Goal: Task Accomplishment & Management: Complete application form

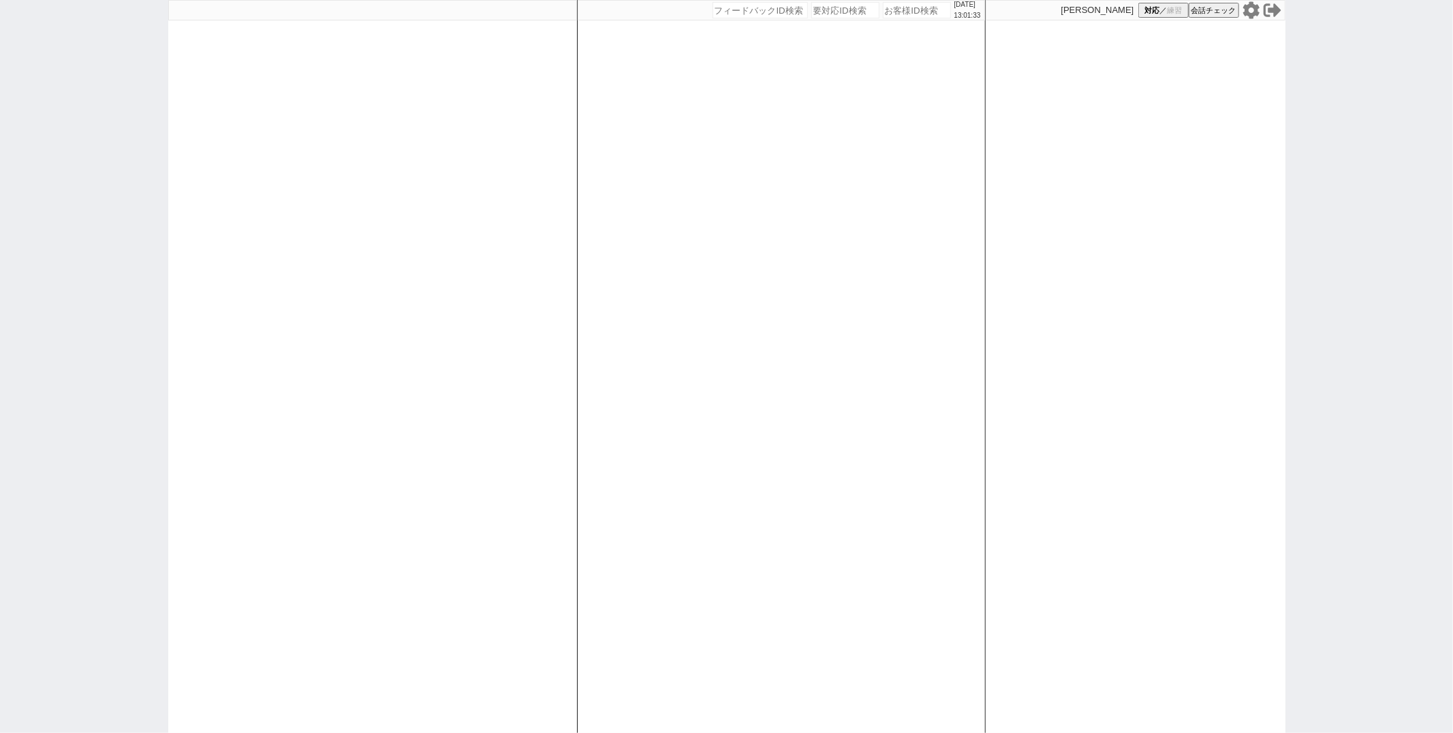
paste input "570010"
type input "570010"
select select "1"
select select "2"
select select
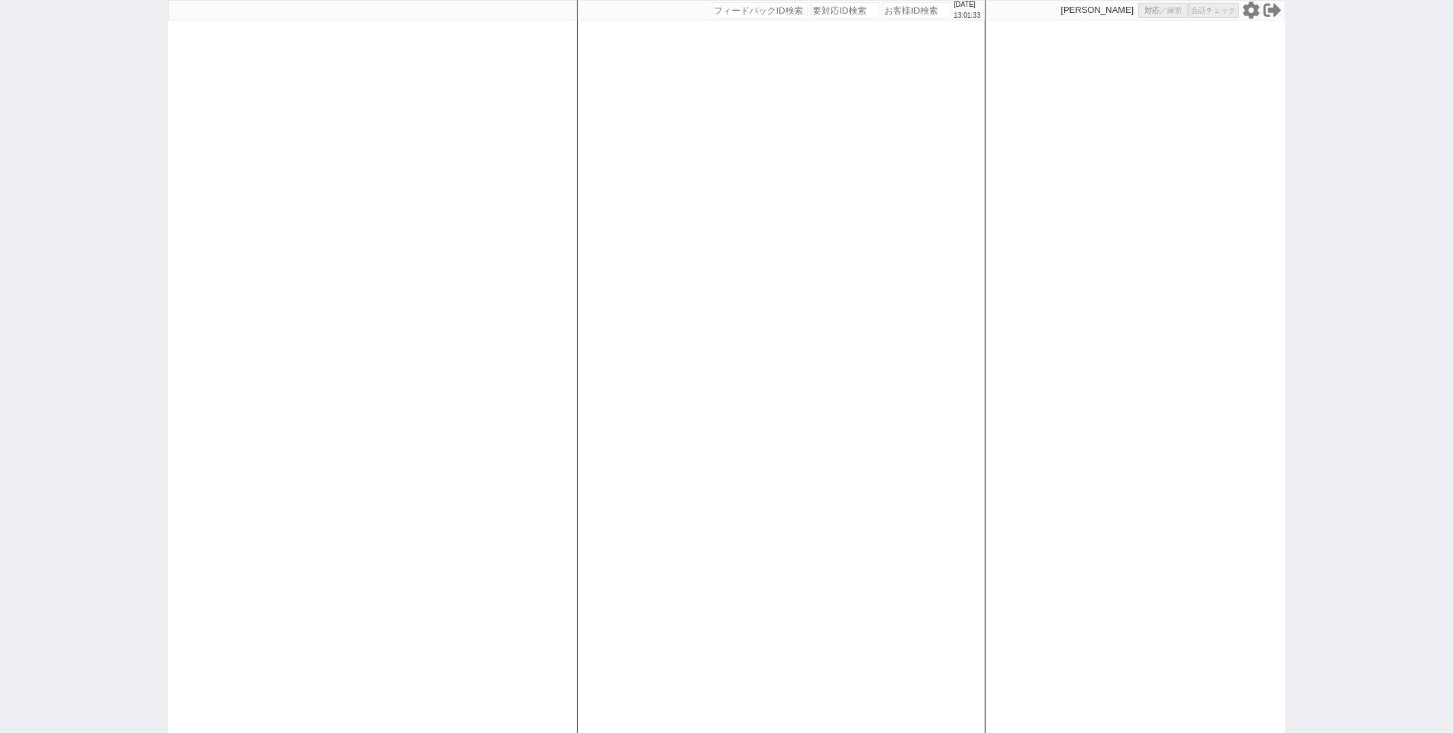
select select
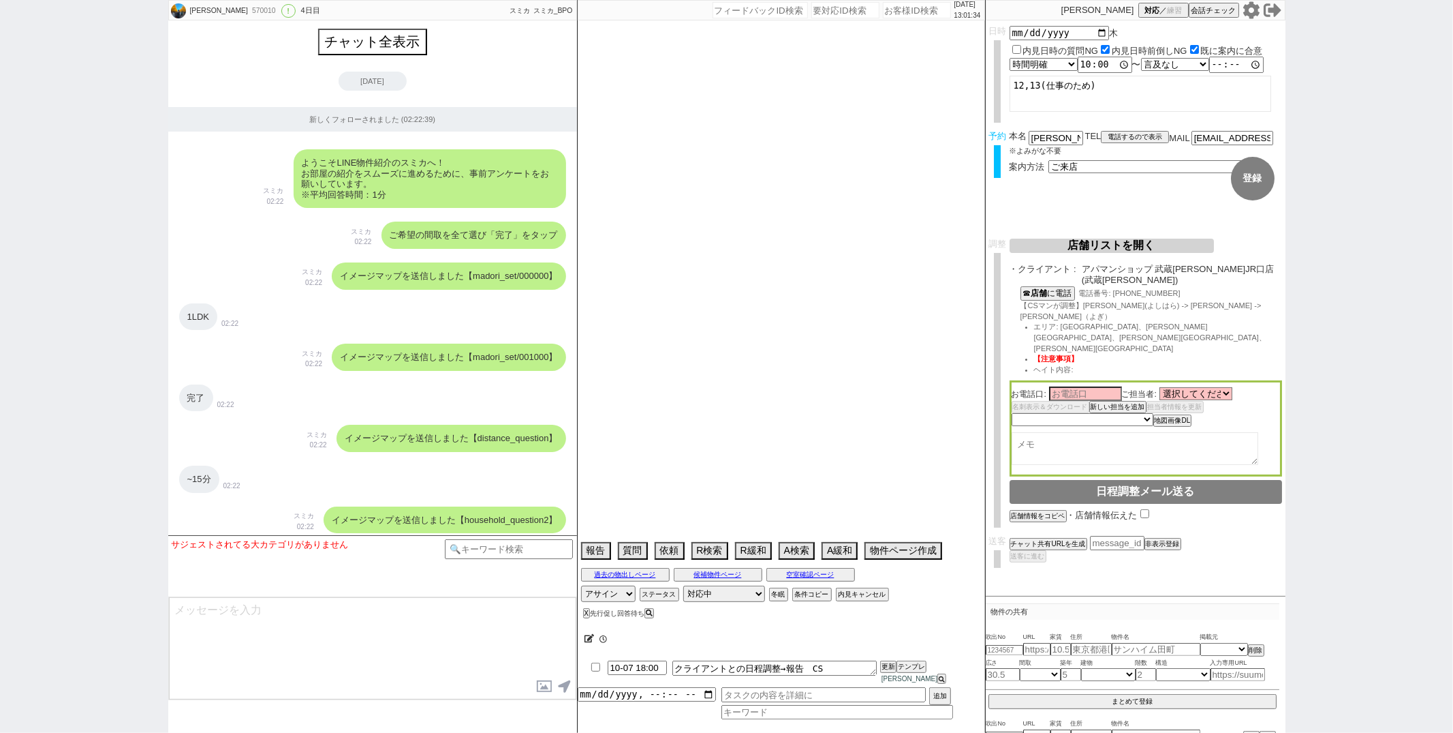
scroll to position [16768, 0]
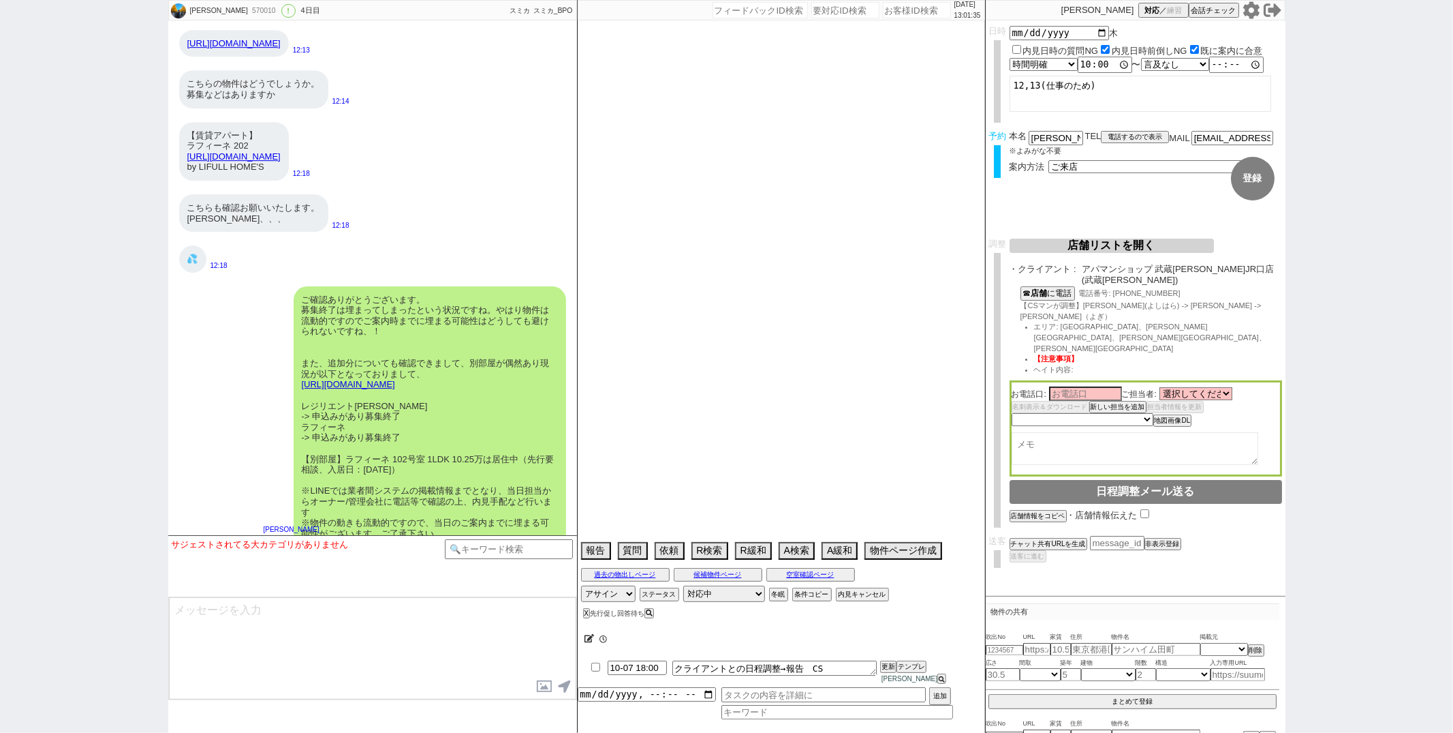
select select "2025"
select select "11"
select select "36"
select select "1"
select select "75"
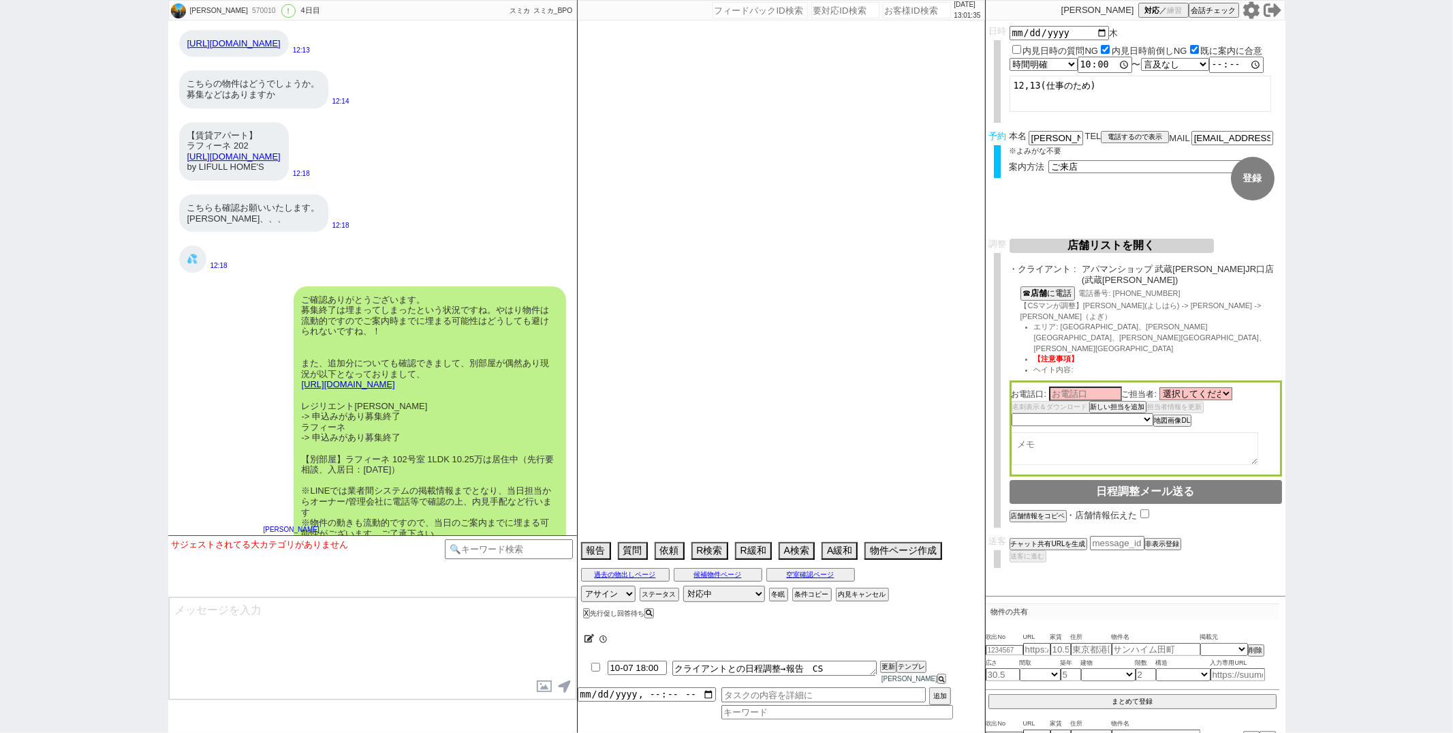
select select "14"
select select "44"
select select "23"
select select "48"
select select "819"
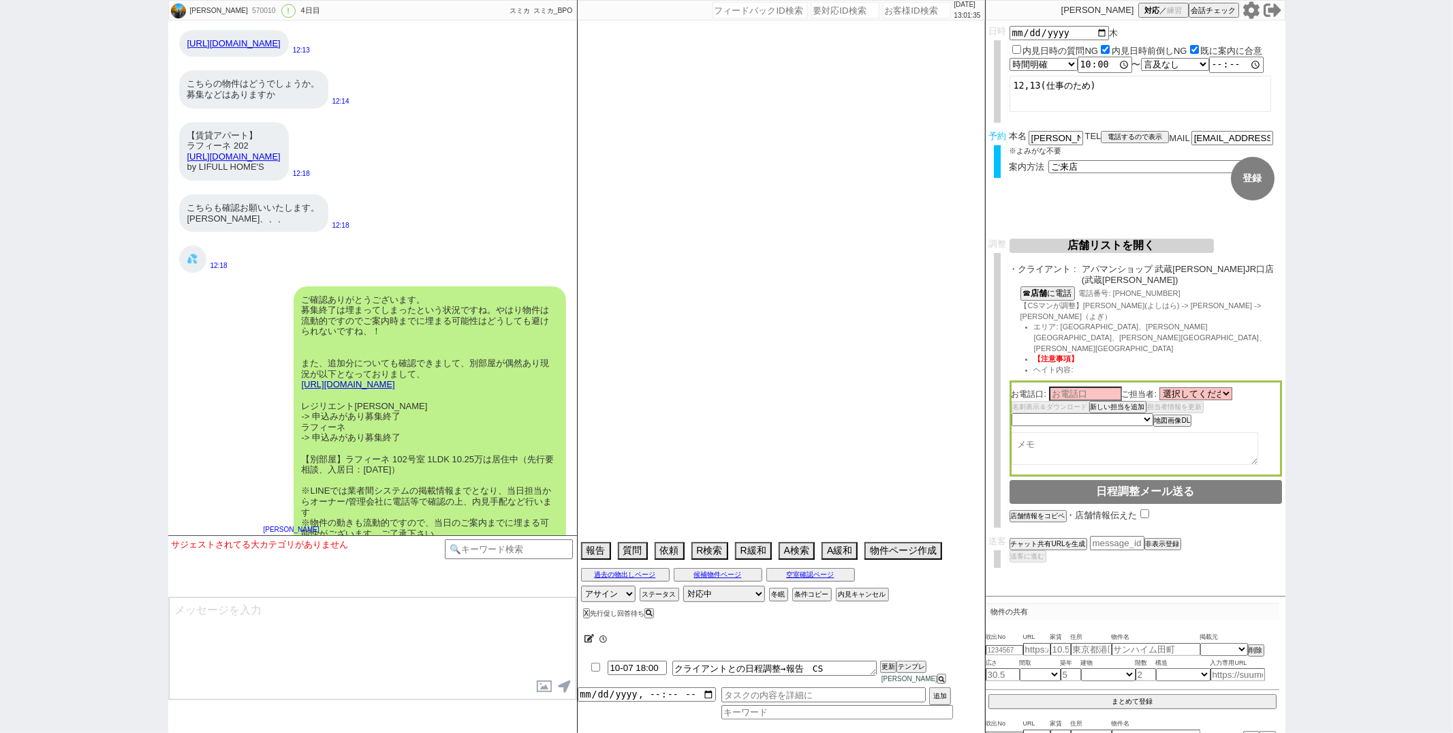
select select "60"
select select "15"
select select "53"
select select "25"
select select "3116"
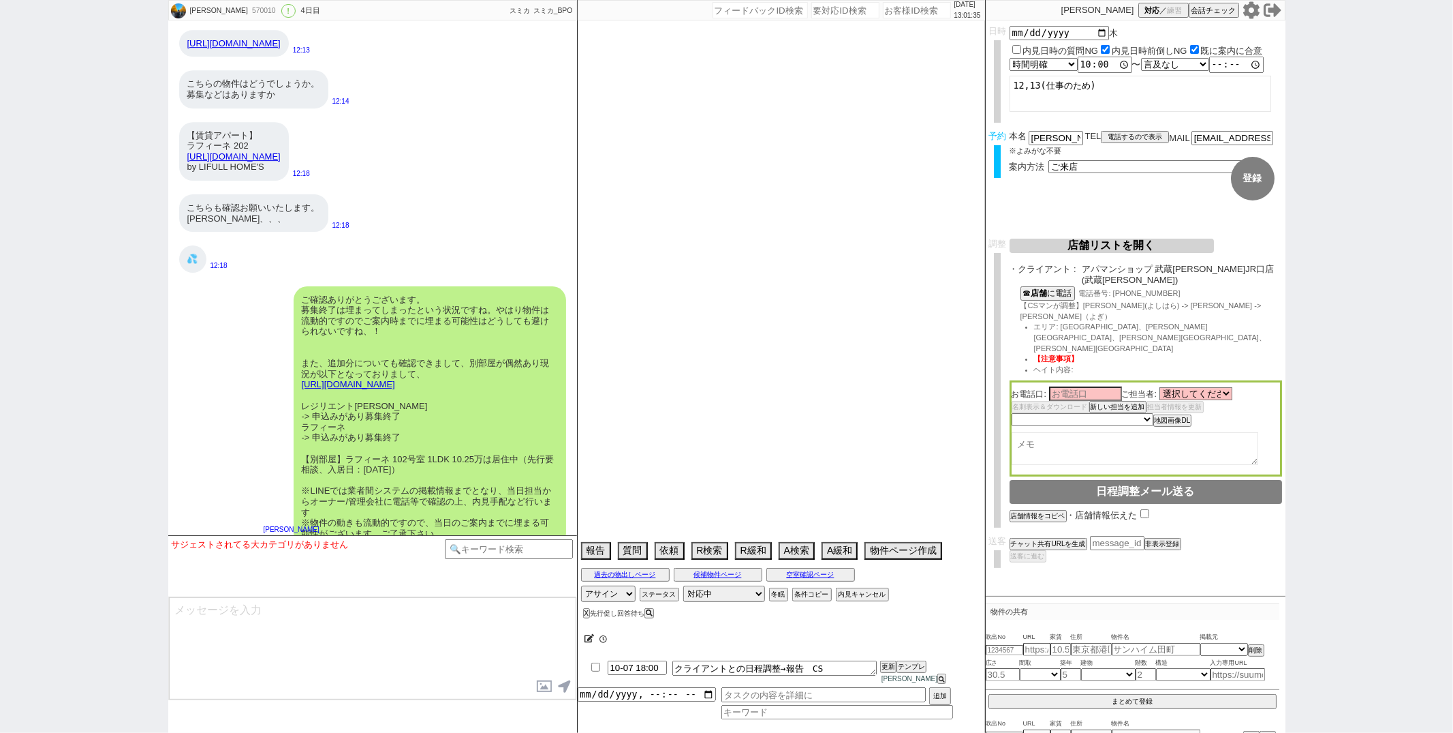
select select "19"
select select "38"
select select "59"
select select "65"
select select "47"
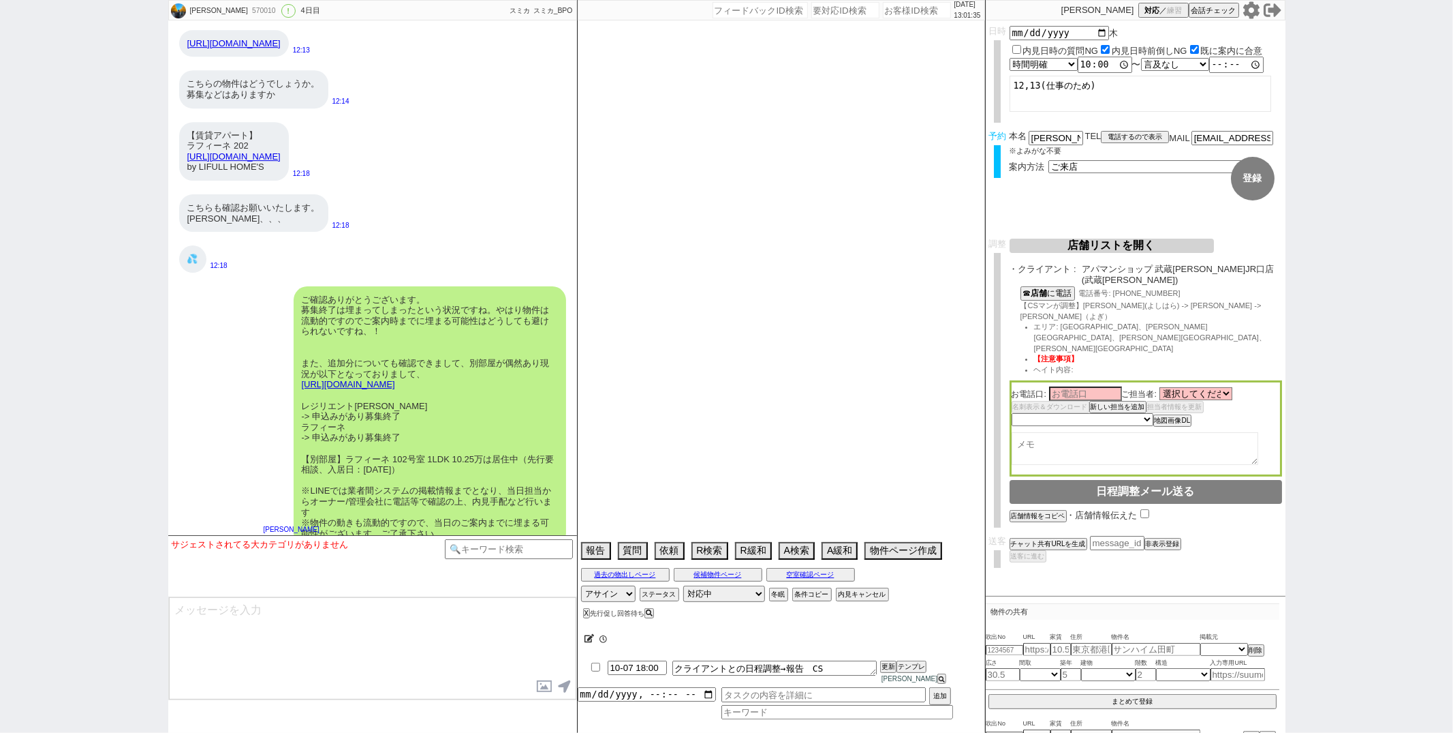
select select "64"
select select "1558"
select select "67"
select select "36"
select select "68"
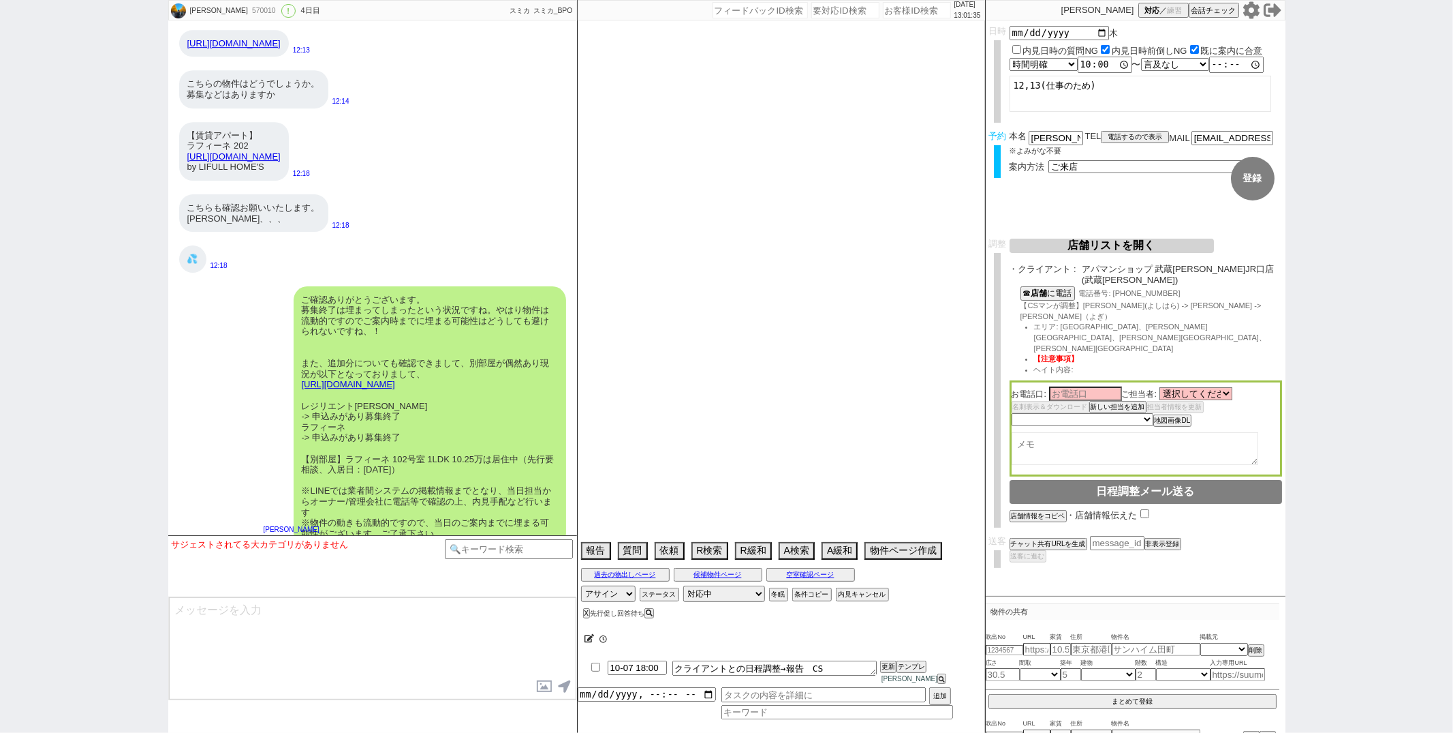
select select "62"
select select "1513"
select select "35"
select select "50"
select select "63"
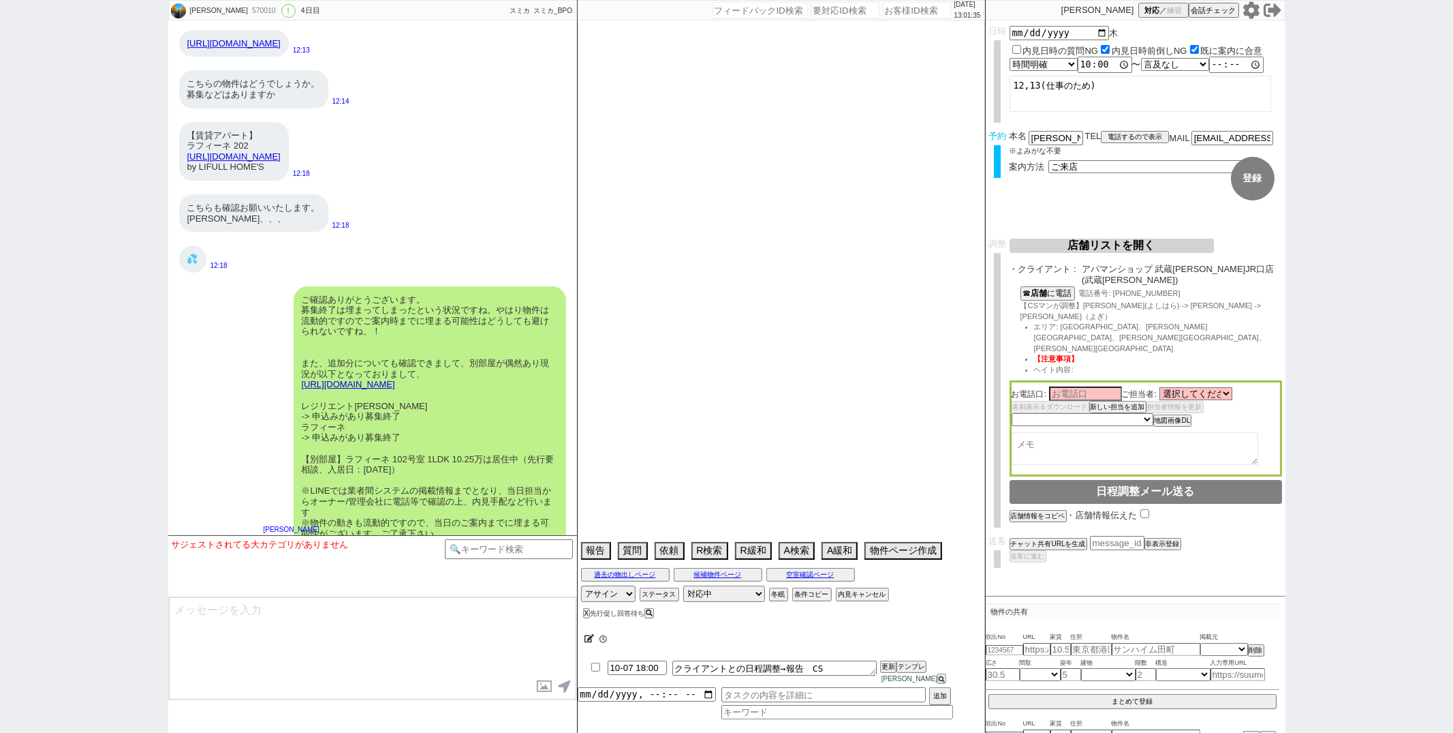
select select "9"
select select "329"
select select "71"
select select "52"
select select "1318"
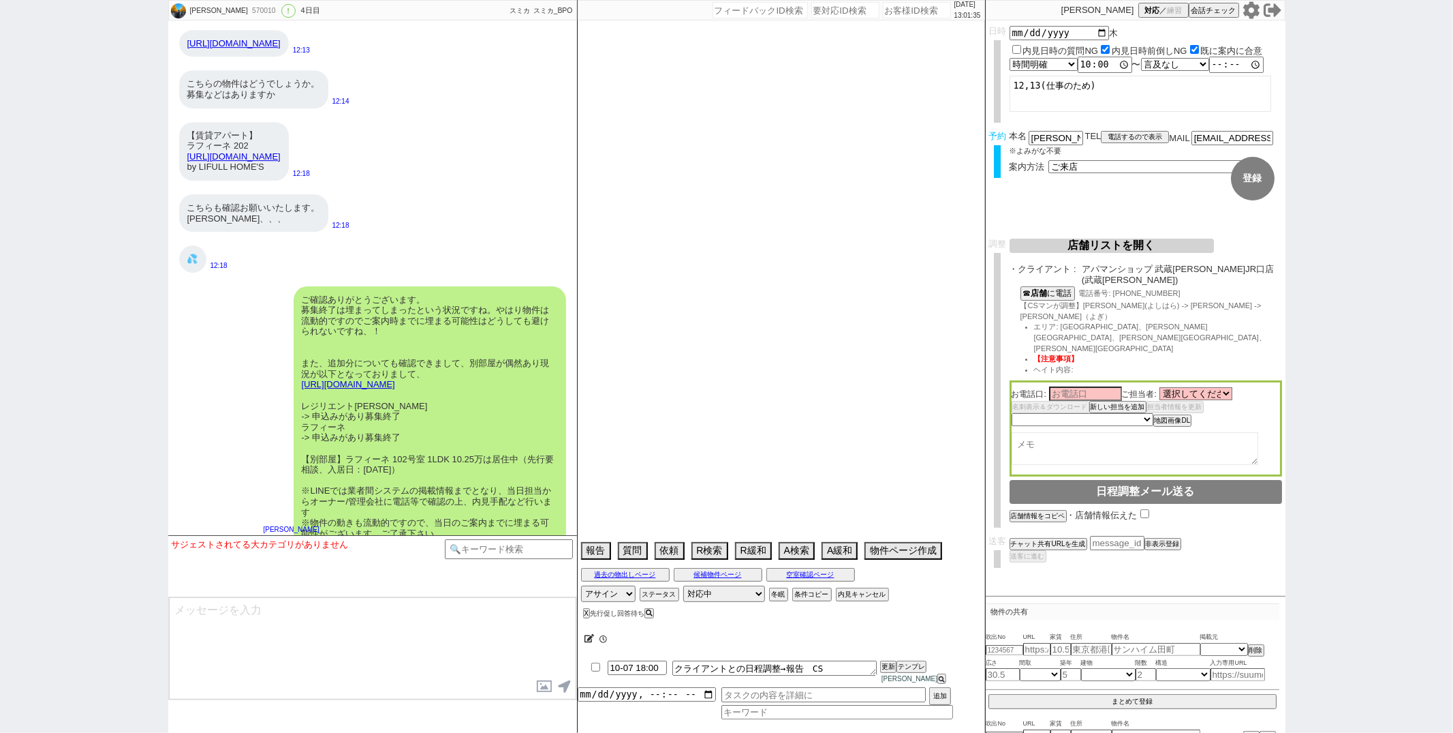
select select "70"
select select "1684"
select select "10"
select select "372"
select select "56"
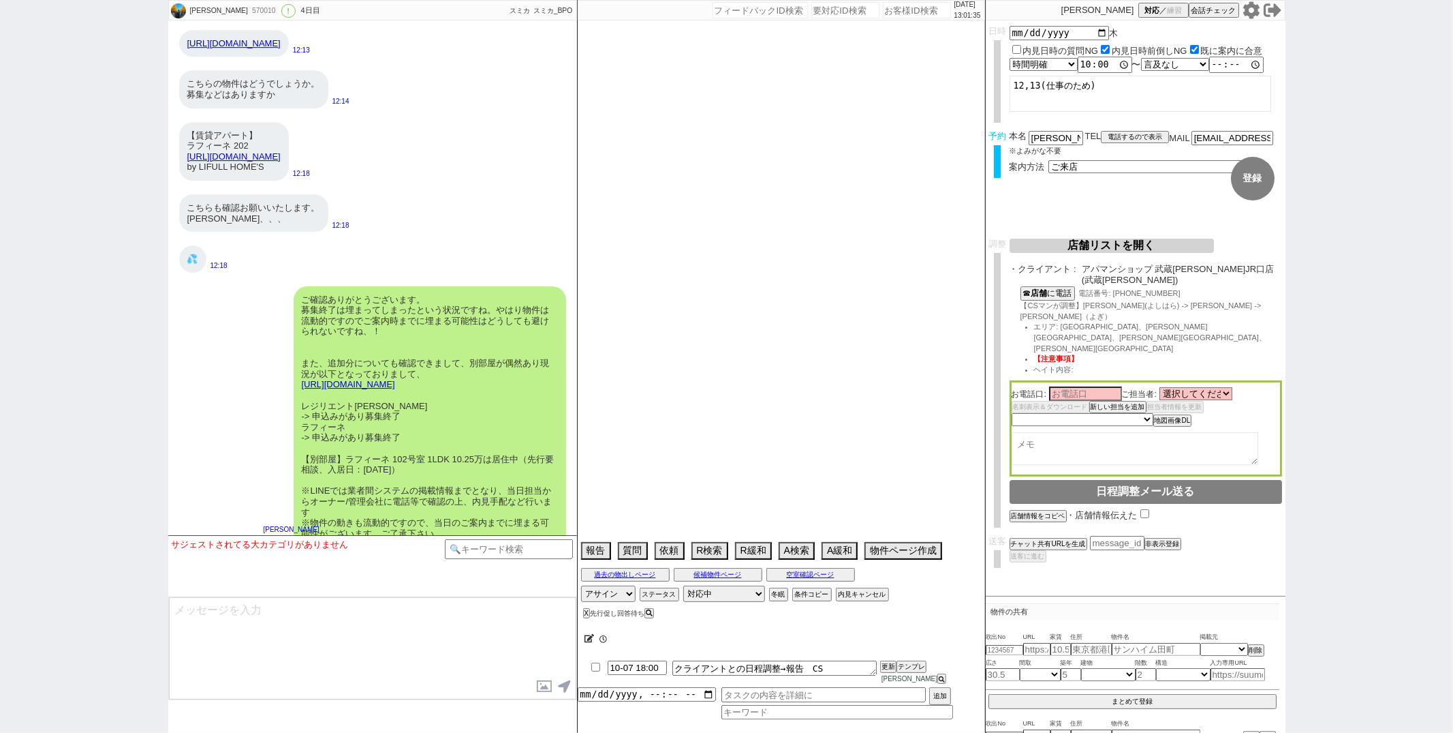
select select "46"
select select "49"
select select "16"
select select "17"
select select "561"
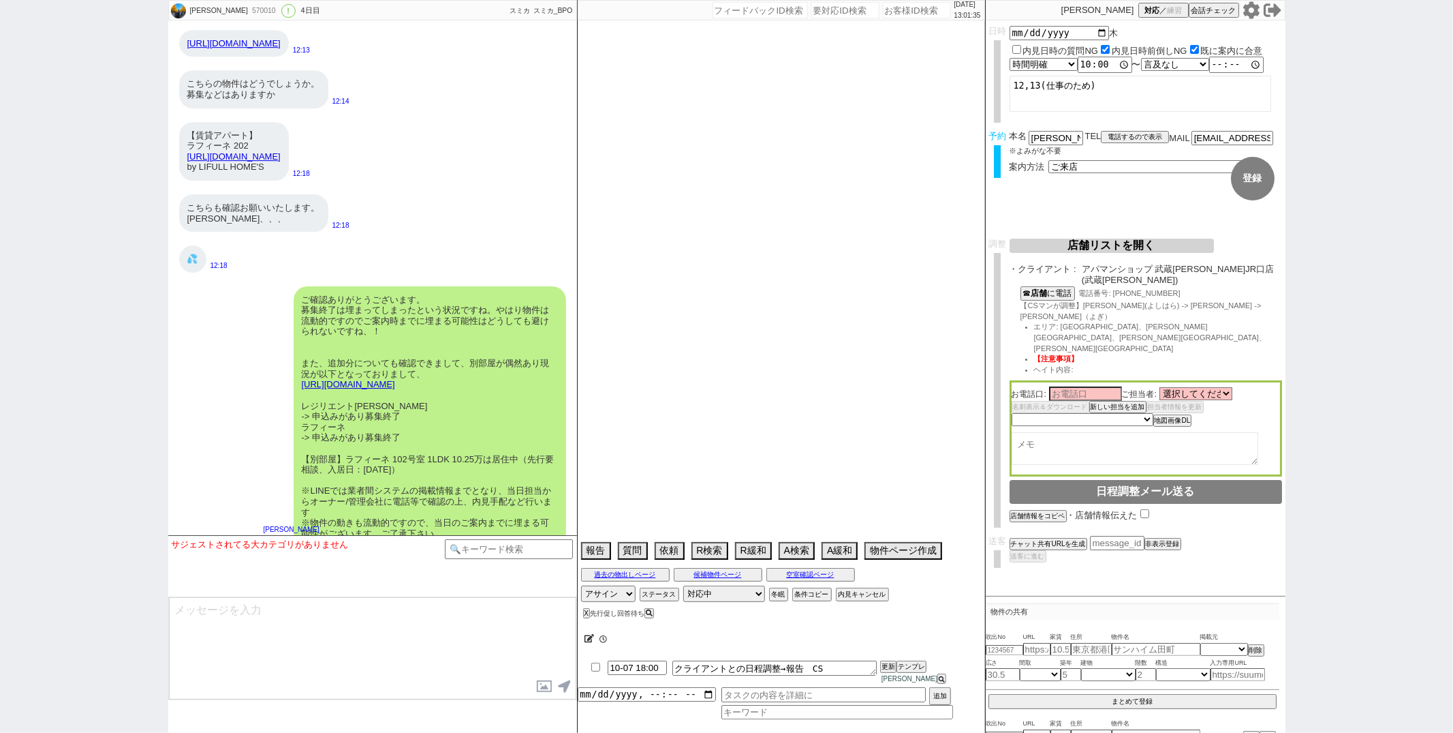
select select "11"
select select "61"
select select "41"
select select "55"
select select "29"
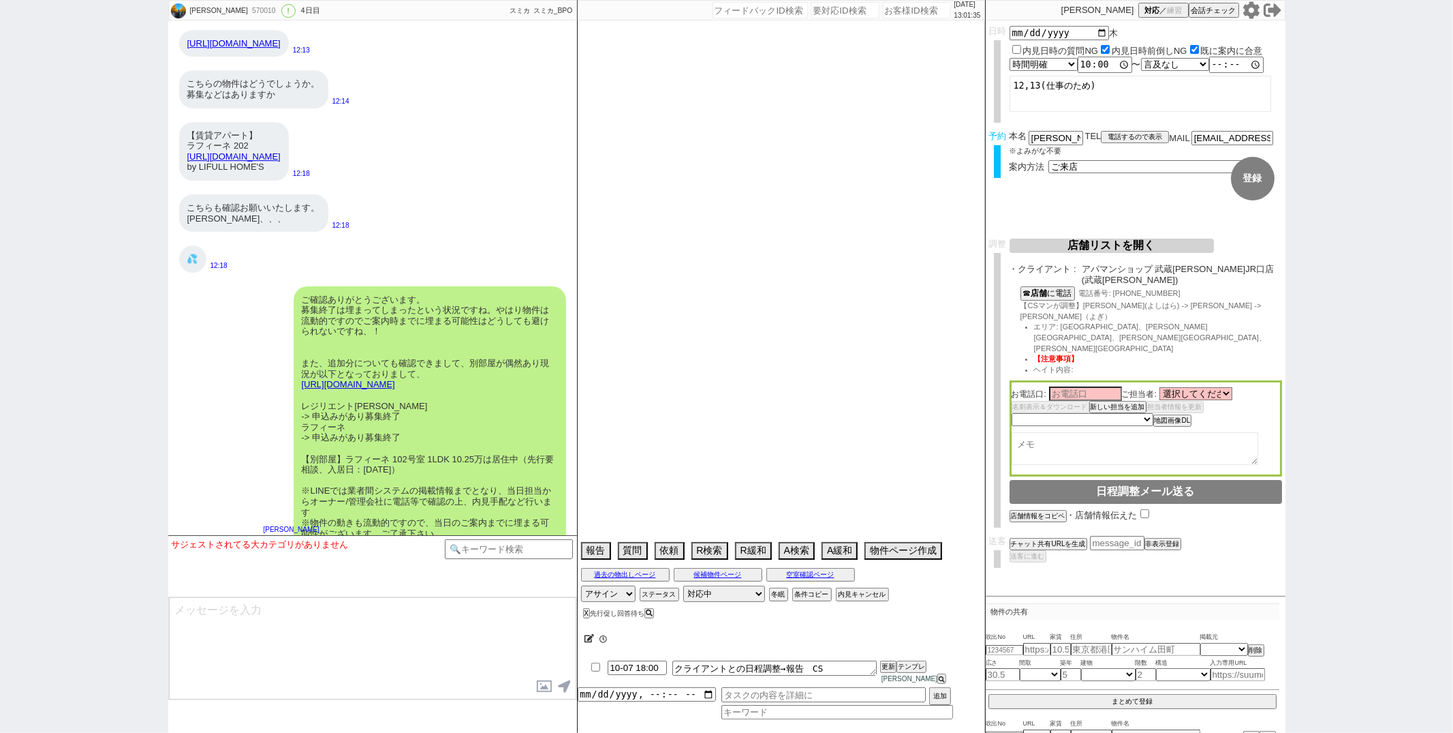
select select "72"
select select "1746"
select select "37"
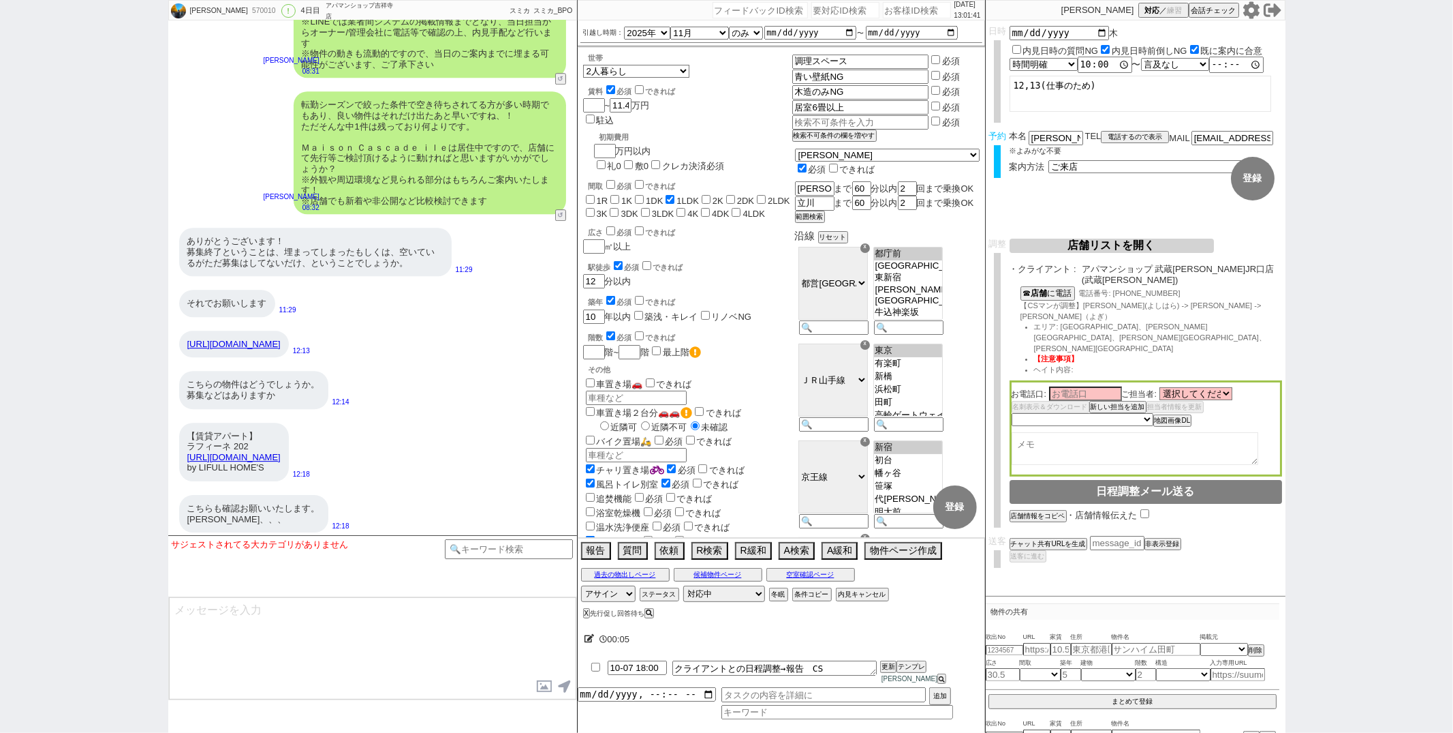
scroll to position [16421, 0]
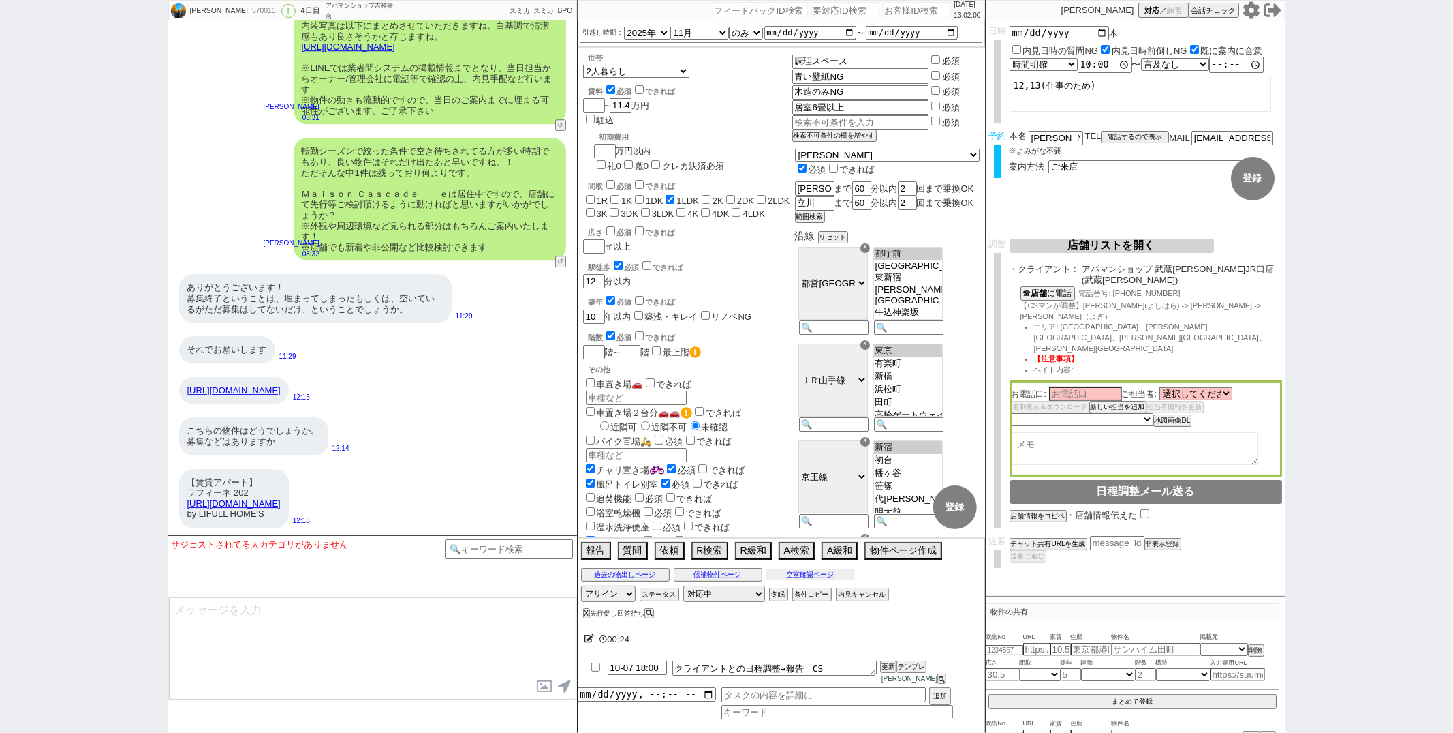
click at [818, 580] on button "空室確認ページ" at bounding box center [811, 574] width 89 height 11
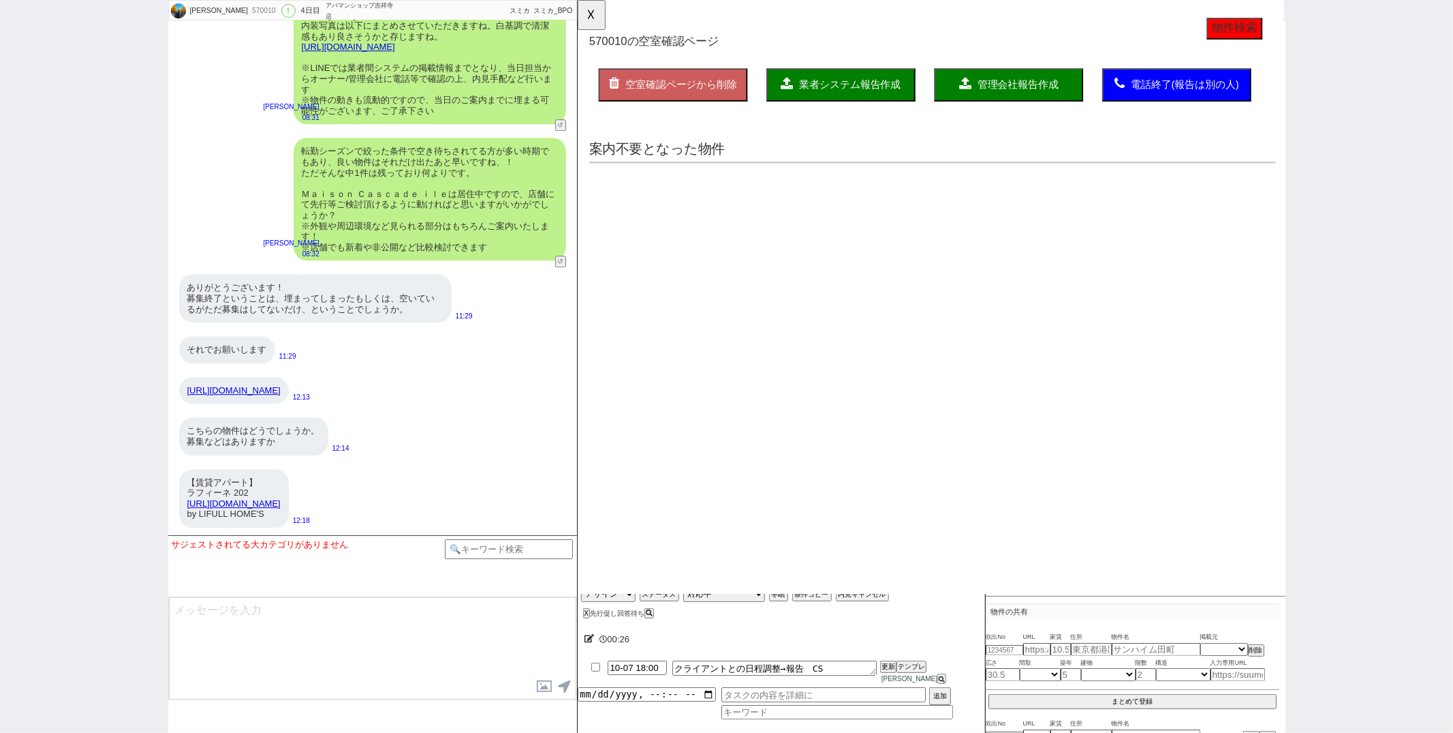
scroll to position [0, 0]
select select "another_room"
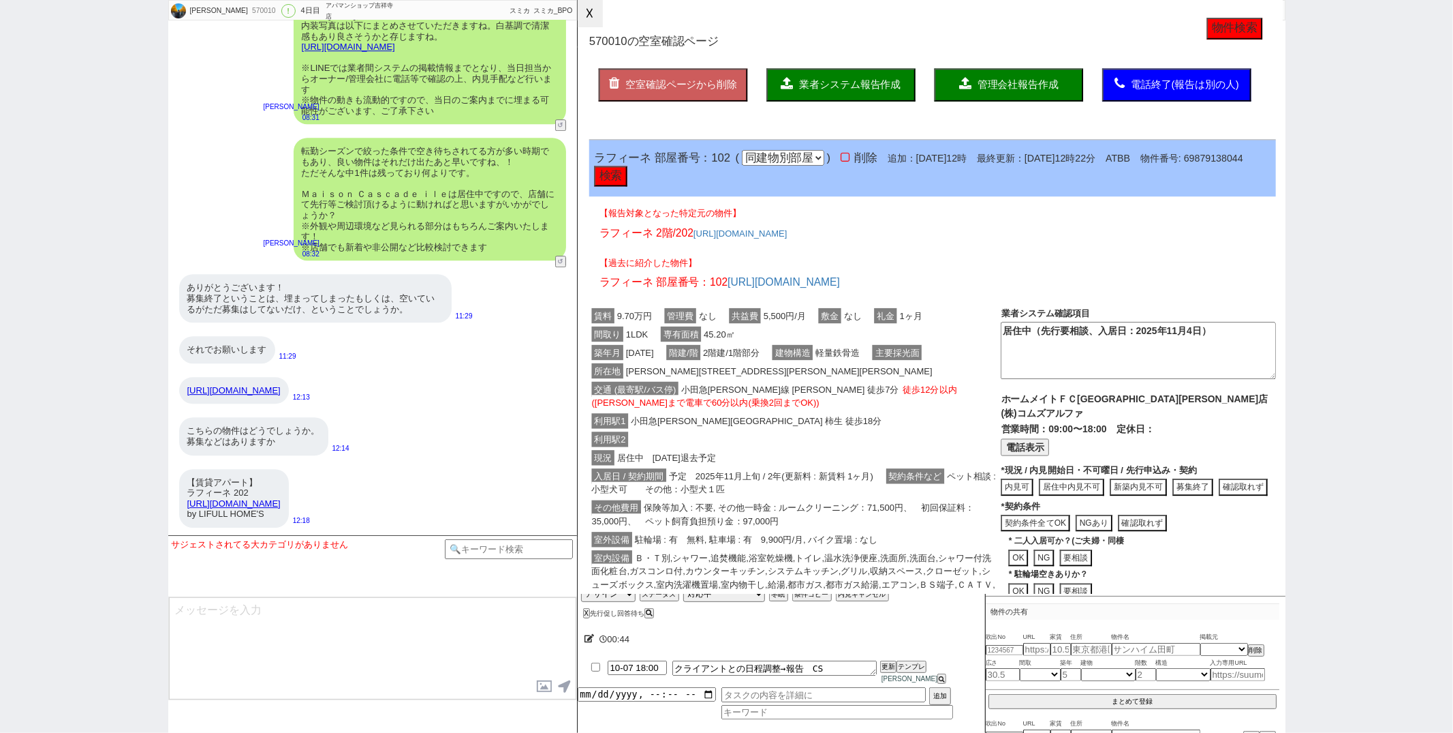
click at [591, 7] on button "☓" at bounding box center [590, 13] width 25 height 27
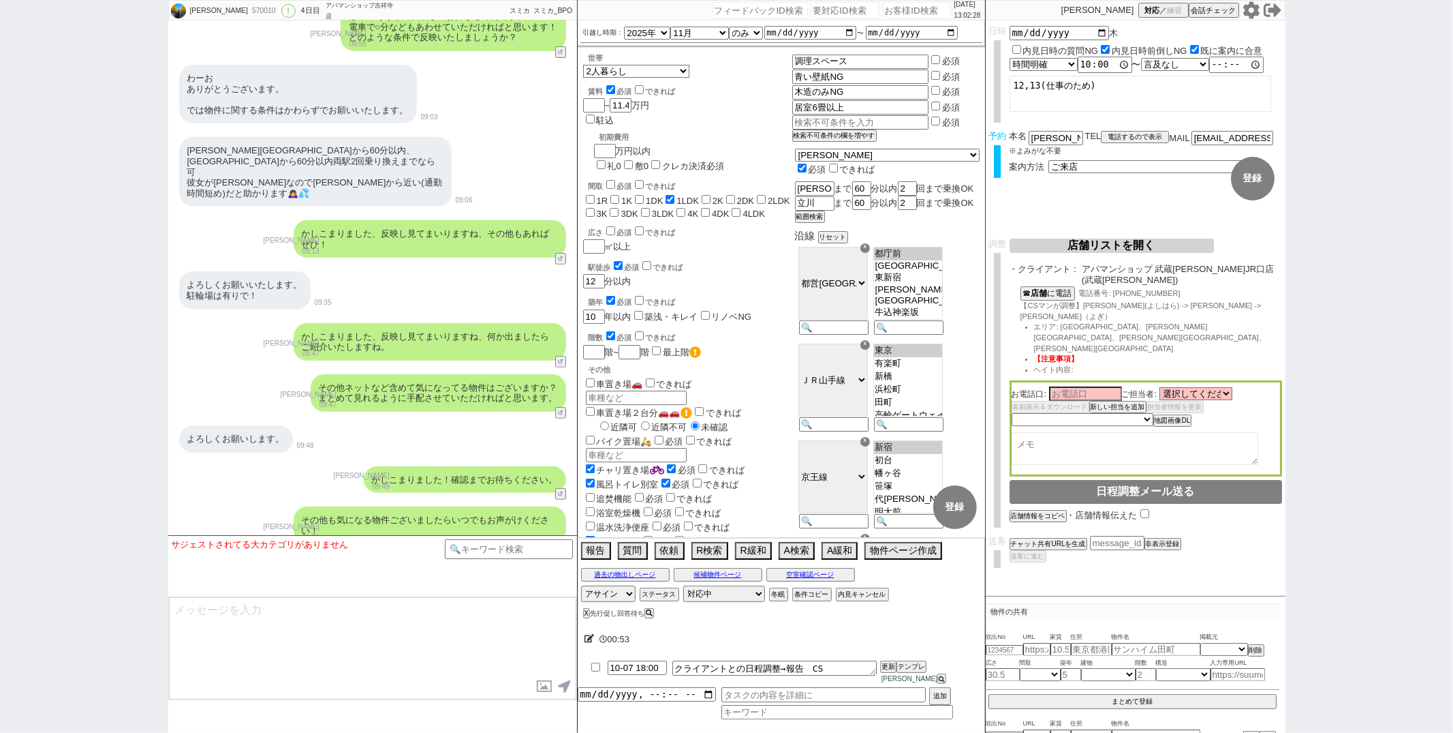
scroll to position [13342, 0]
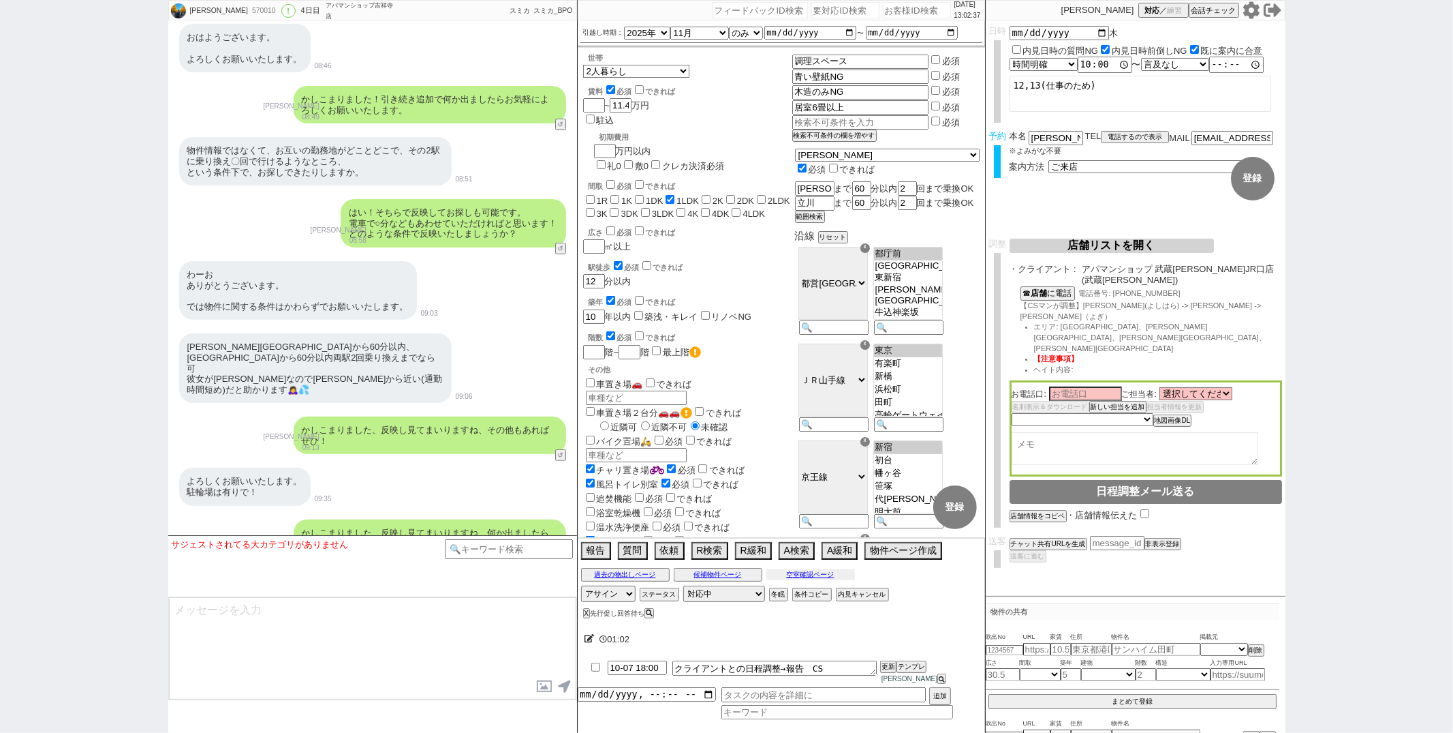
click at [810, 580] on button "空室確認ページ" at bounding box center [811, 574] width 89 height 11
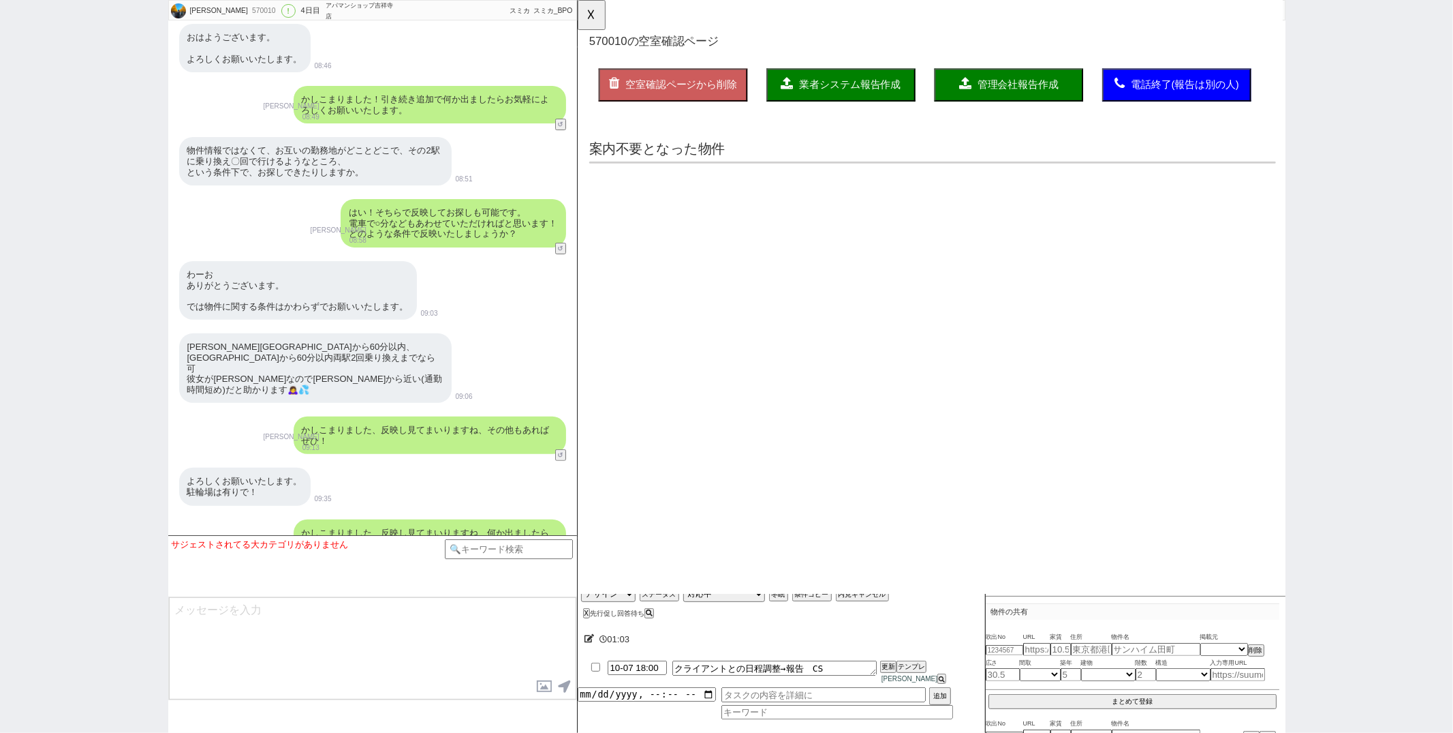
scroll to position [0, 0]
select select "another_room"
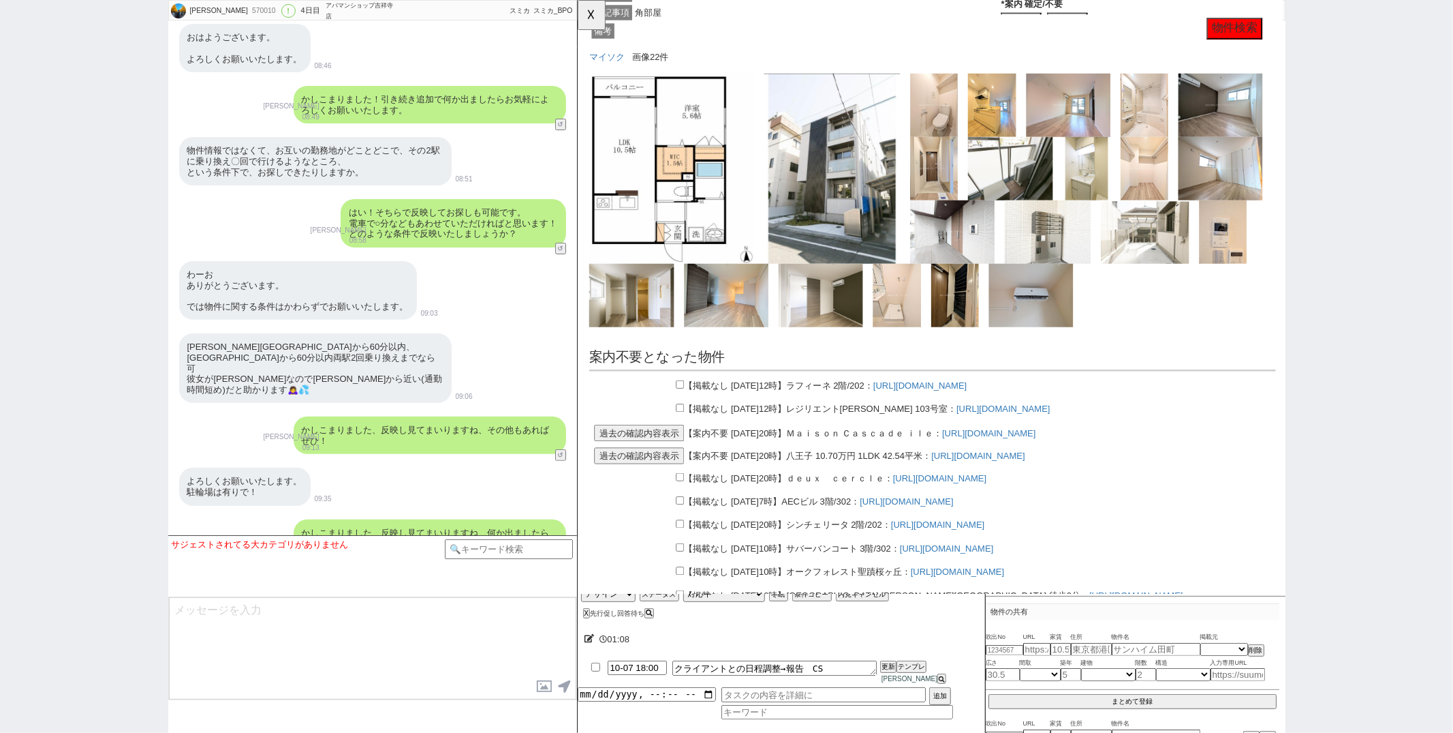
scroll to position [1640, 0]
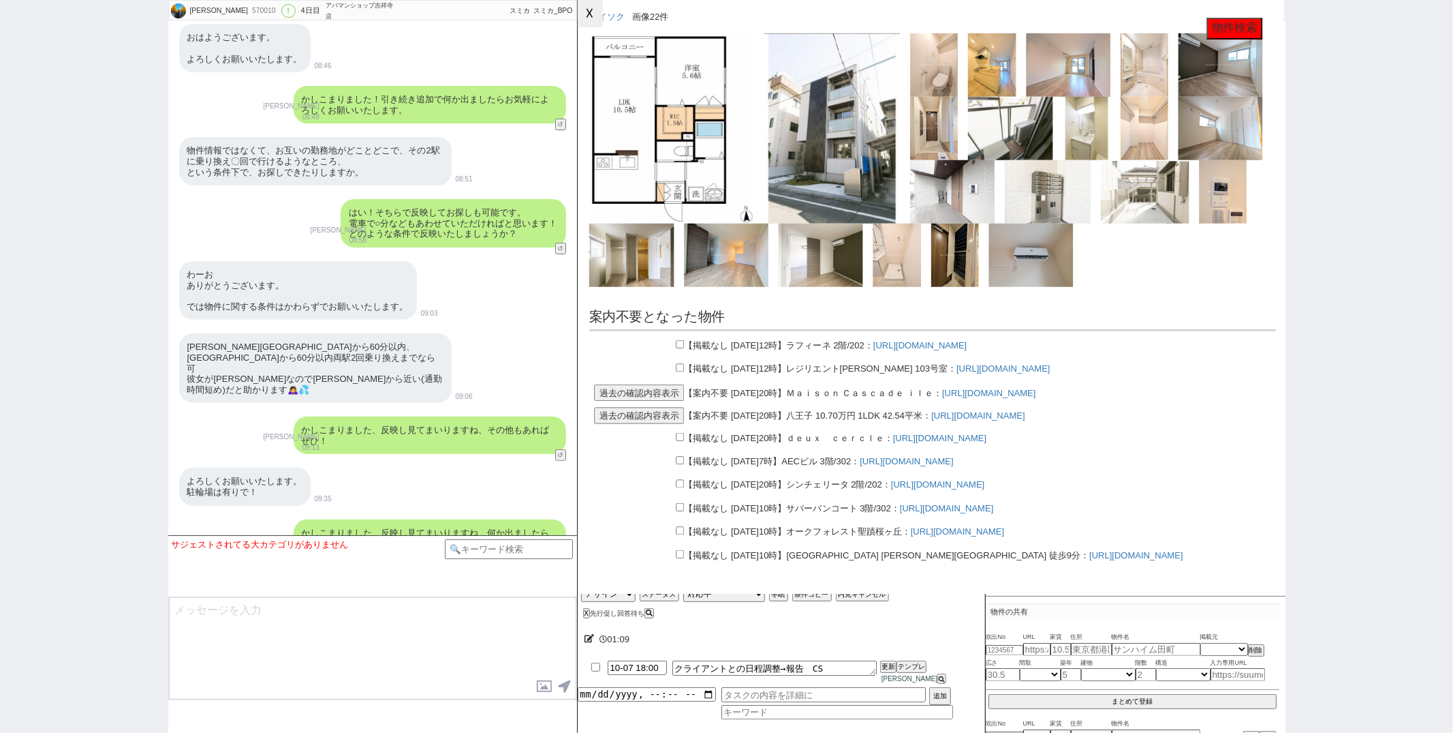
click at [591, 15] on button "☓" at bounding box center [590, 13] width 25 height 27
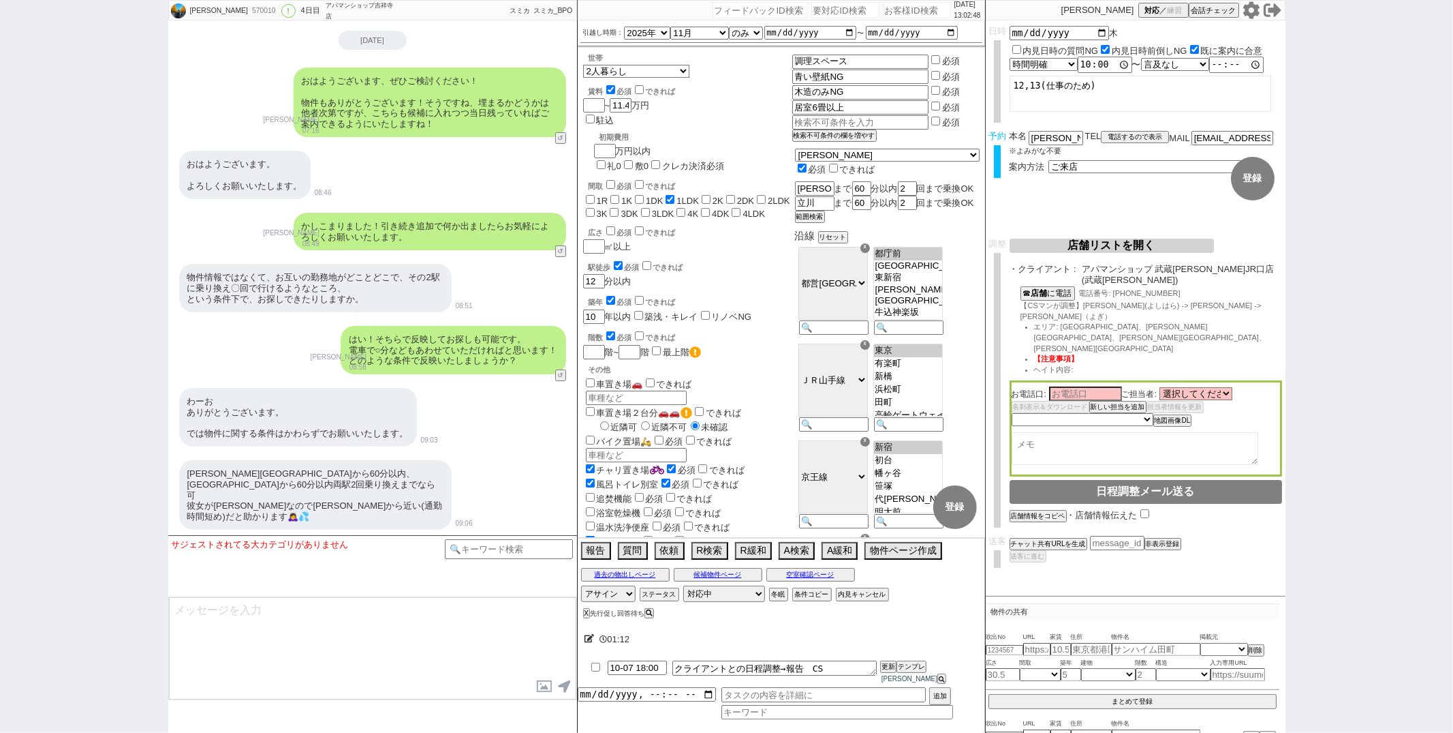
scroll to position [13181, 0]
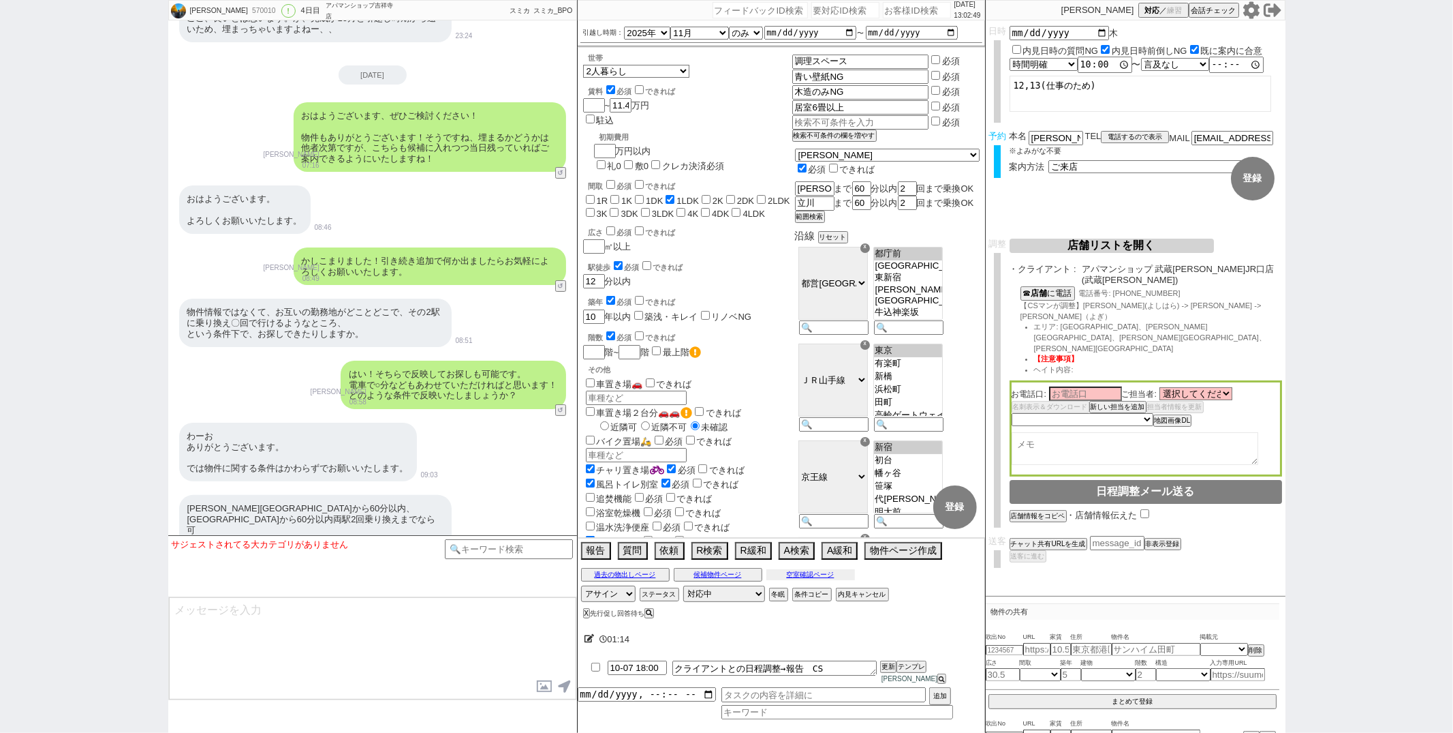
click at [786, 583] on div "過去の物出しページ 候補物件ページ 空室確認ページ" at bounding box center [781, 575] width 407 height 18
click at [795, 580] on button "空室確認ページ" at bounding box center [811, 574] width 89 height 11
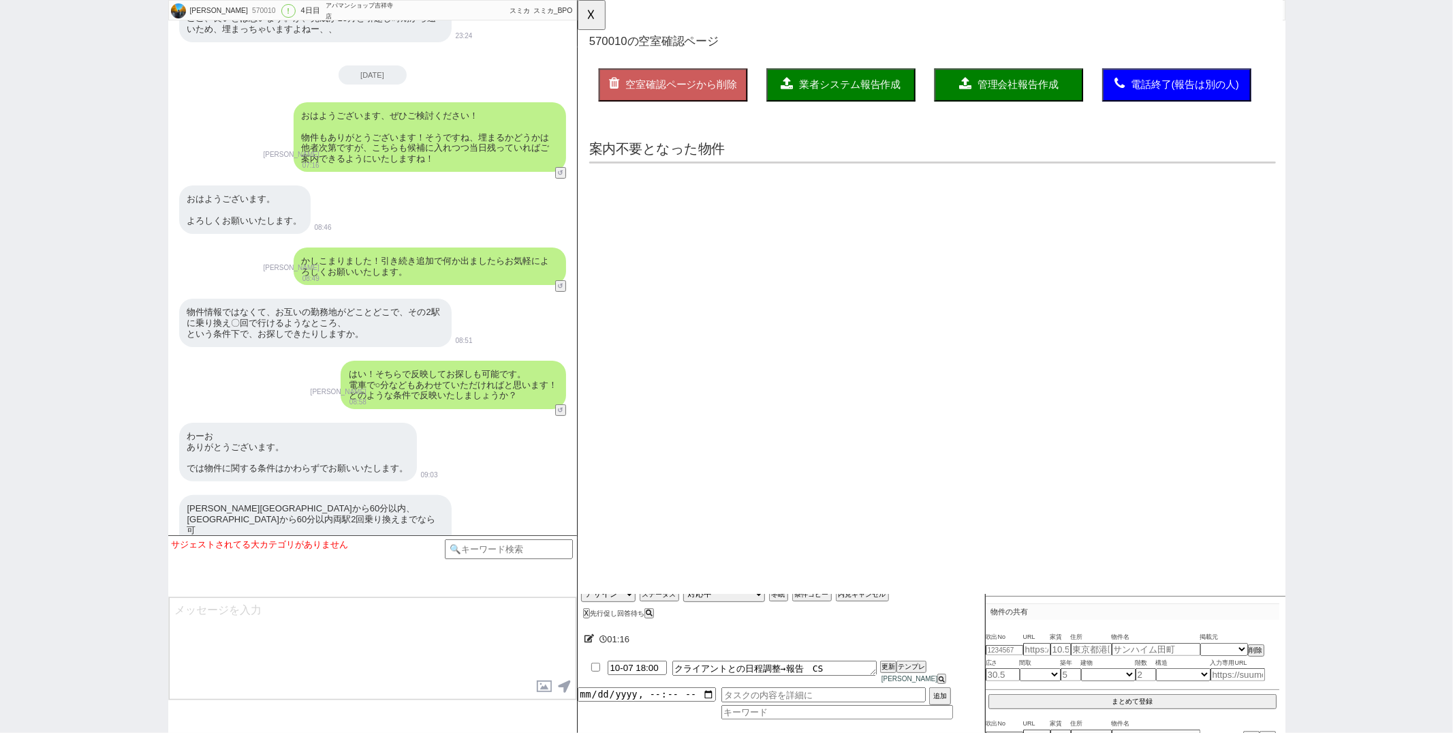
scroll to position [0, 0]
select select "another_room"
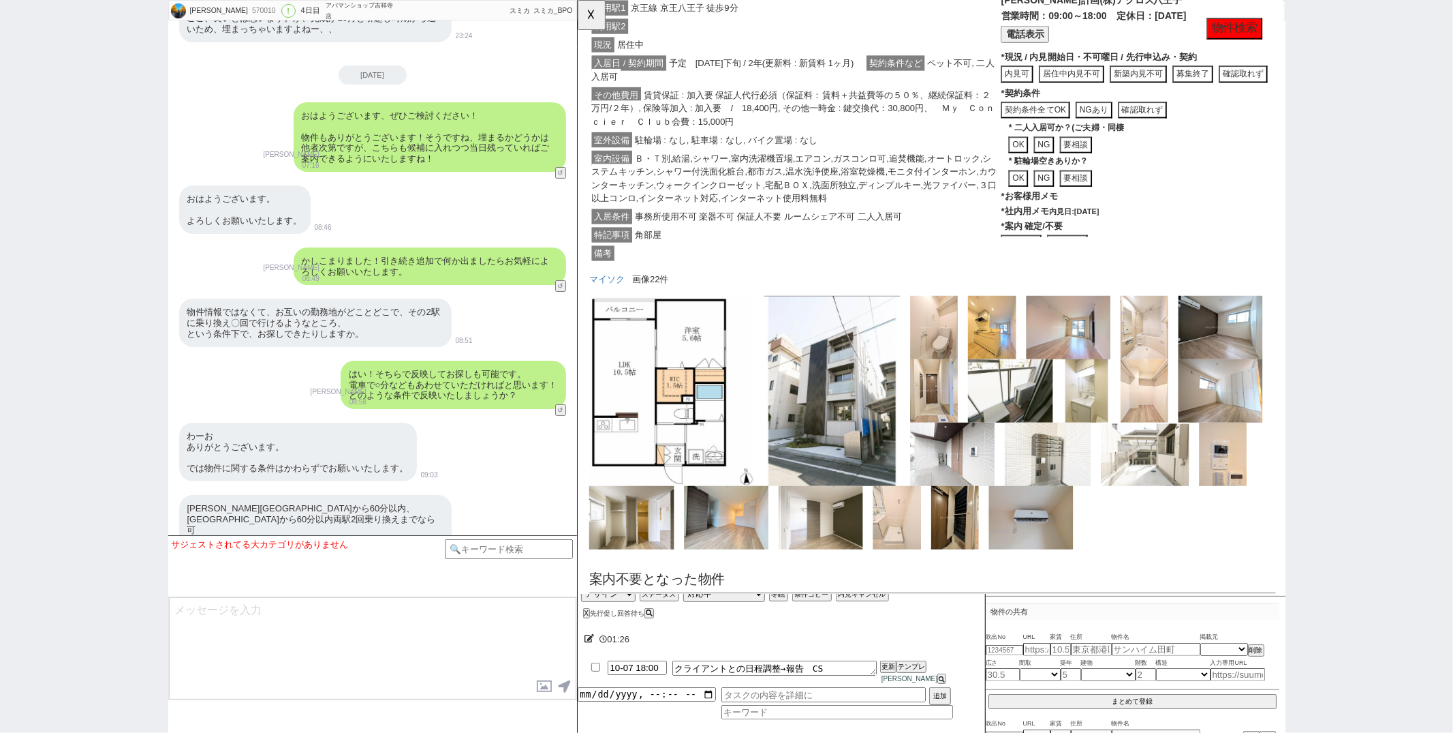
scroll to position [1327, 0]
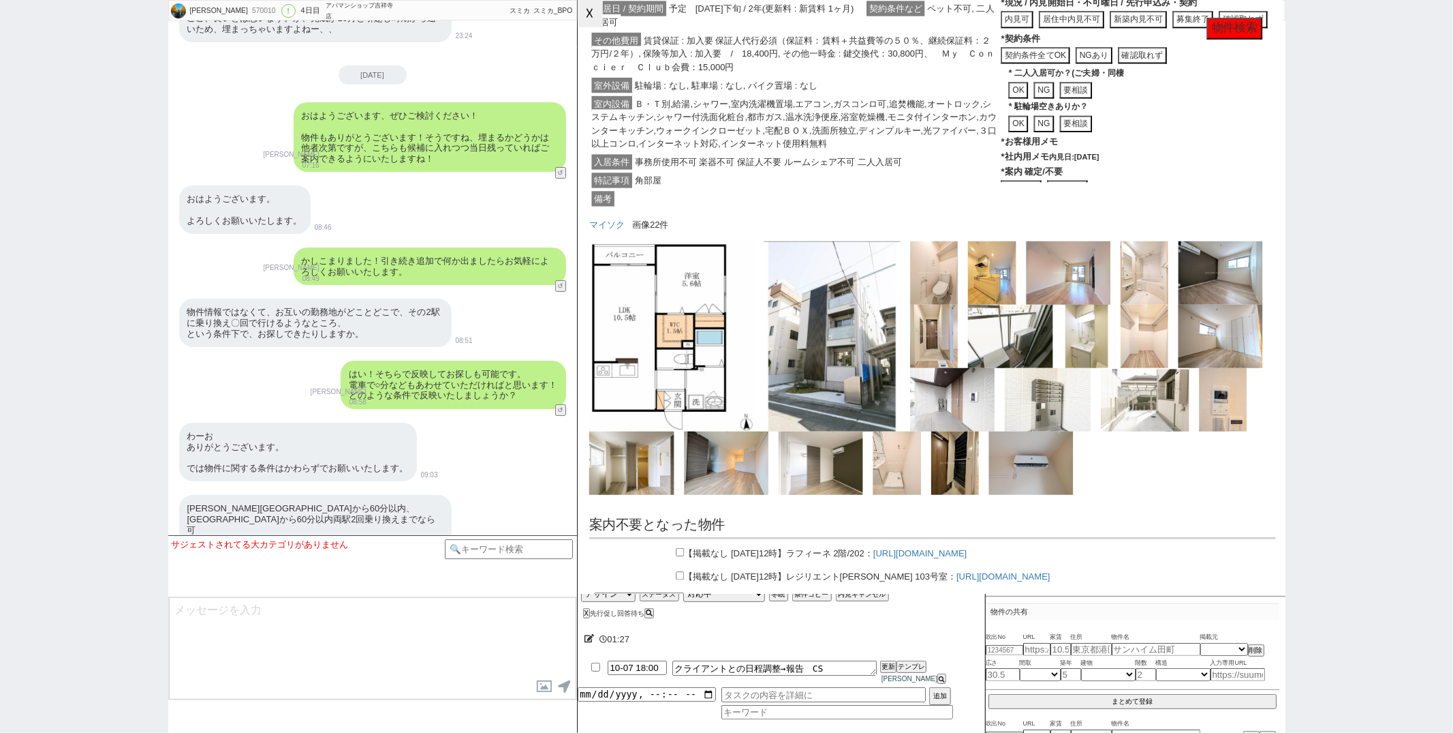
click at [593, 14] on button "☓" at bounding box center [590, 13] width 25 height 27
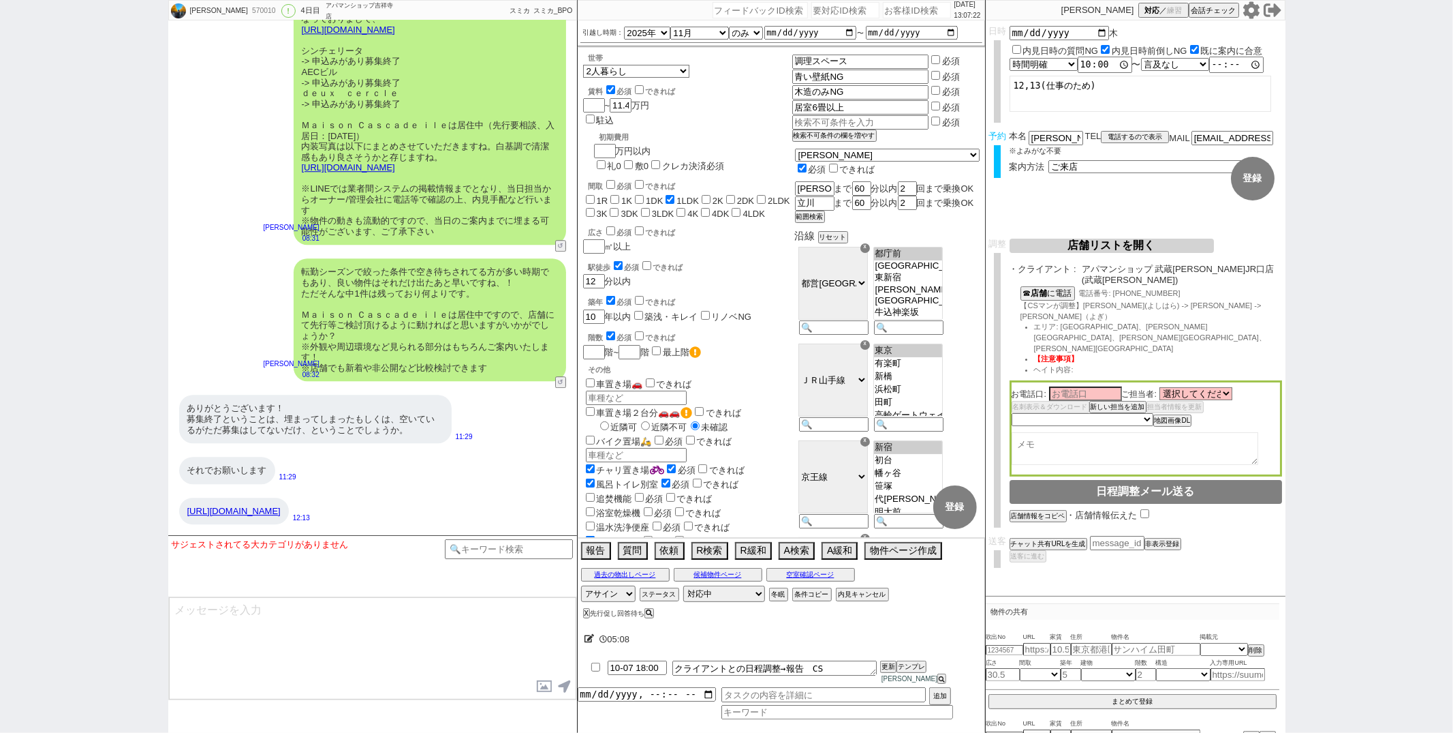
scroll to position [16050, 0]
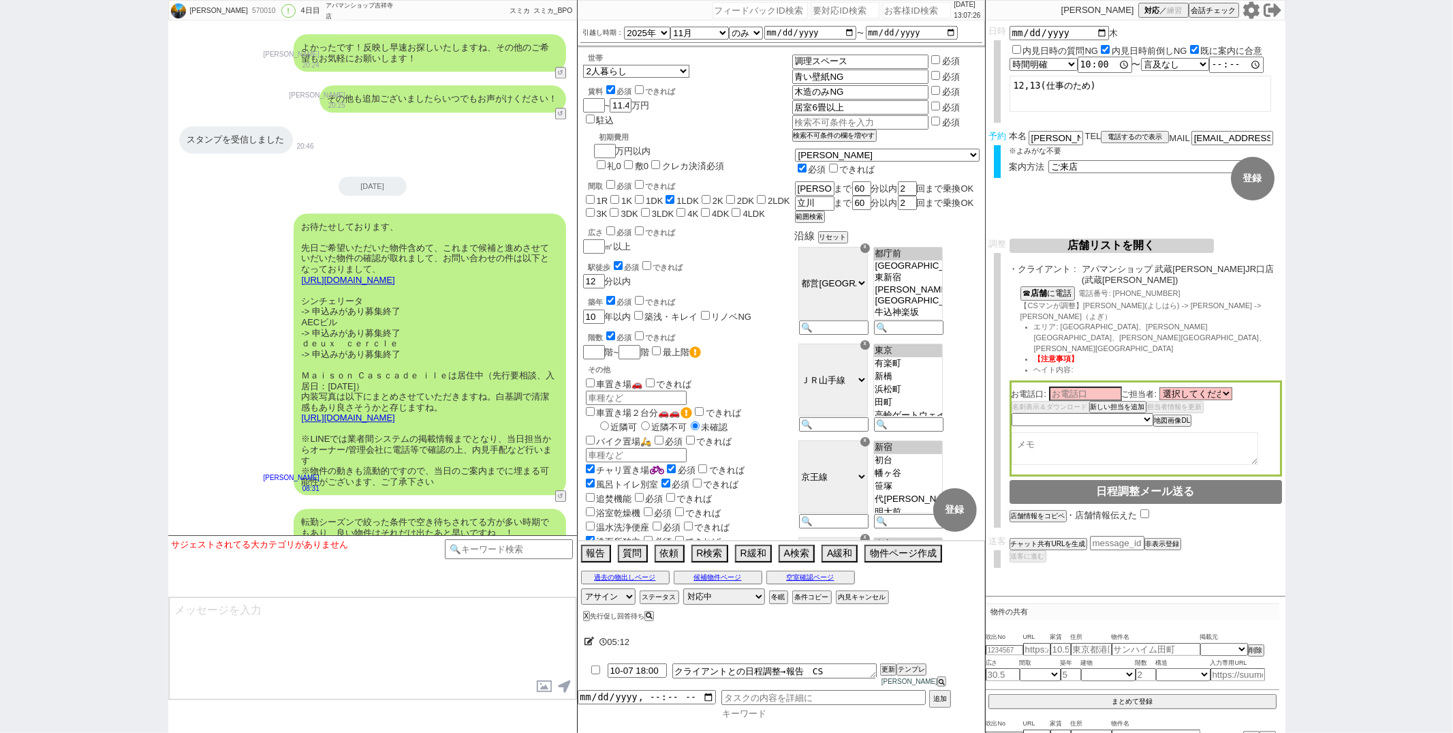
click at [765, 707] on input at bounding box center [838, 713] width 232 height 12
type input "お客"
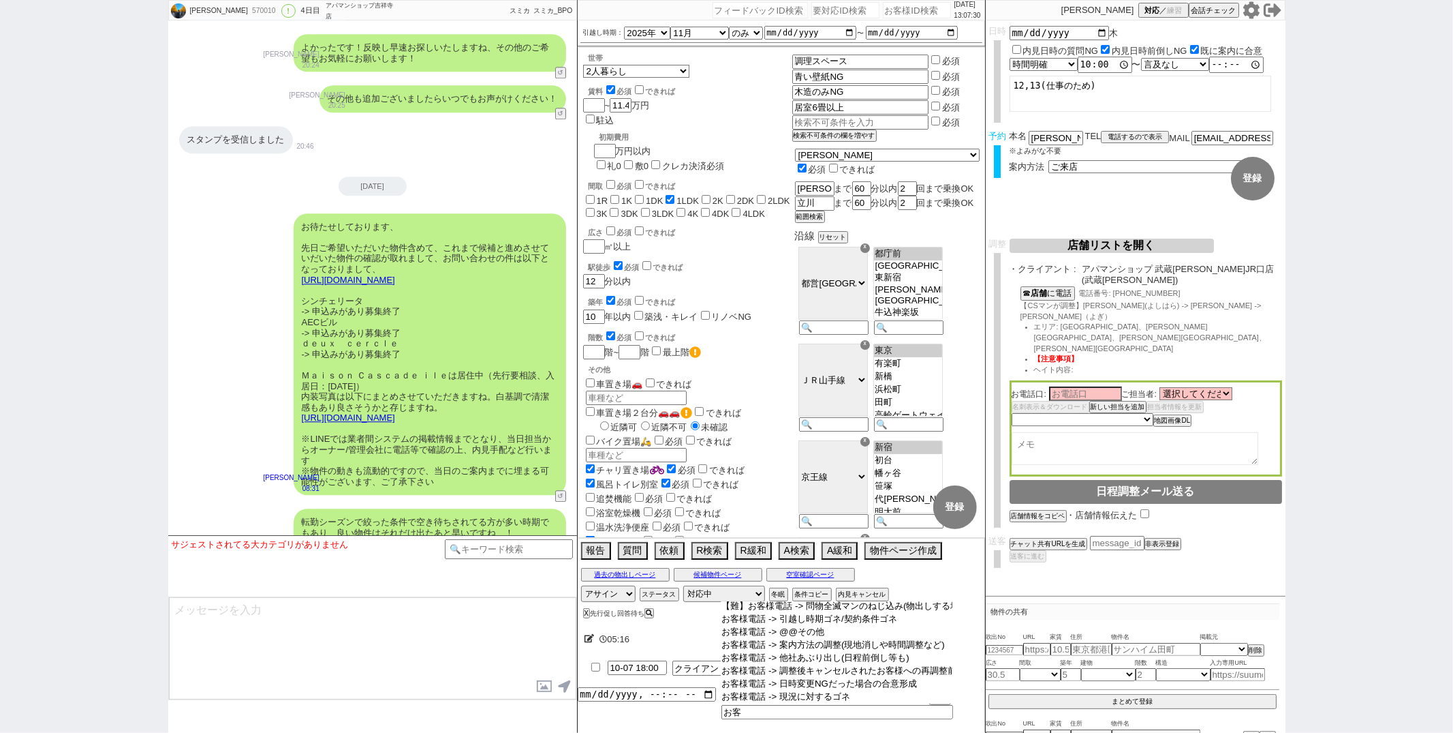
scroll to position [369, 0]
type input "お客様電話 -> @@その他"
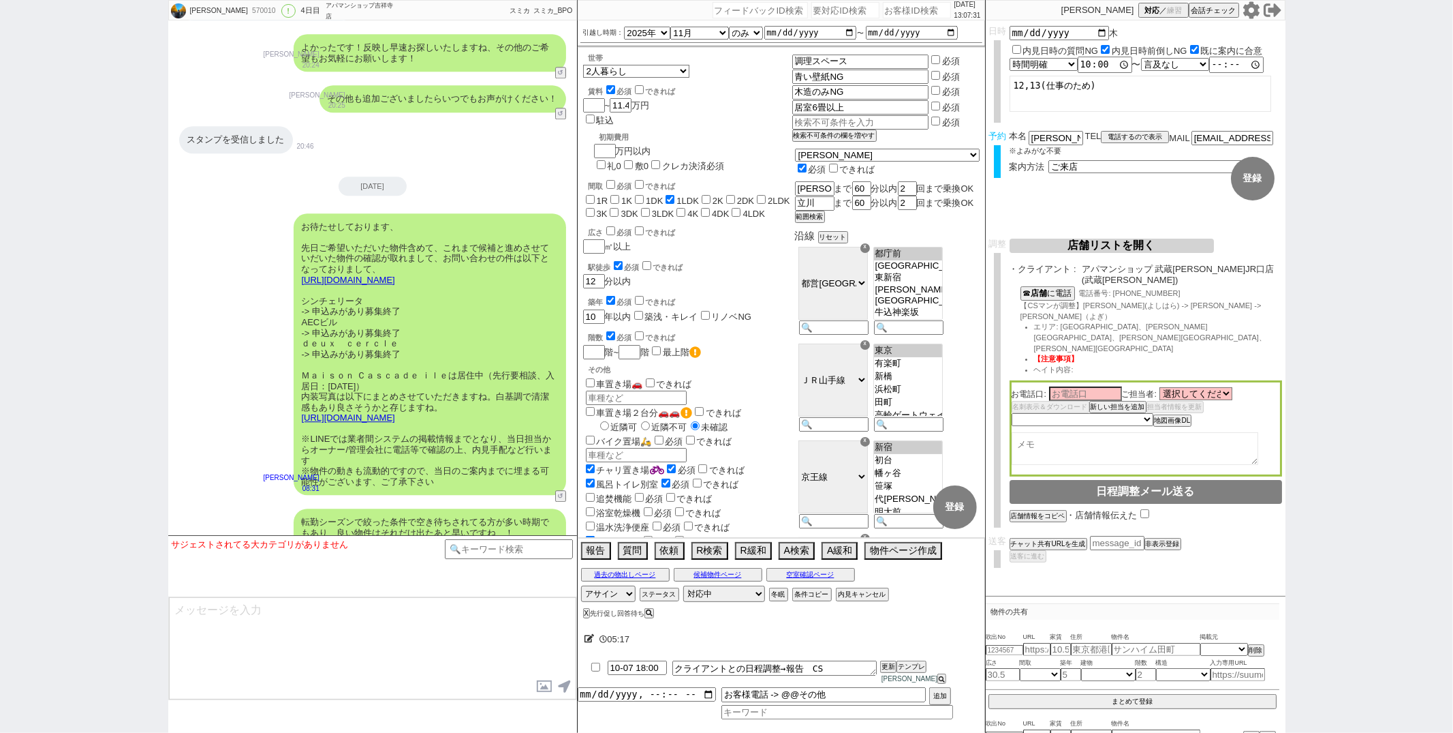
click at [840, 703] on div "10-07 18:00 クライアントとの日程調整→報告　CS 更新 テンプレ 松井健太朗 お客様電話 -> @@その他 追加" at bounding box center [781, 688] width 407 height 61
click at [841, 700] on input "お客様電話 -> @@その他" at bounding box center [824, 694] width 204 height 15
type input "お客様電話 -> CS電話"
click at [641, 694] on input "datetime-local" at bounding box center [647, 693] width 138 height 12
click at [943, 694] on button "追加" at bounding box center [938, 697] width 19 height 15
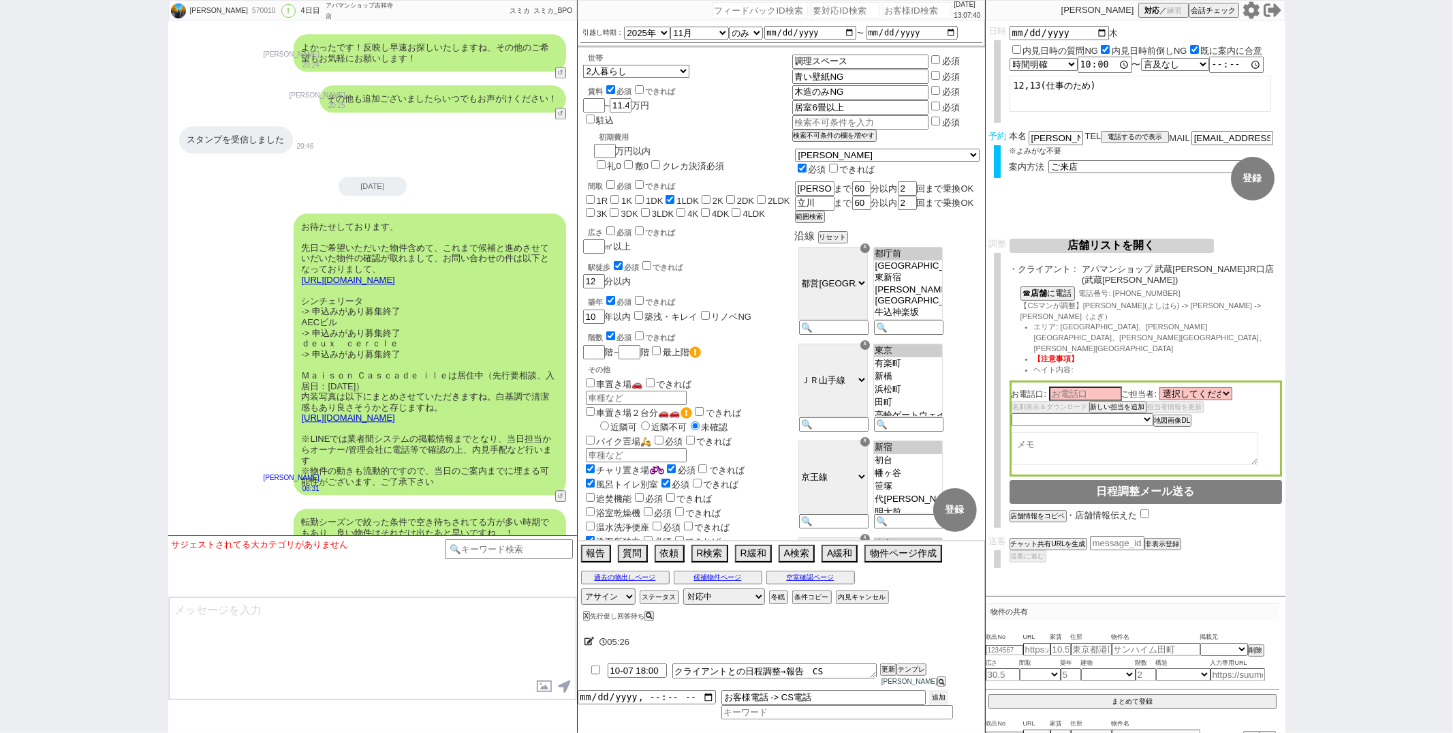
type input "2025-10-07T13:00"
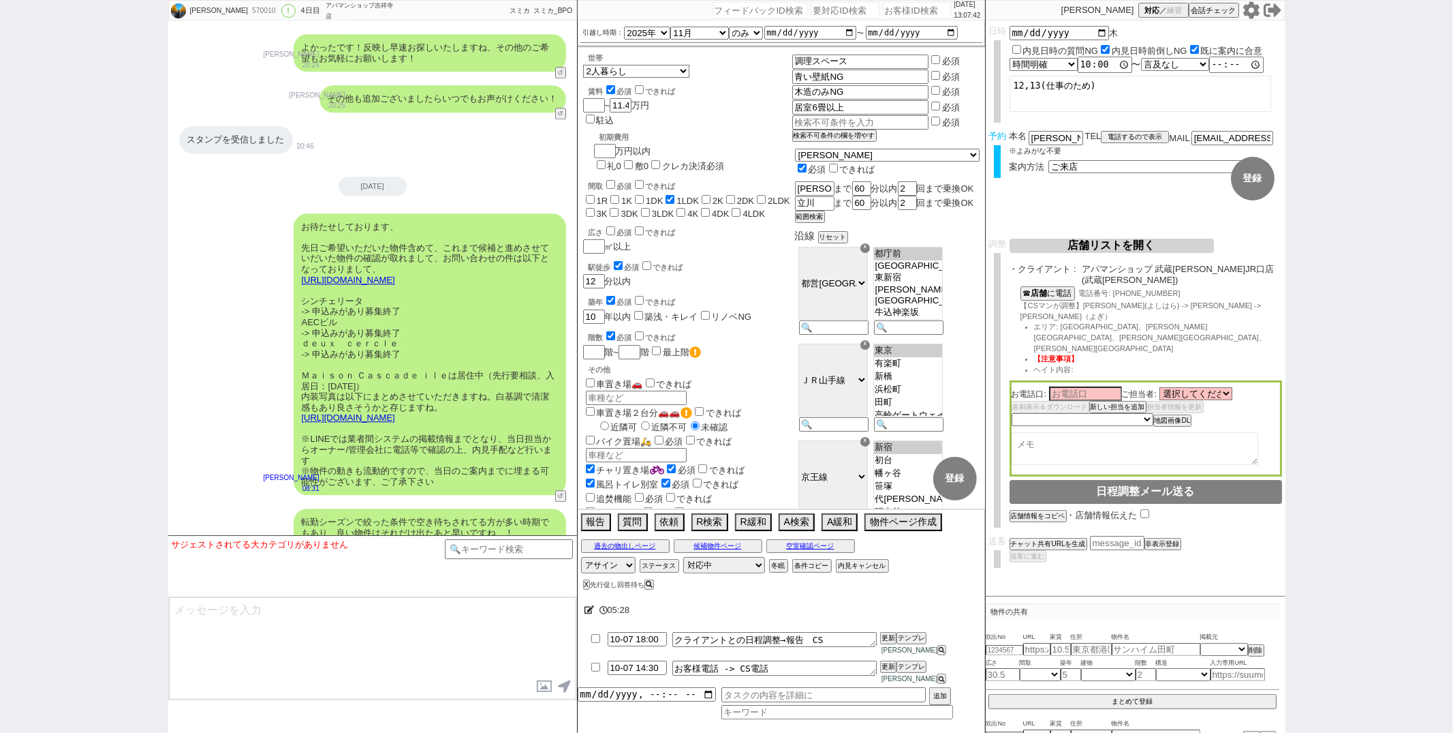
click at [217, 356] on div "お待たせしております、 先日ご希望いただいた物件含めて、これまで候補と進めさせていだいた物件の確認が取れまして、お問い合わせの件は以下となっておりまして、 h…" at bounding box center [372, 354] width 409 height 296
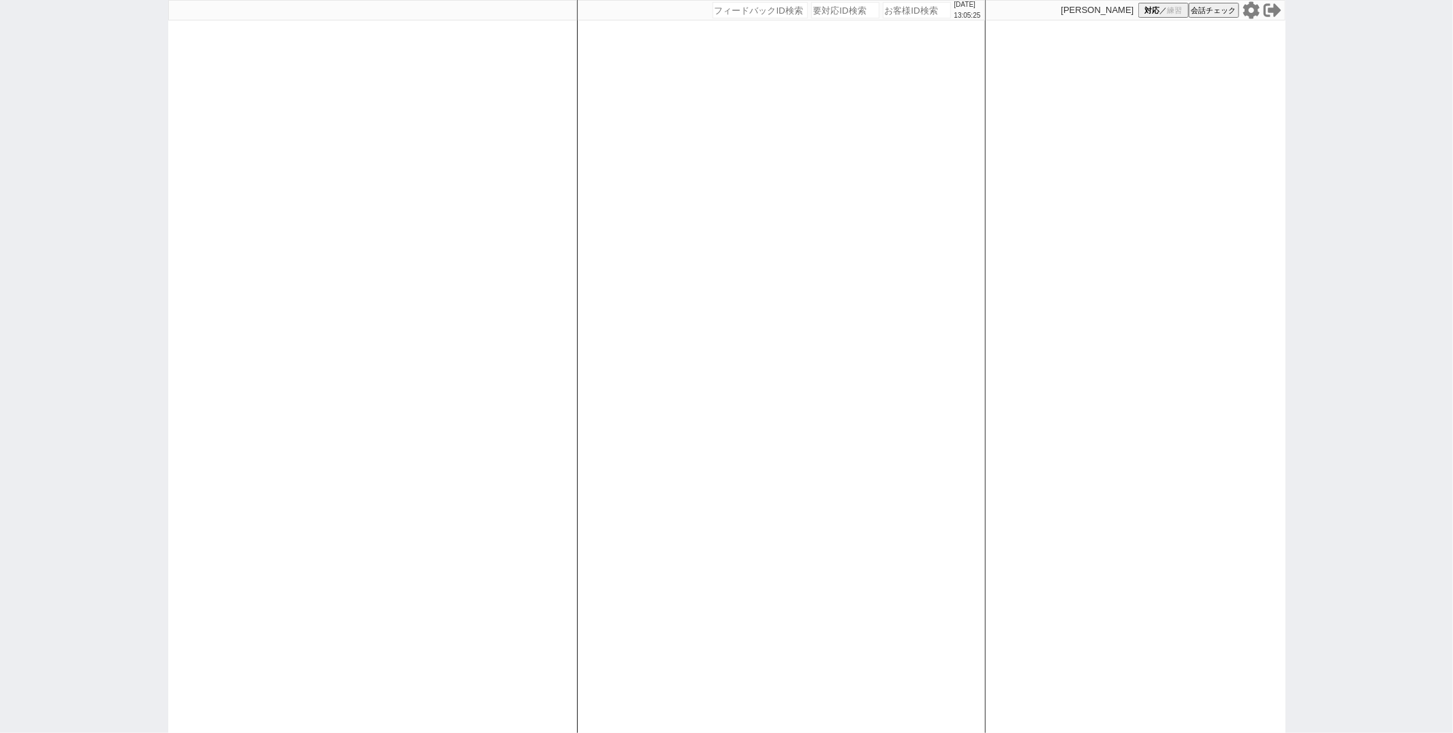
paste input "617567"
type input "617567"
select select "1"
select select "2"
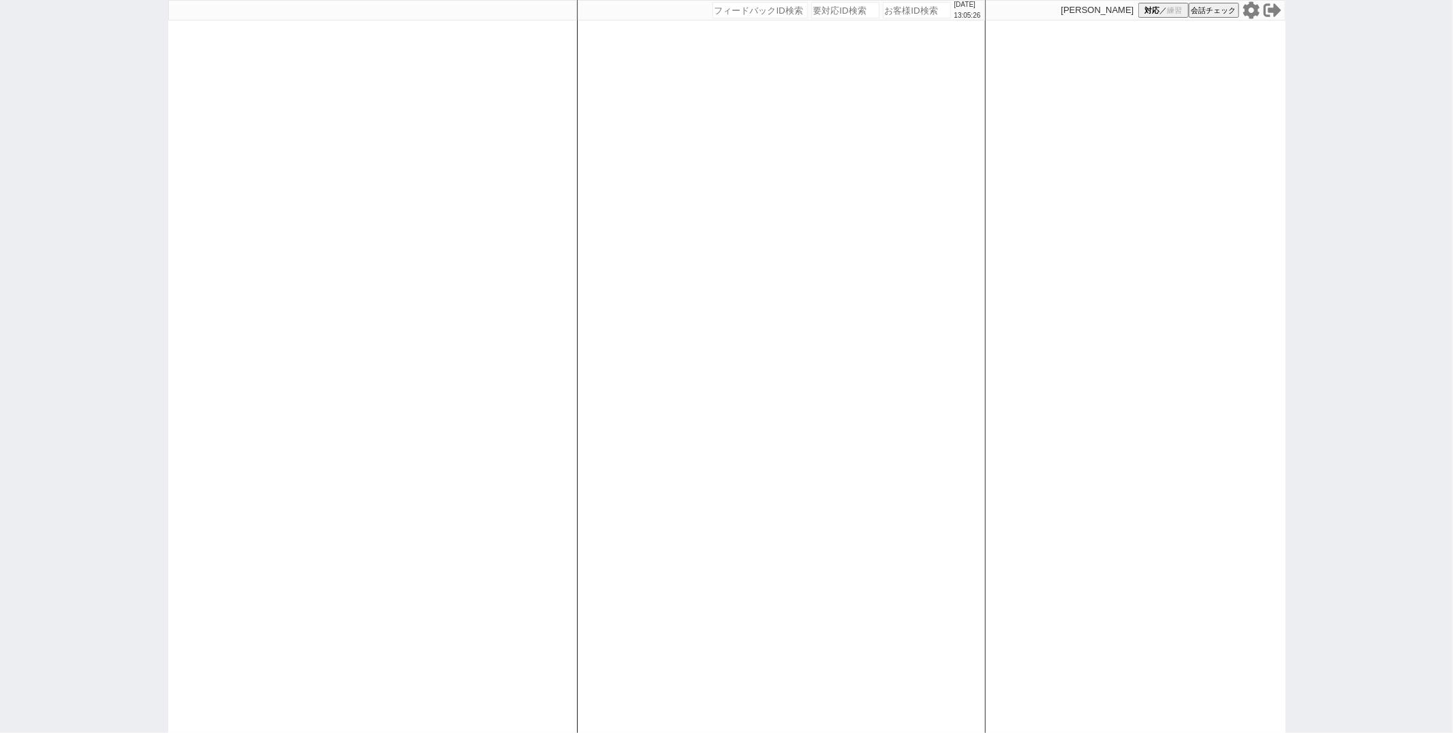
select select
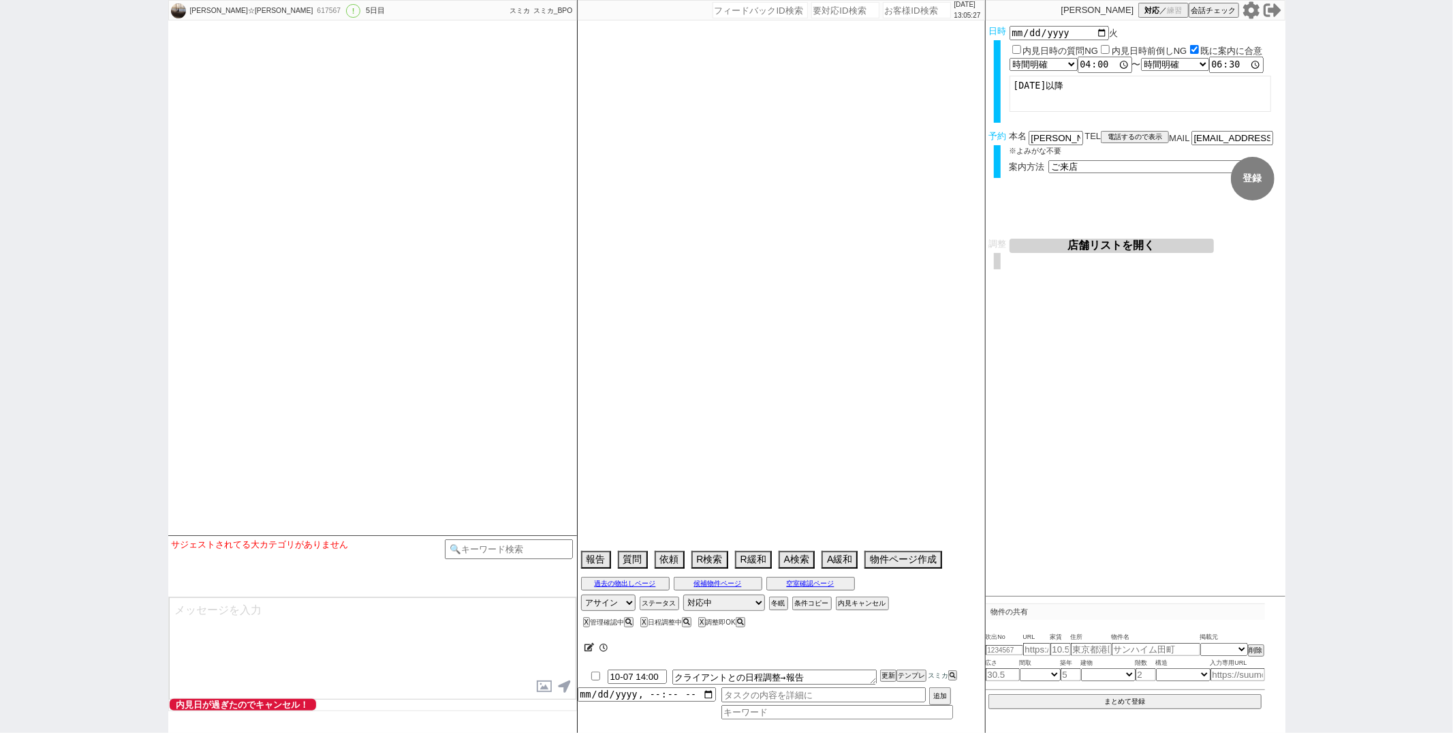
type textarea "旧ID:98009 条件から別IDと判断　45日圏内"
select select "2025"
select select "11"
select select "33"
select select "0"
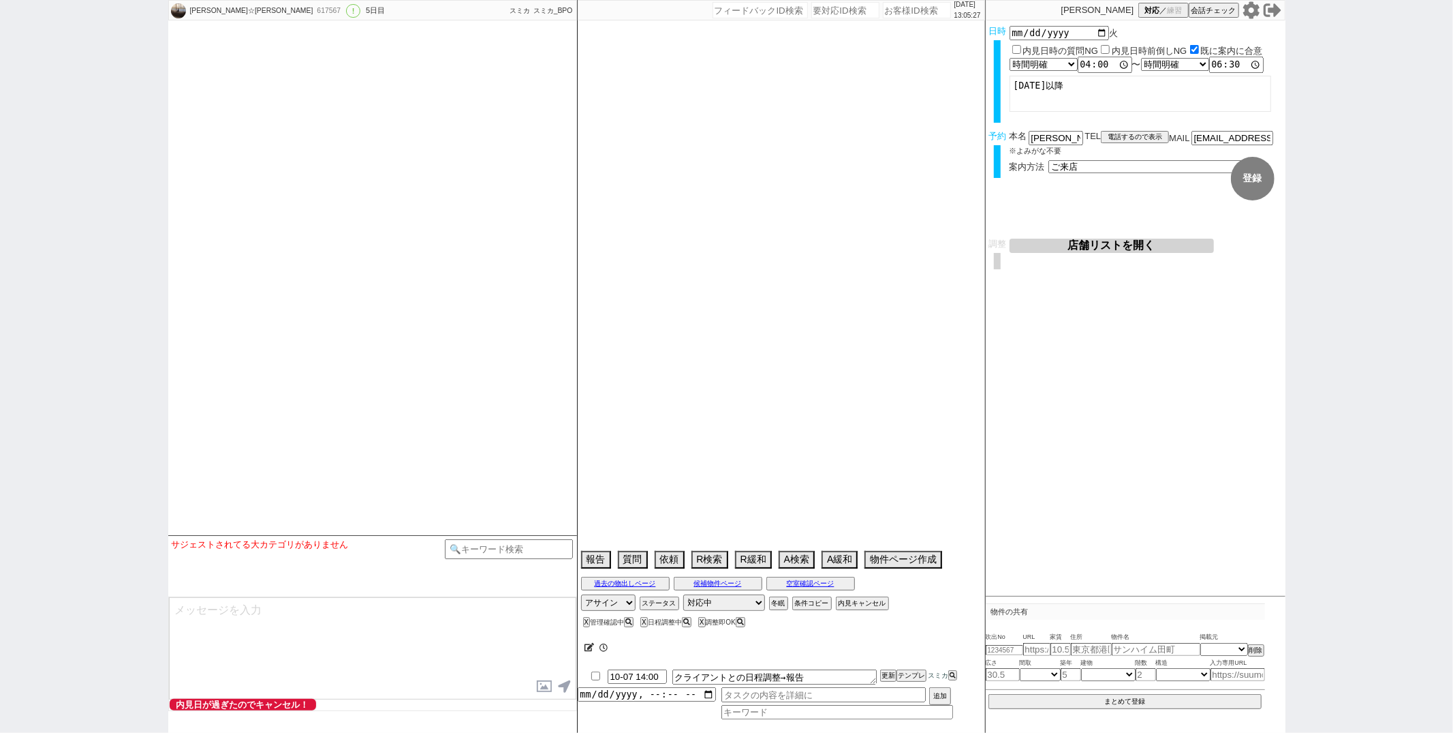
select select "11"
select select "1275"
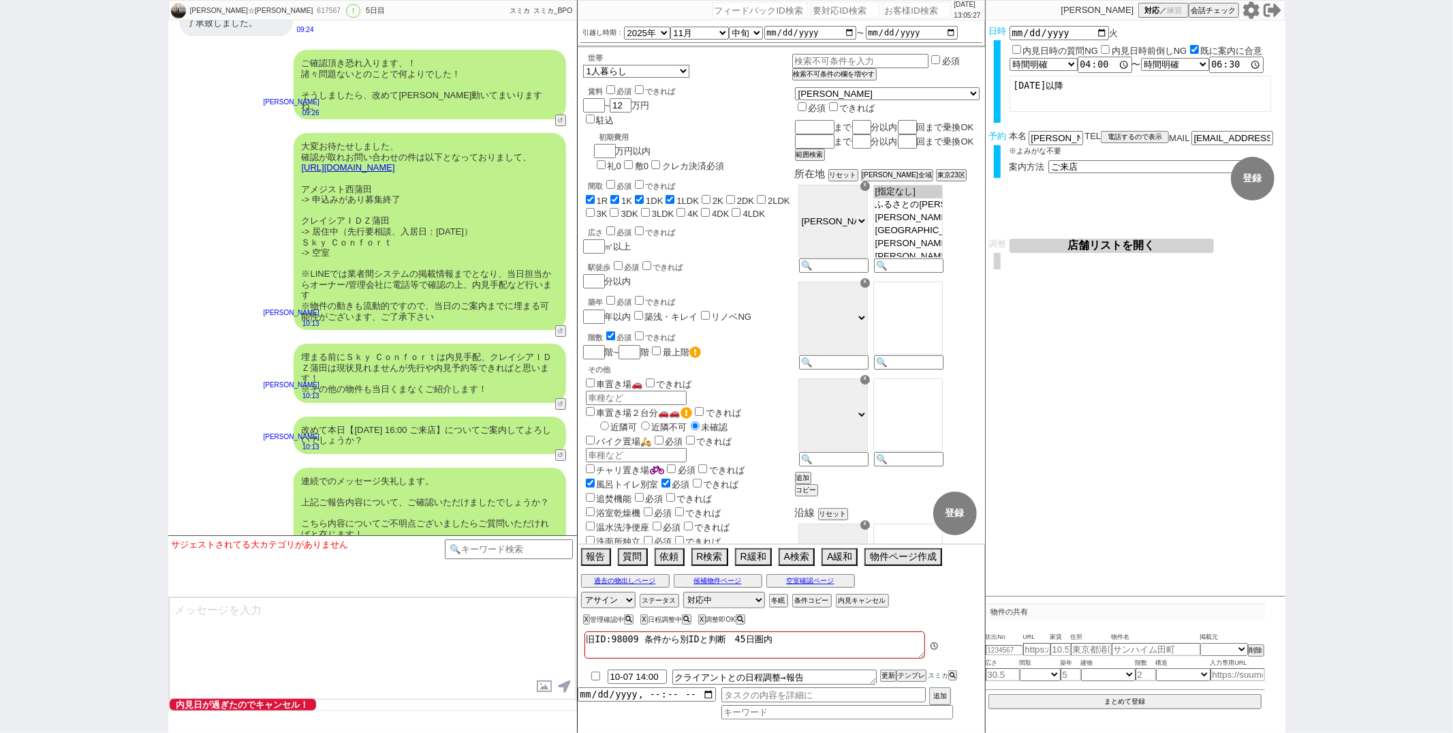
scroll to position [2874, 0]
click at [1150, 132] on button "電話するので表示" at bounding box center [1135, 137] width 68 height 10
click at [0, 0] on select "電話の理由 356 初日調整での禊 357 問物漏れ回収 359 内見日が怪しいので前倒し&他社消し 360 調整まできて無言が長いマンを起こす 361 調整…" at bounding box center [0, 0] width 0 height 0
click select "電話の理由 356 初日調整での禊 357 問物漏れ回収 359 内見日が怪しいので前倒し&他社消し 360 調整まできて無言が長いマンを起こす 361 調整…" at bounding box center [1135, 137] width 68 height 12
select select "356"
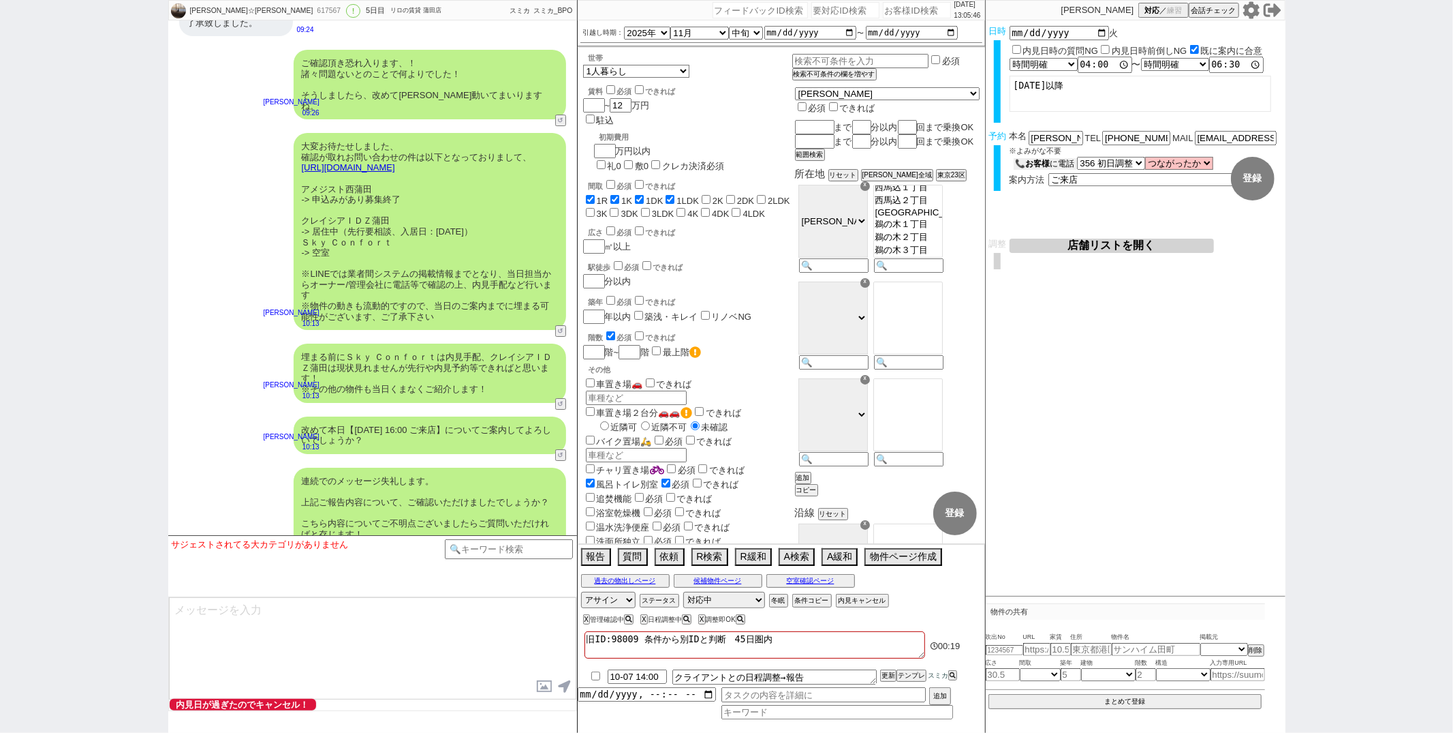
click at [1035, 161] on b "お客様" at bounding box center [1038, 164] width 25 height 10
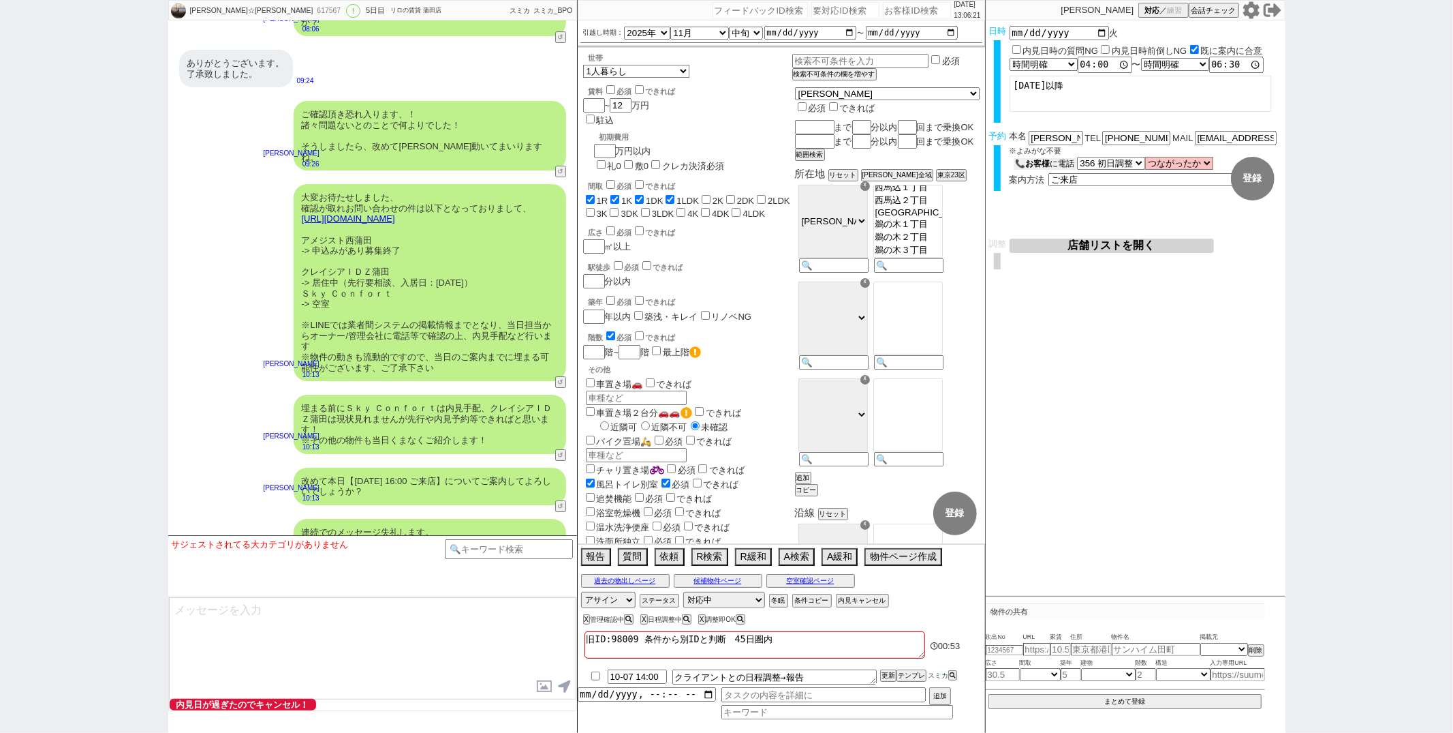
scroll to position [4096, 0]
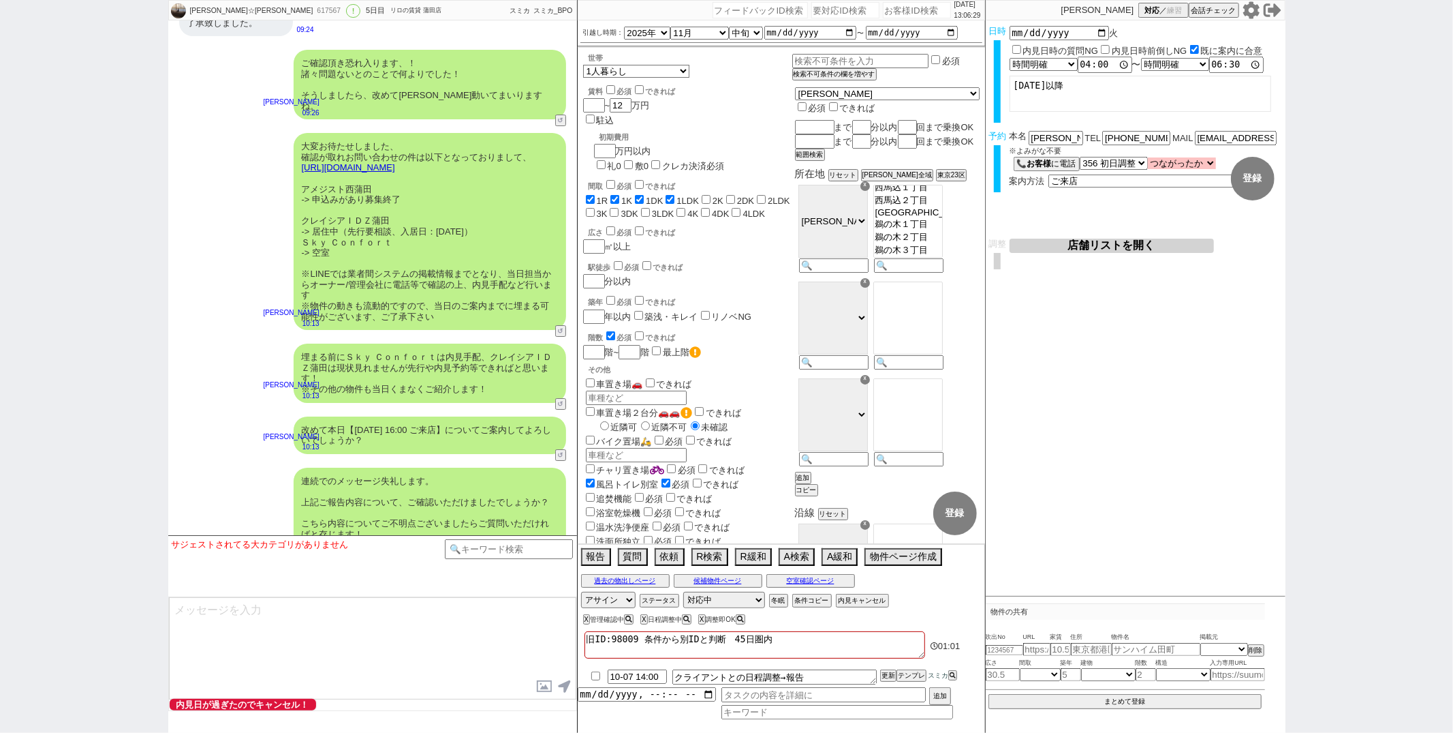
click at [1185, 157] on select "つながったか つながった つながらなかった" at bounding box center [1182, 163] width 68 height 12
select select "false"
click at [1148, 157] on select "つながったか つながった つながらなかった" at bounding box center [1182, 163] width 68 height 12
click at [778, 719] on input at bounding box center [838, 713] width 232 height 12
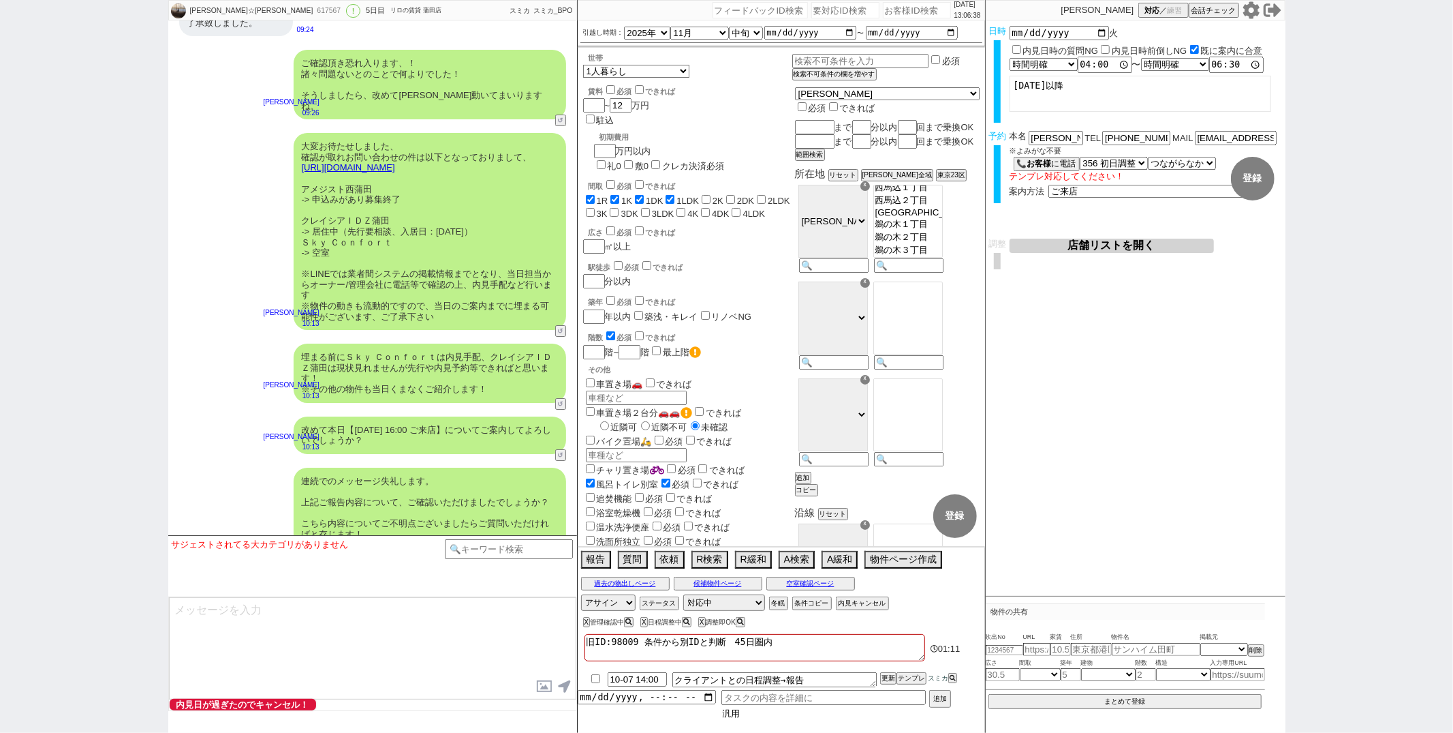
type input "汎用"
type input "汎用返信促し"
click at [651, 696] on input "datetime-local" at bounding box center [647, 693] width 138 height 12
click at [944, 696] on button "追加" at bounding box center [938, 697] width 19 height 15
type input "2025-10-07T13:00"
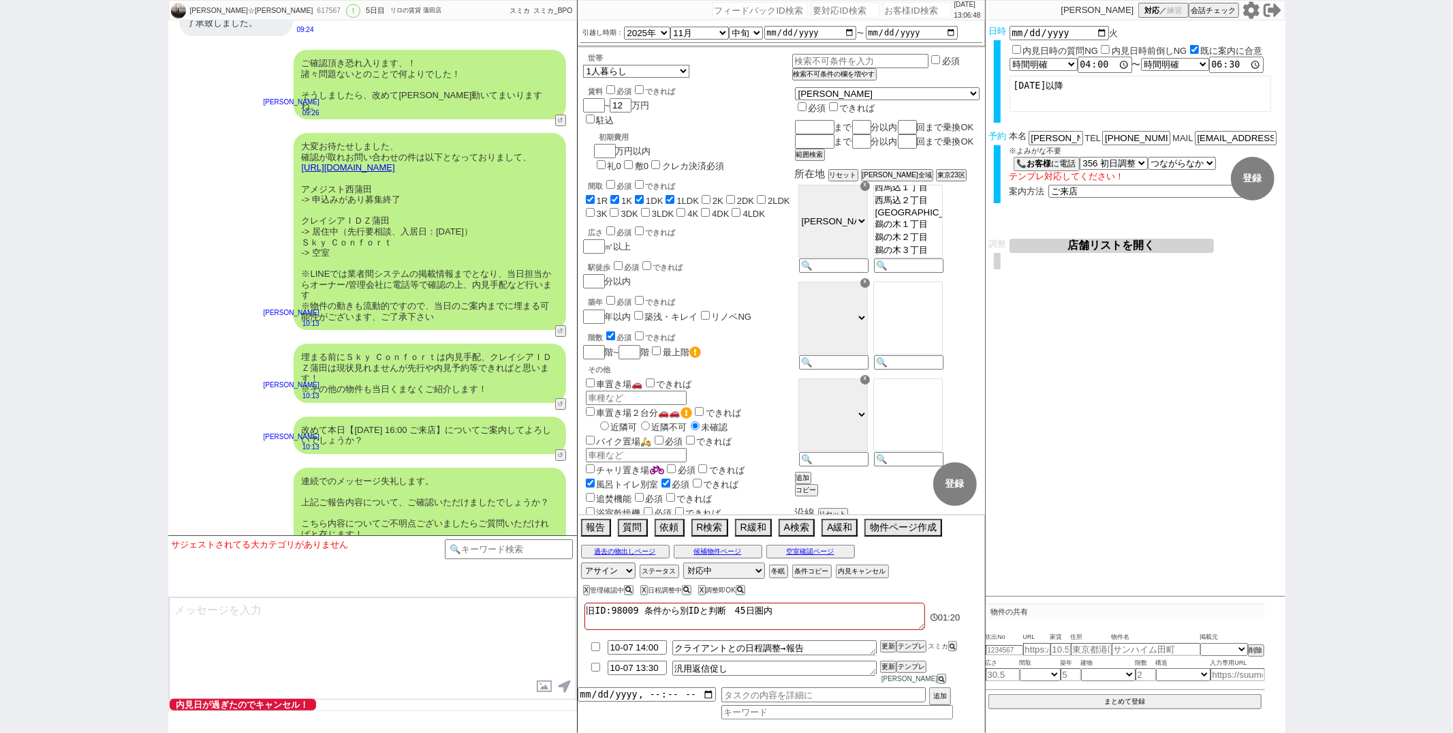
click at [801, 628] on textarea "旧ID:98009 条件から別IDと判断　45日圏内" at bounding box center [755, 615] width 341 height 27
type textarea "旧ID:98009 条件から別IDと判断　45日圏内"
checkbox input "true"
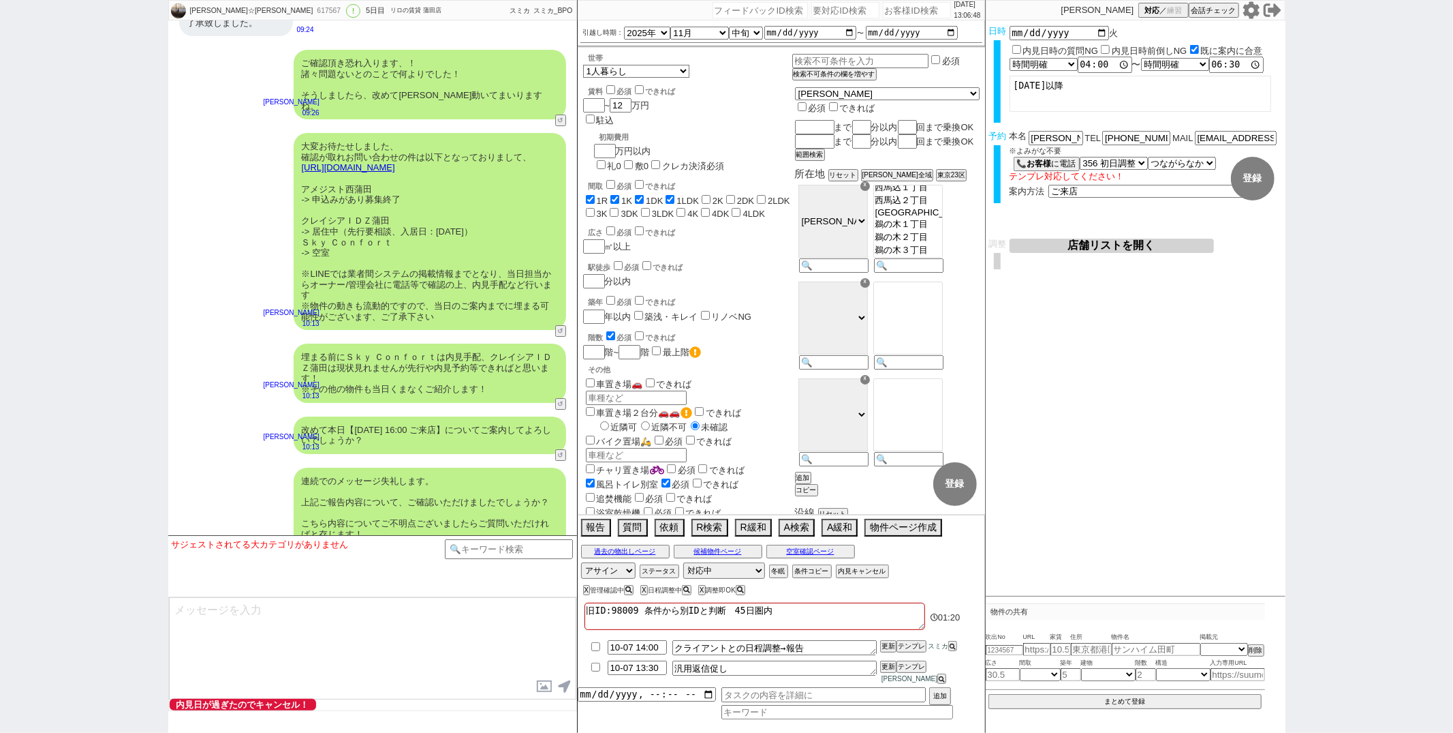
checkbox input "true"
checkbox input "false"
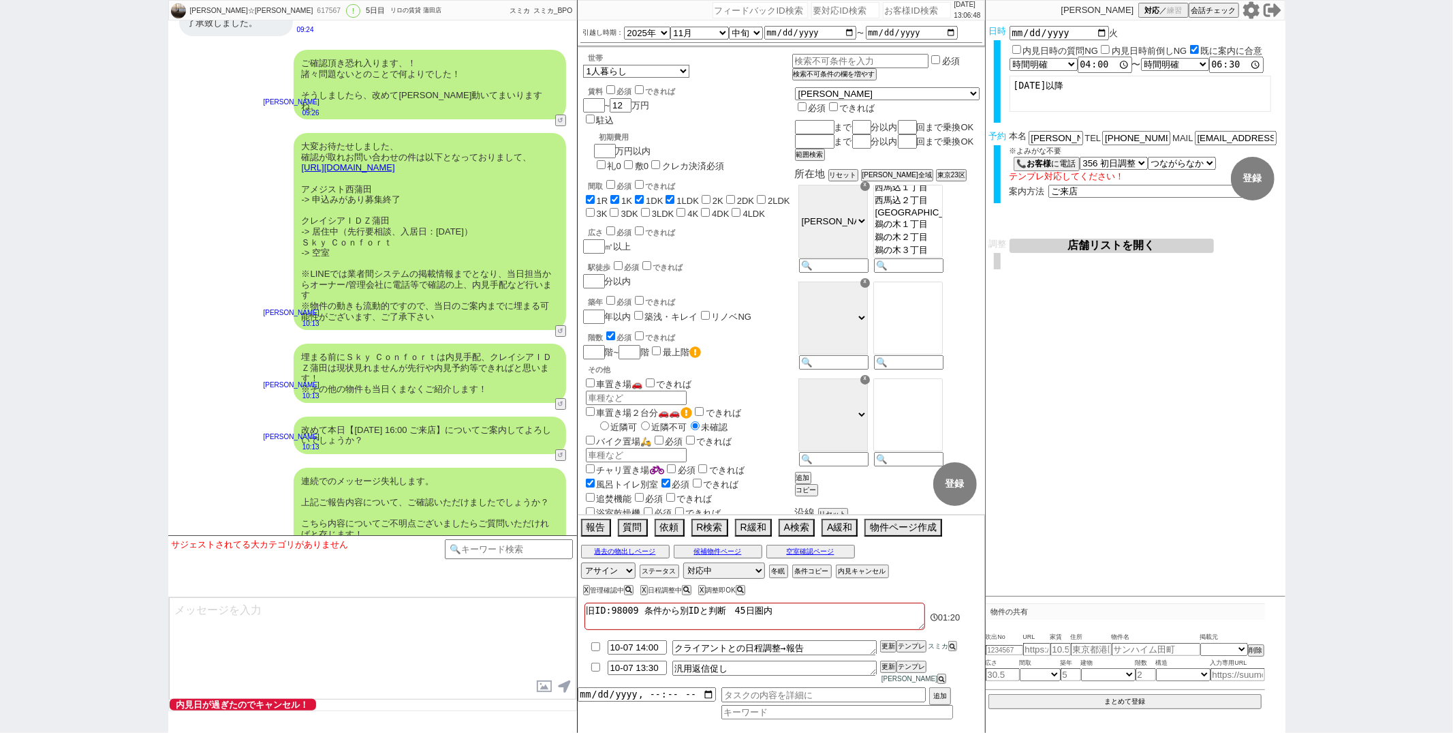
checkbox input "false"
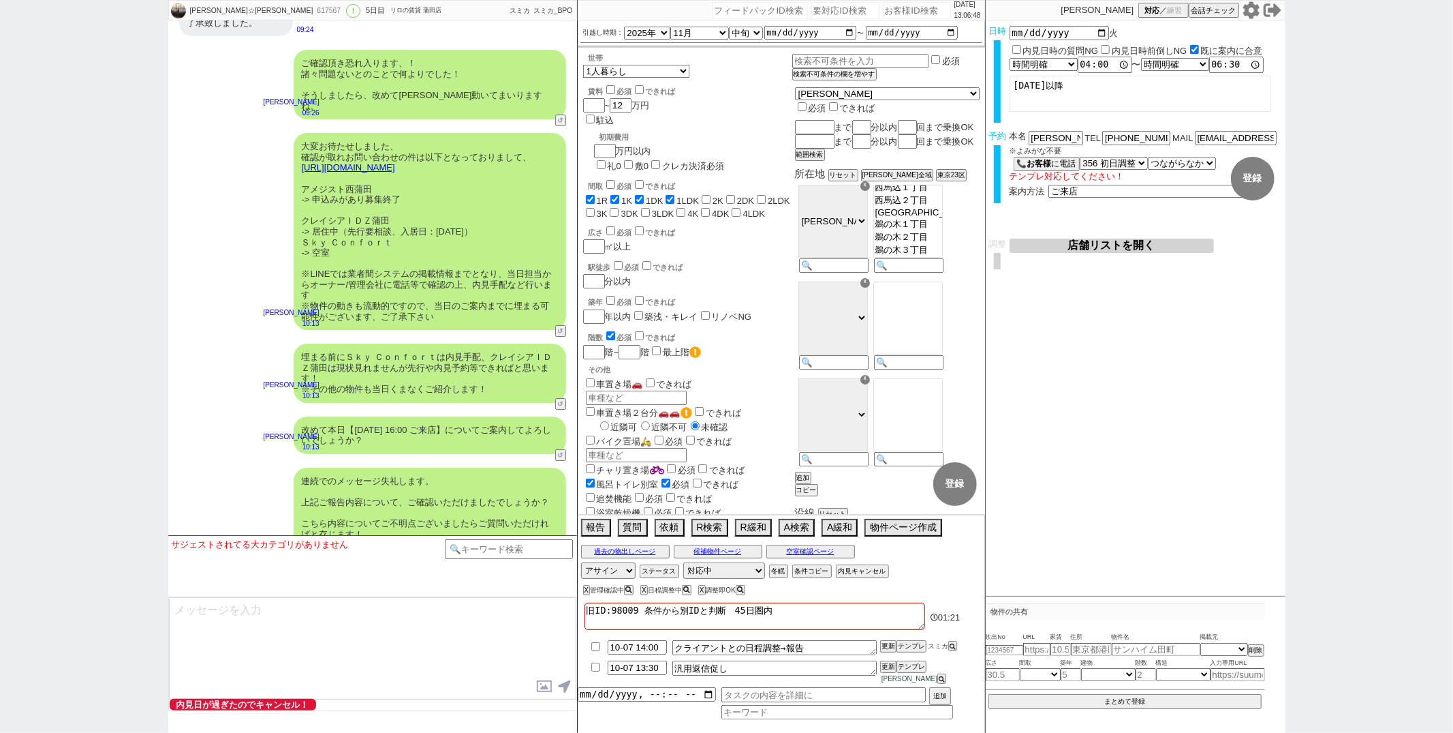
type textarea "旧ID:98009 条件から別IDと判断　45日圏内 @"
checkbox input "true"
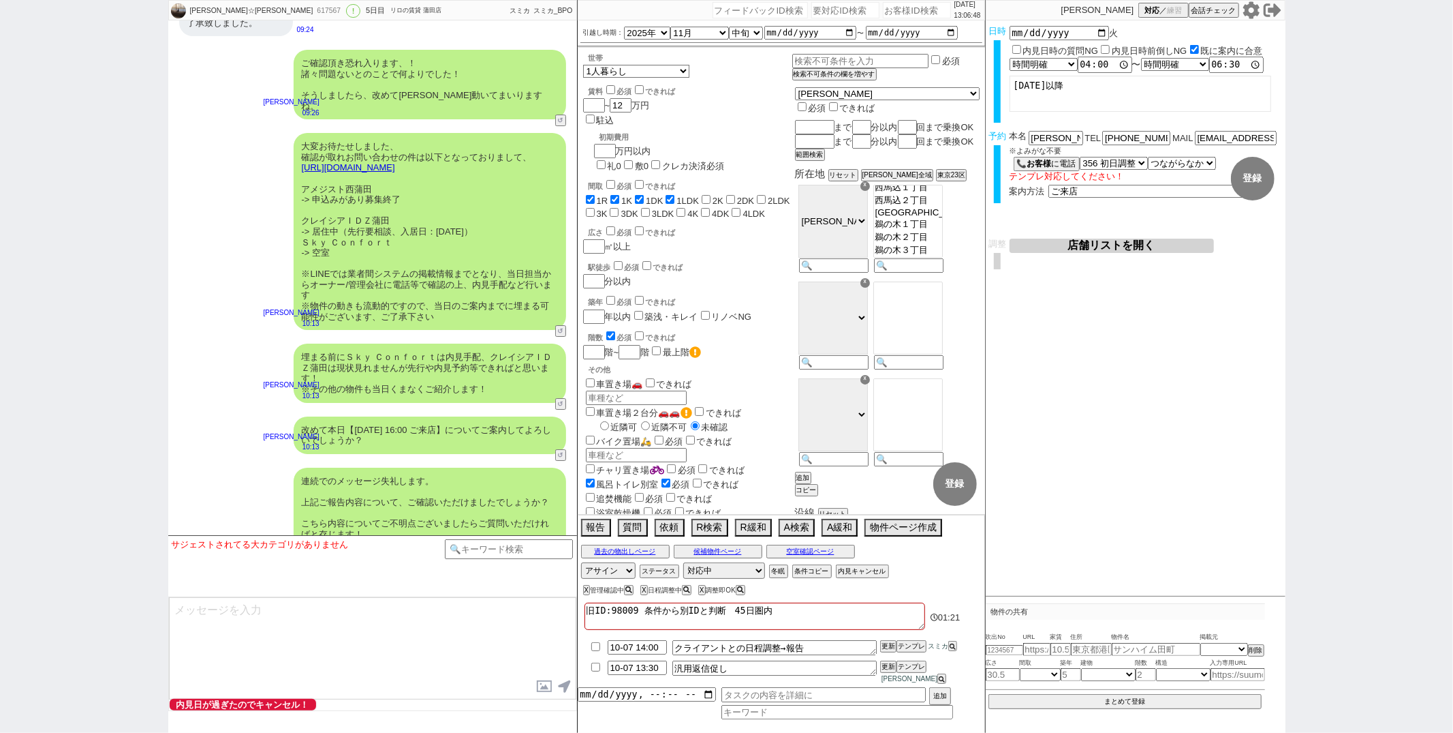
checkbox input "false"
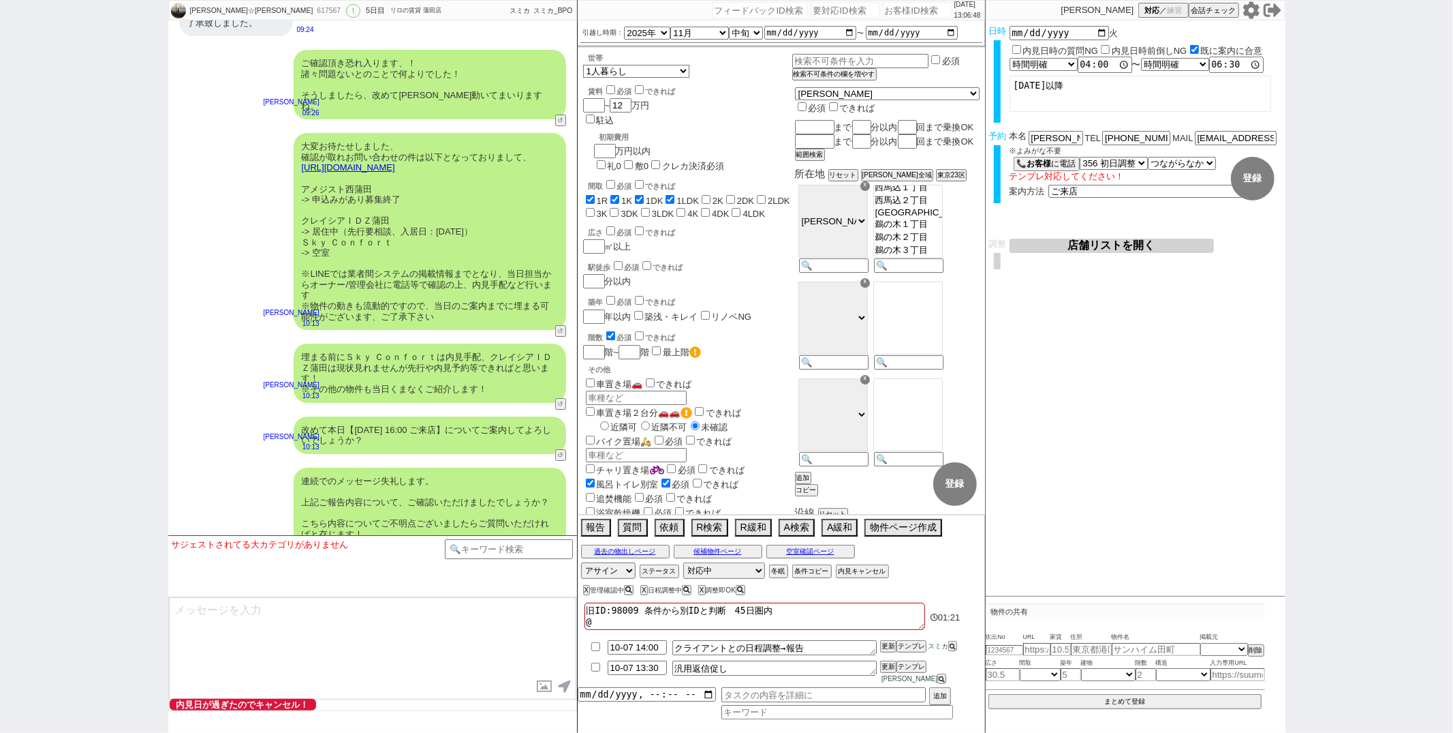
checkbox input "false"
type textarea "旧ID:98009 条件から別IDと判断　45日圏内 @1"
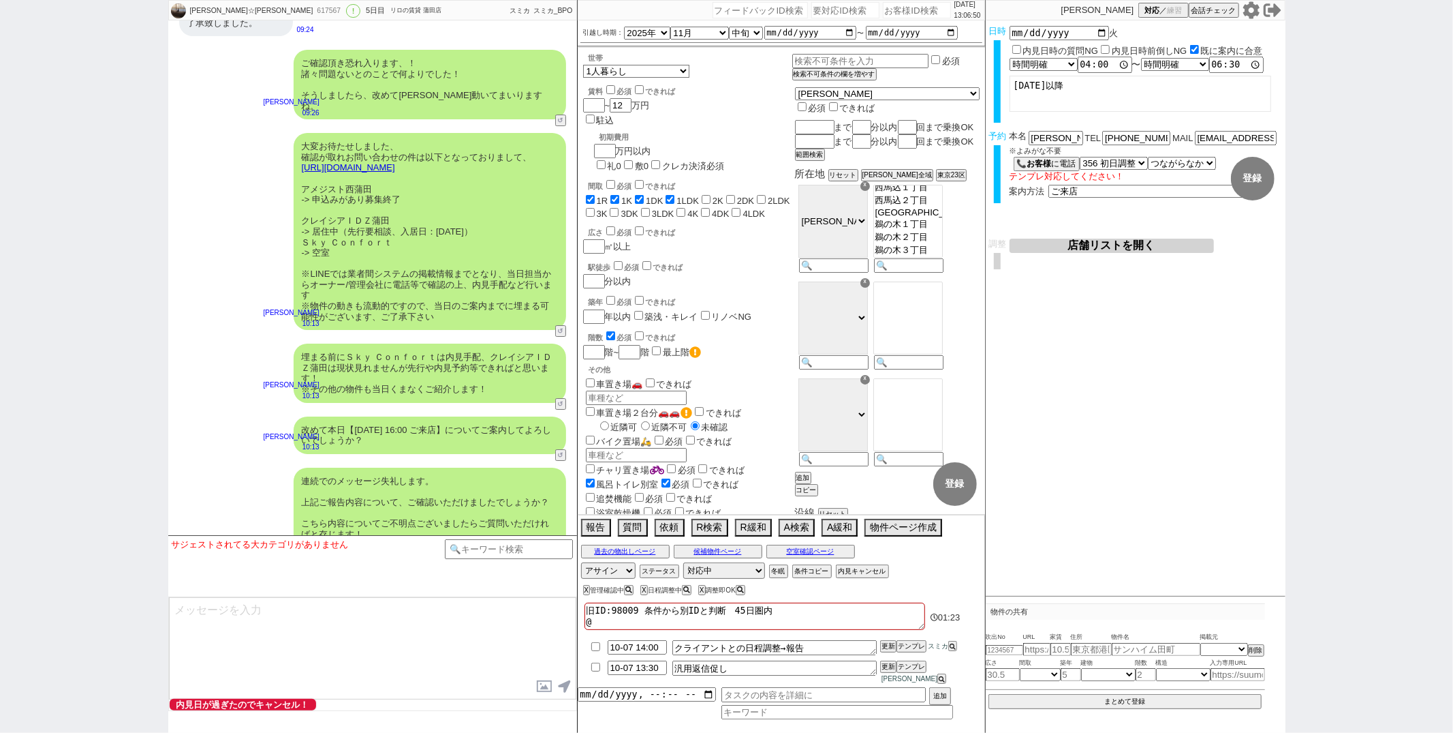
checkbox input "true"
checkbox input "false"
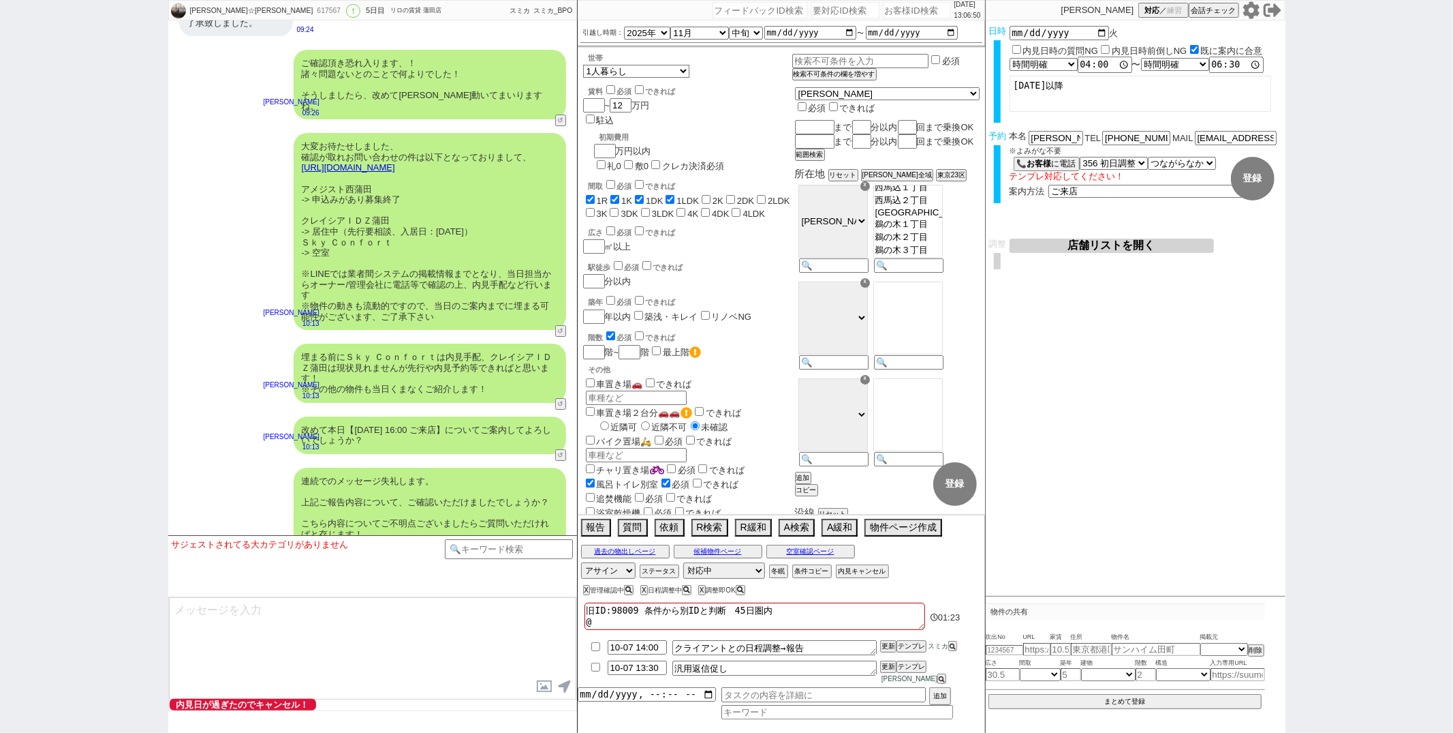
checkbox input "false"
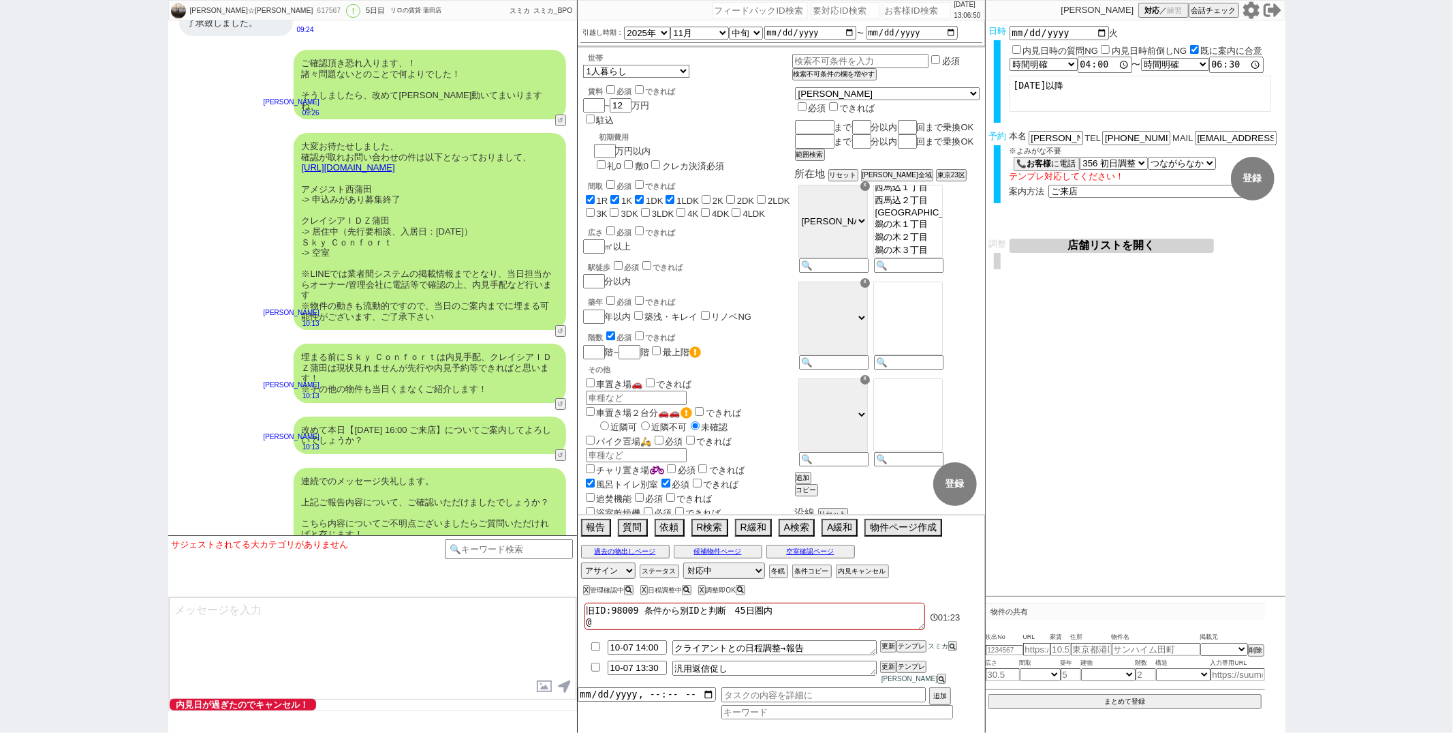
checkbox input "false"
type textarea "旧ID:98009 条件から別IDと判断　45日圏内 @10"
checkbox input "true"
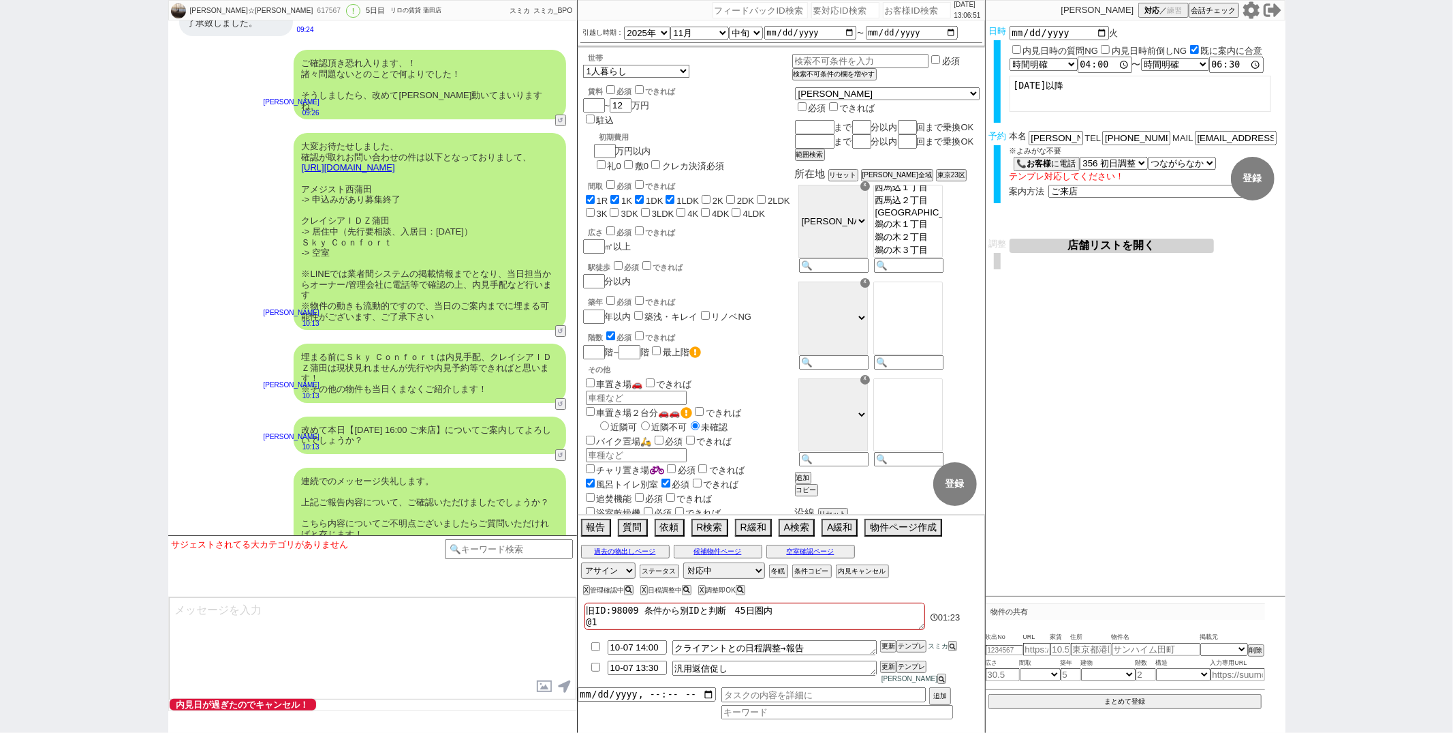
checkbox input "true"
checkbox input "false"
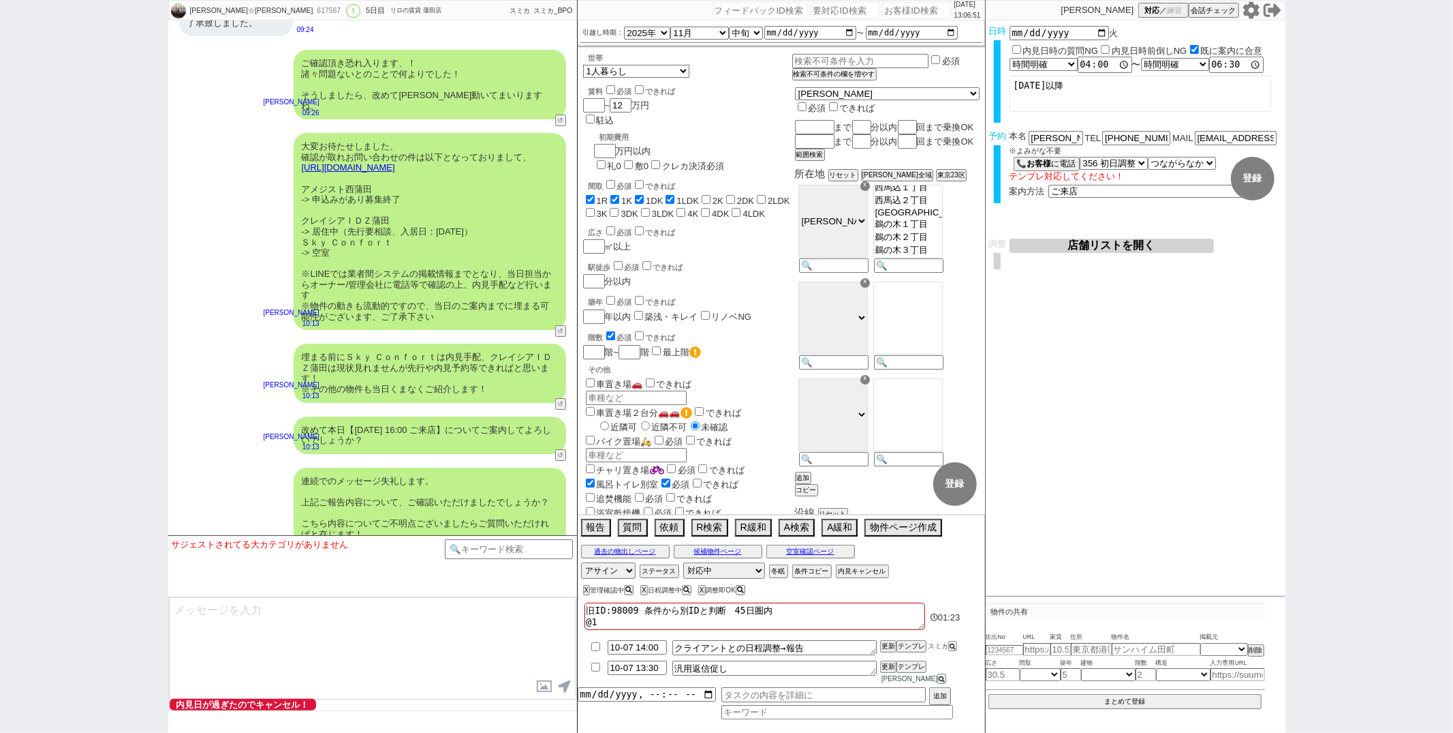
checkbox input "false"
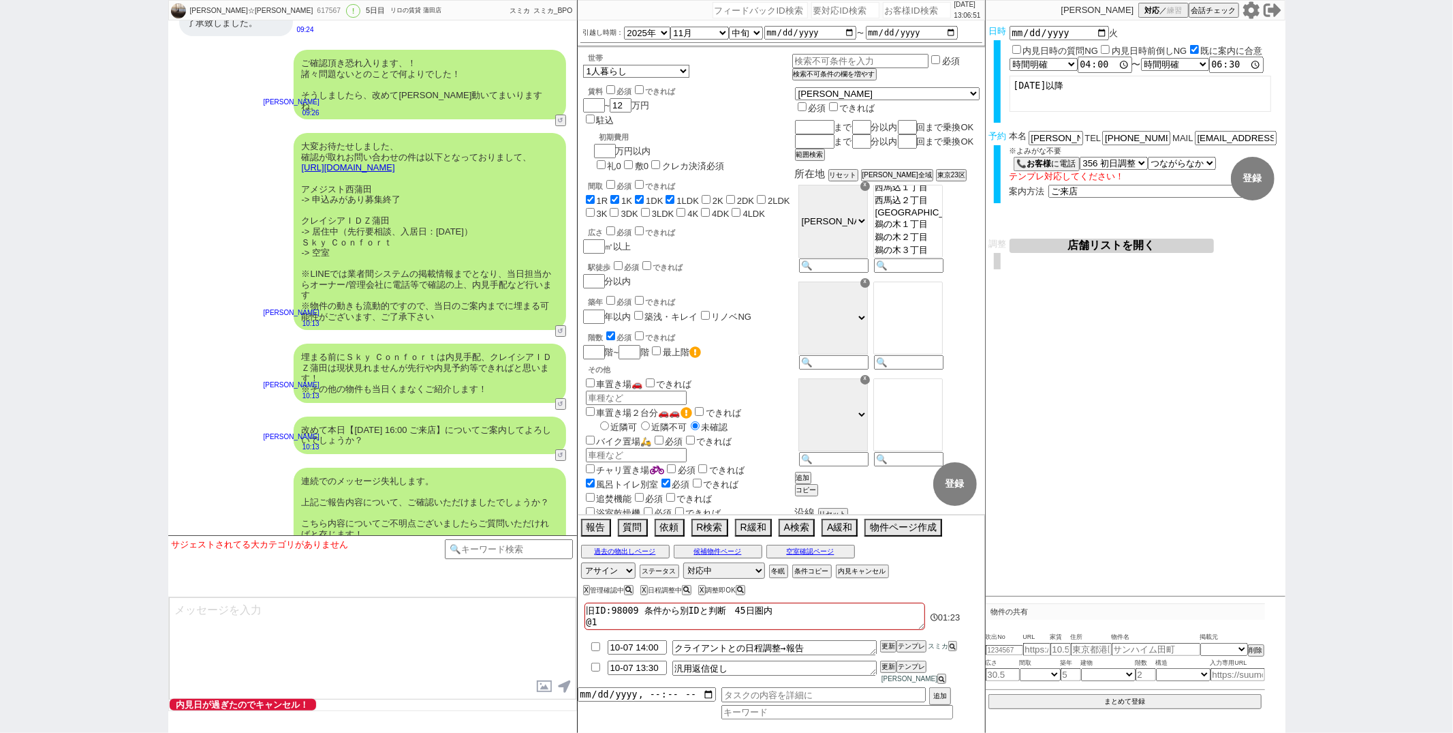
checkbox input "false"
type textarea "旧ID:98009 条件から別IDと判断　45日圏内 @10/"
checkbox input "true"
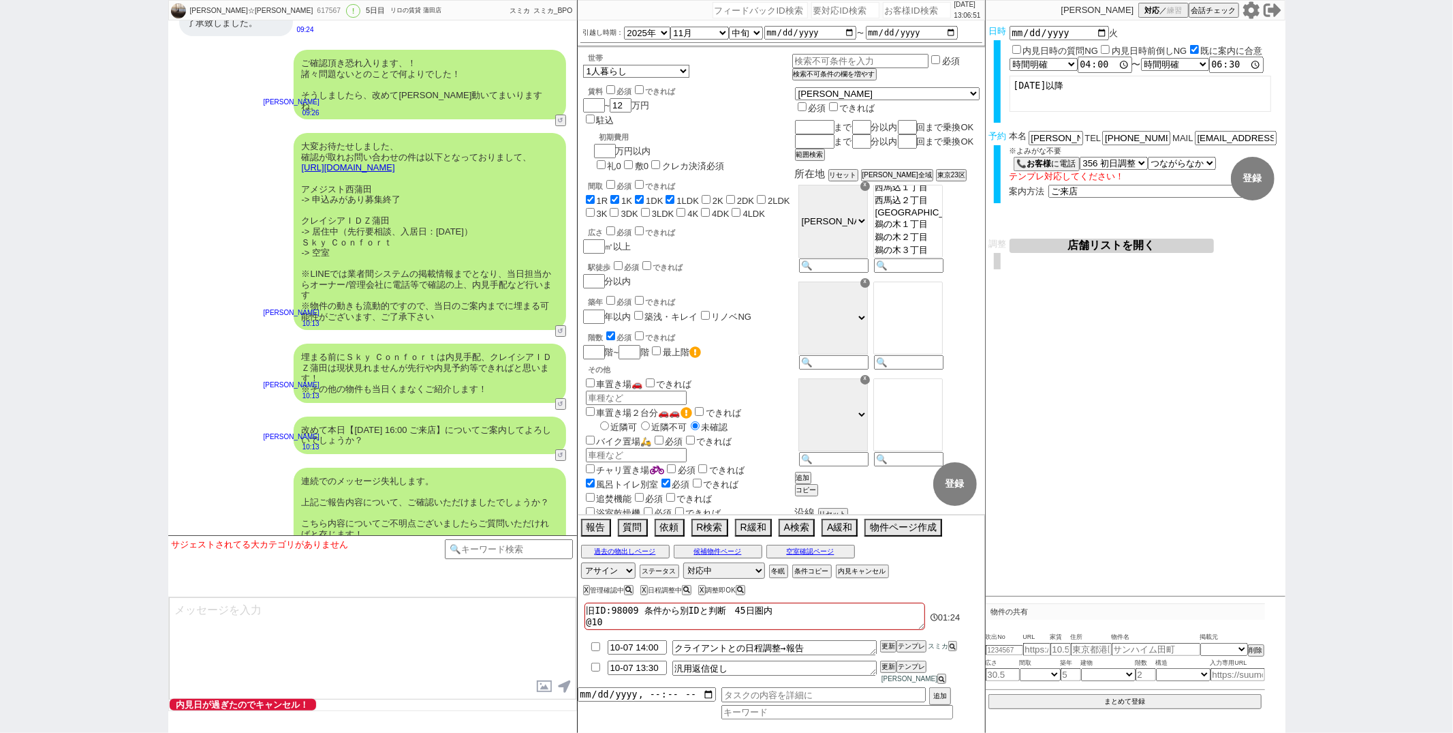
checkbox input "true"
checkbox input "false"
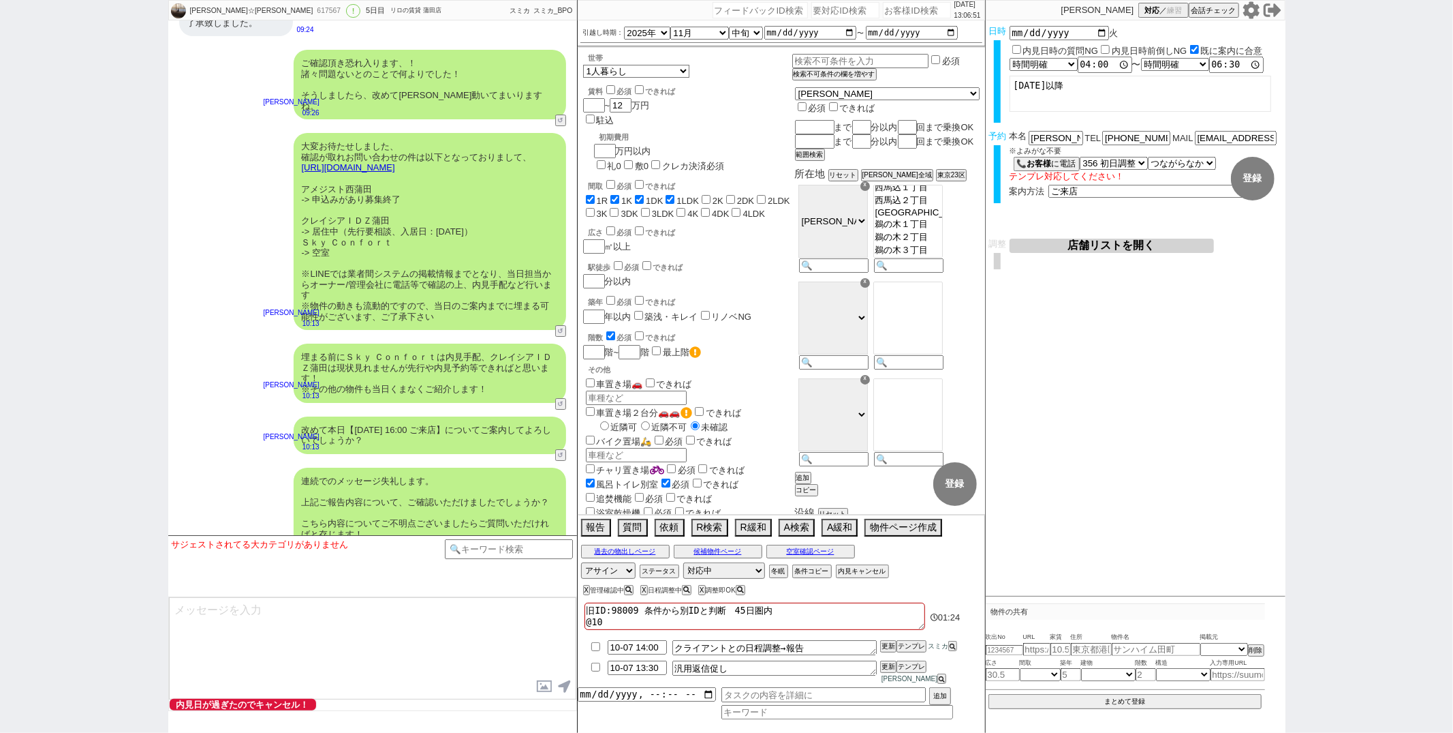
checkbox input "false"
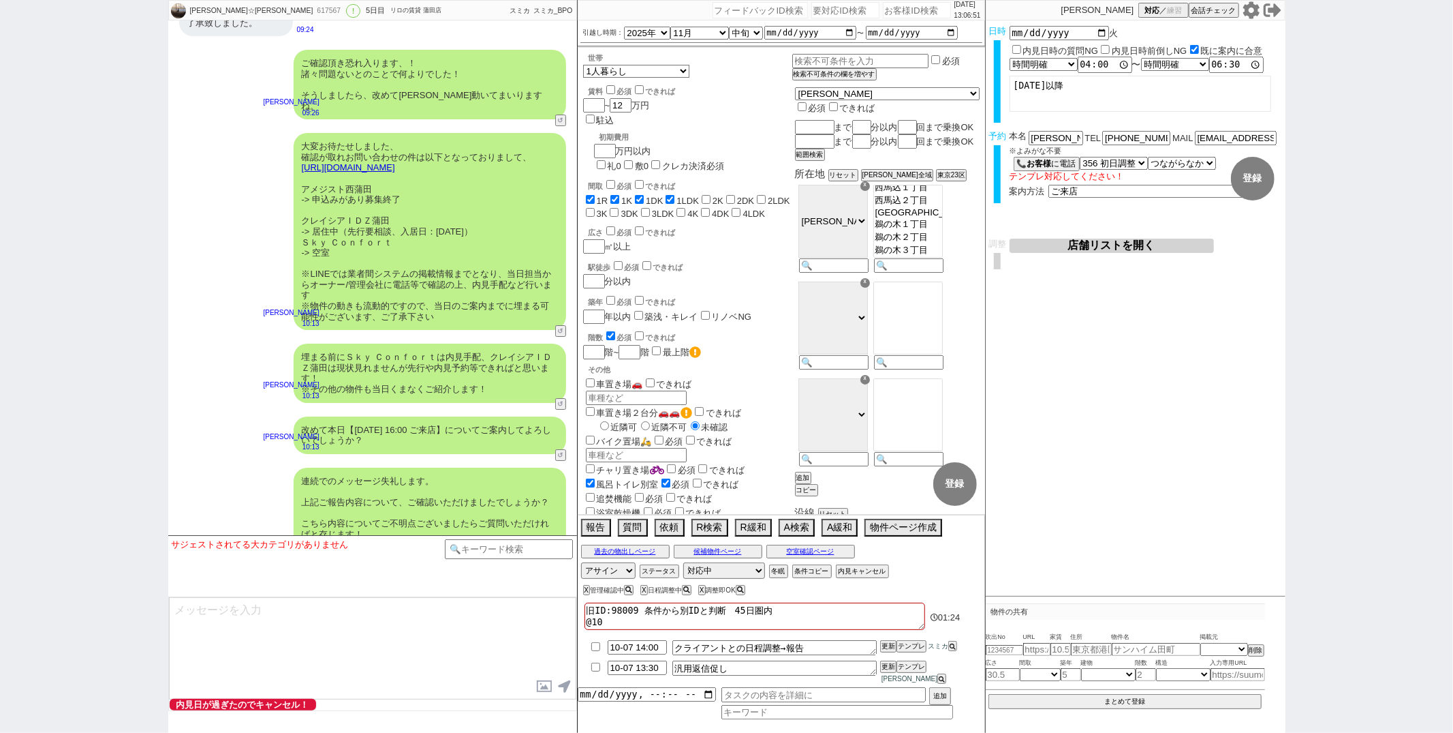
checkbox input "false"
type textarea "旧ID:98009 条件から別IDと判断　45日圏内 @10/7"
checkbox input "true"
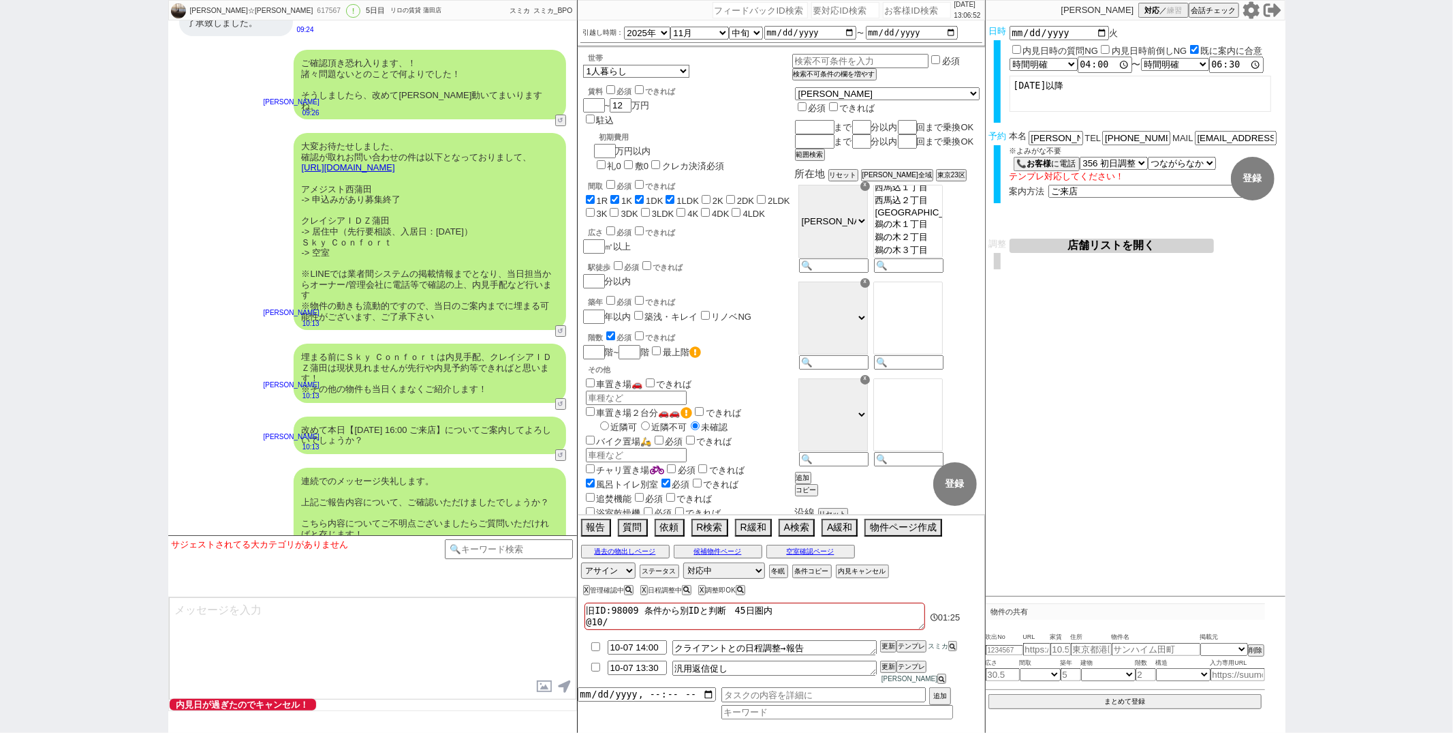
checkbox input "true"
checkbox input "false"
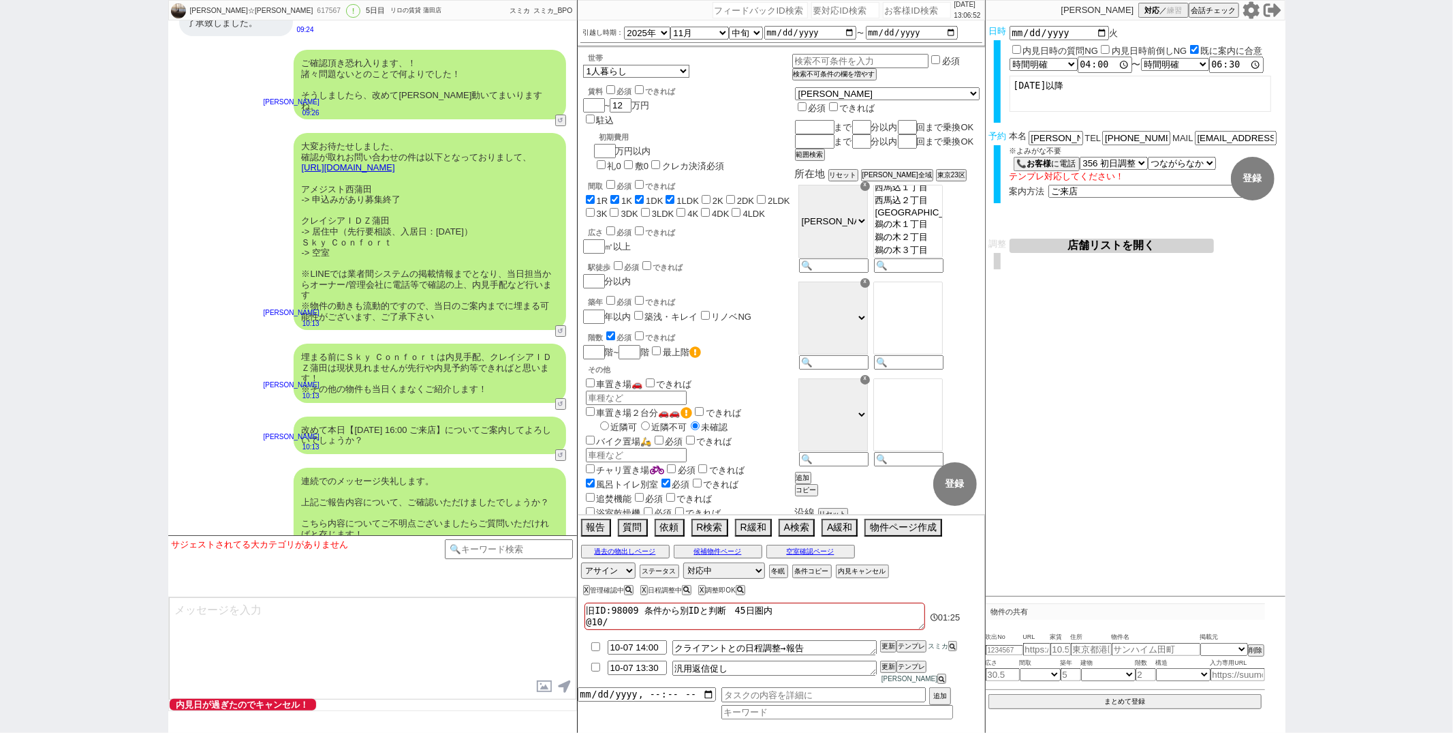
checkbox input "false"
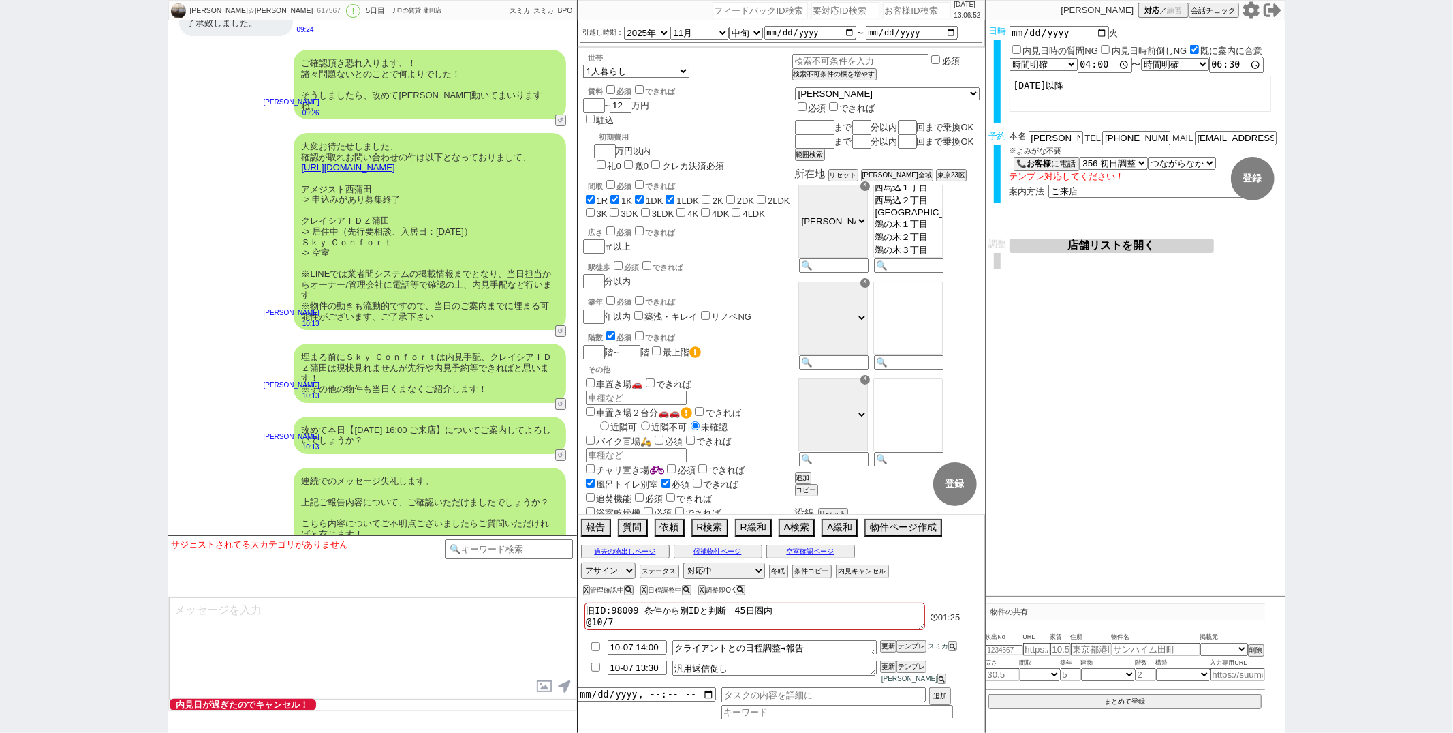
type textarea "旧ID:98009 条件から別IDと判断　45日圏内 @10/7"
checkbox input "true"
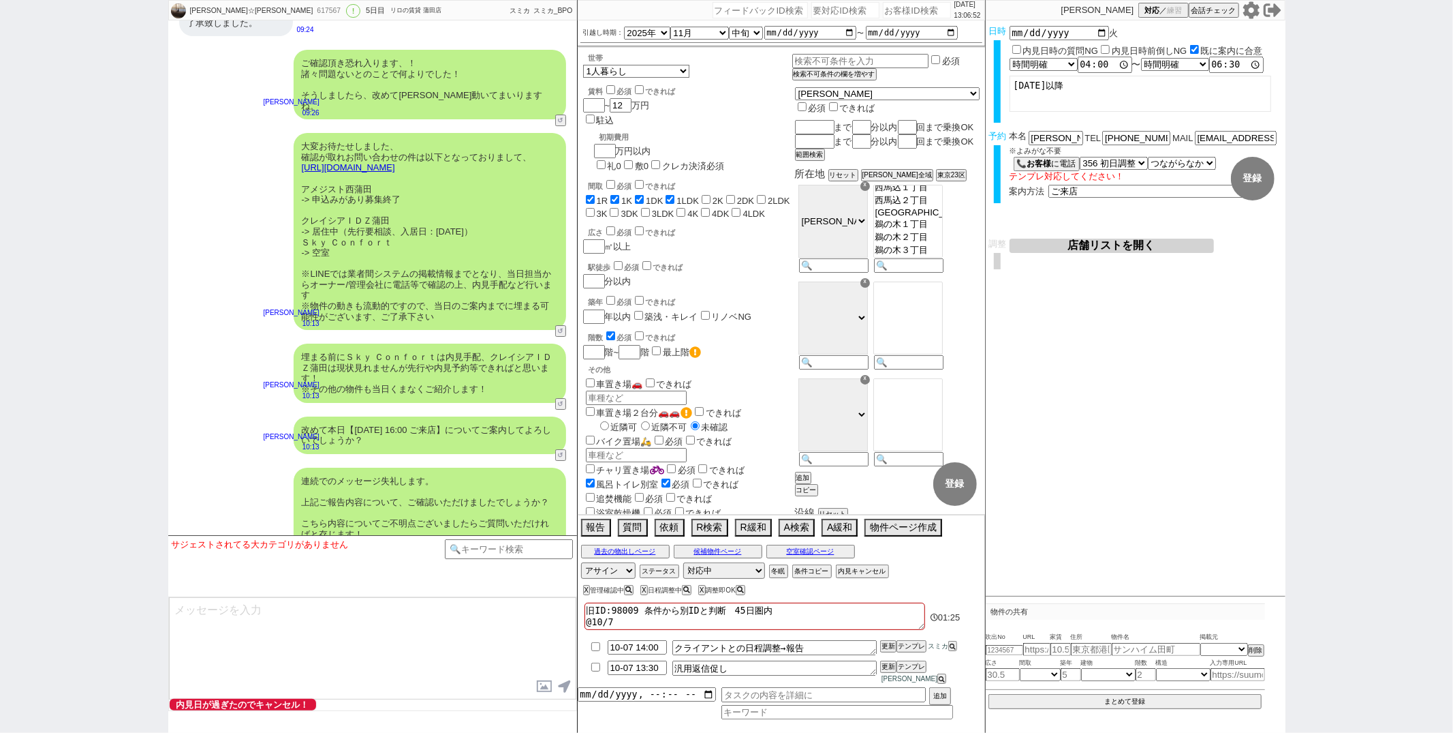
checkbox input "false"
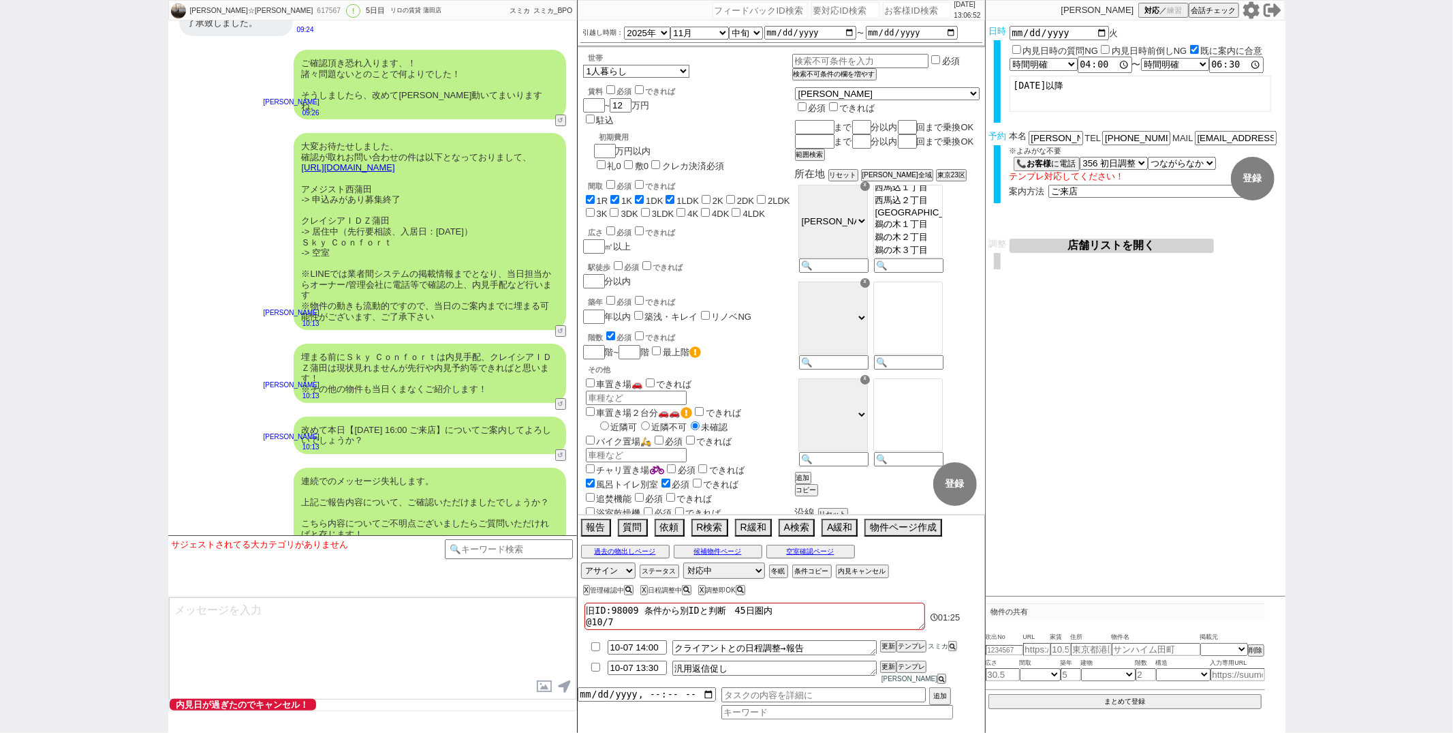
checkbox input "false"
type textarea "旧ID:98009 条件から別IDと判断　45日圏内 @10/7 1"
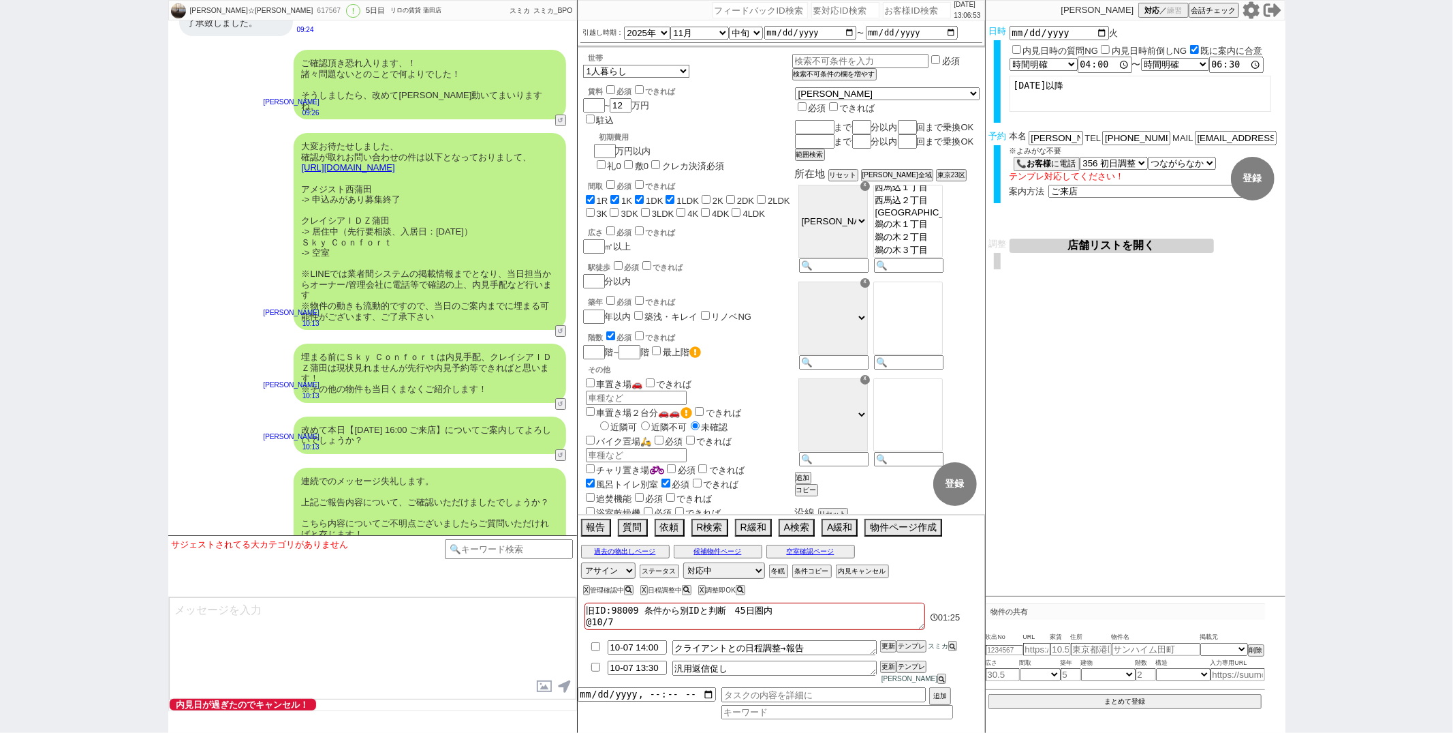
checkbox input "true"
checkbox input "false"
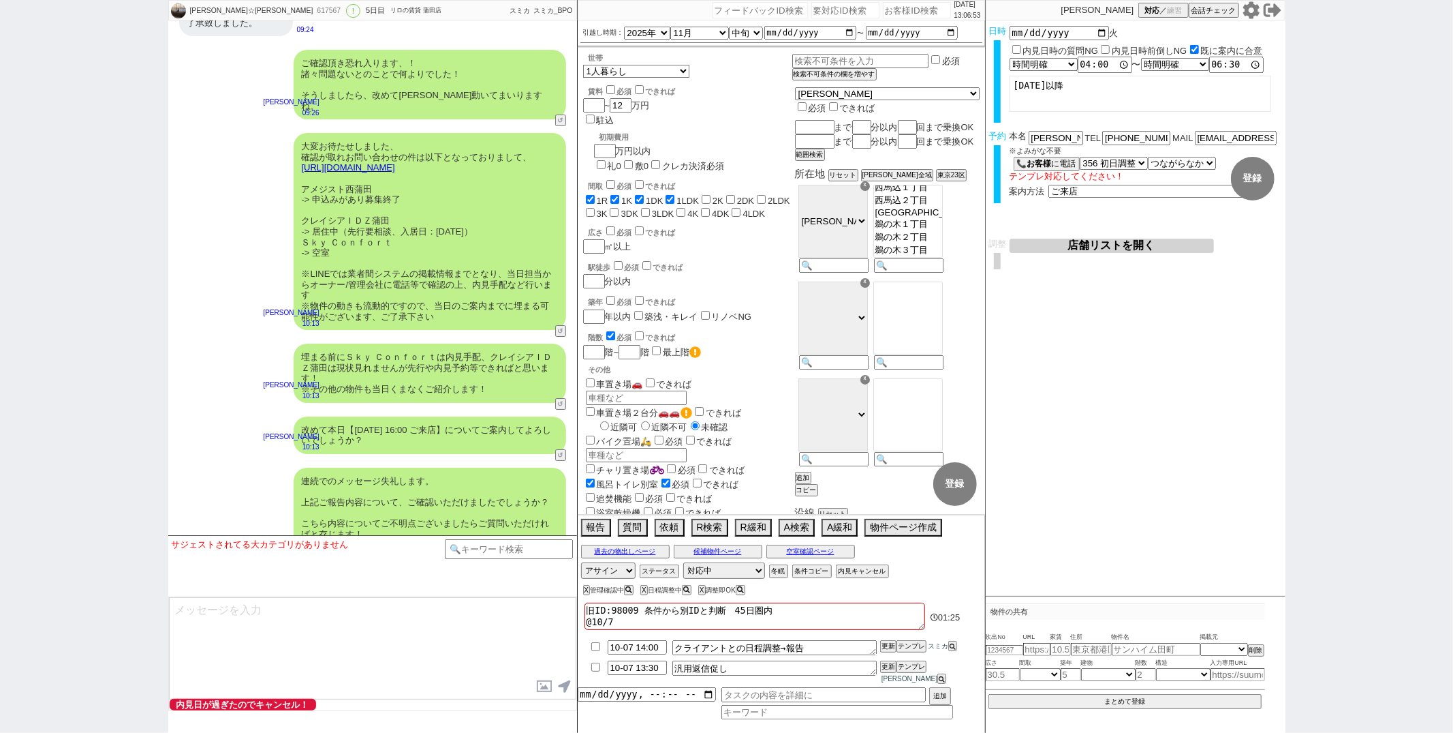
checkbox input "false"
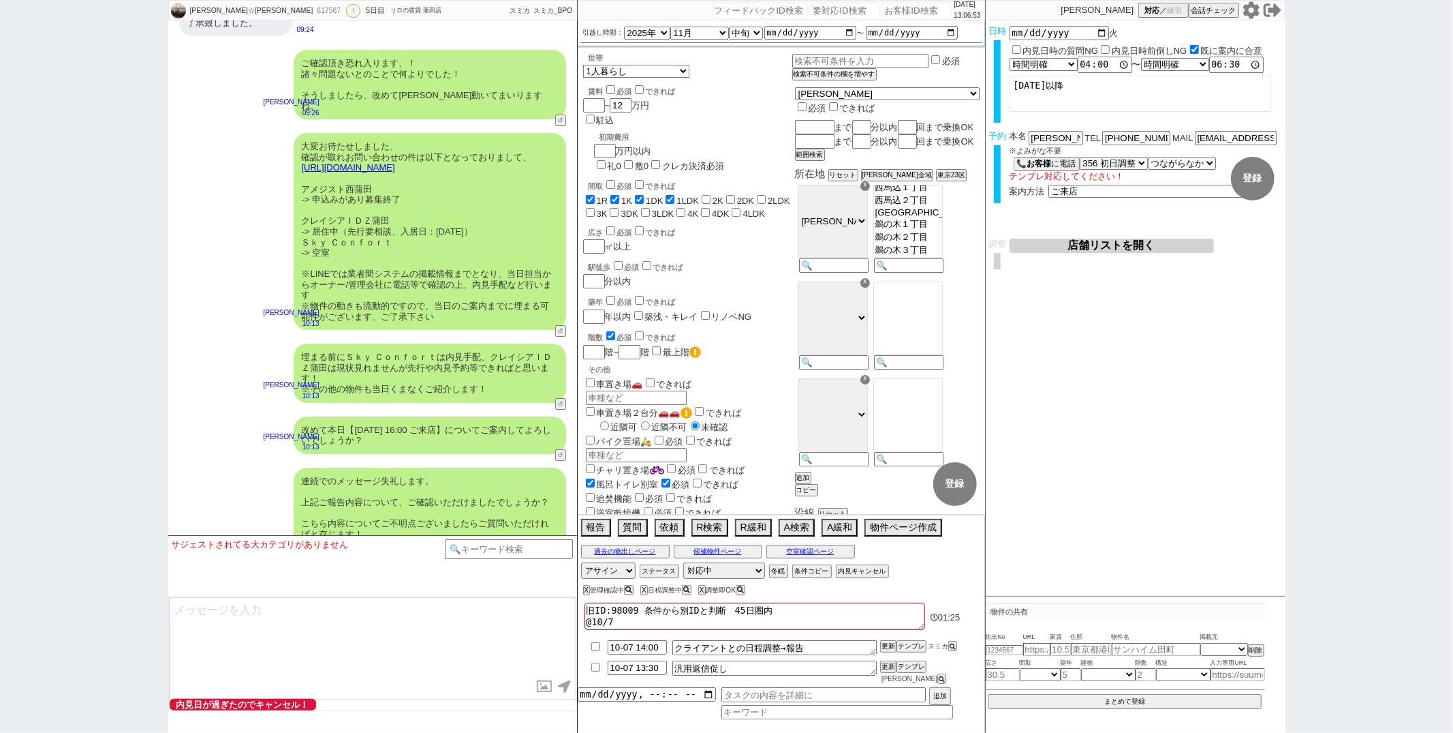
checkbox input "false"
type textarea "旧ID:98009 条件から別IDと判断　45日圏内 @10/7 13"
checkbox input "true"
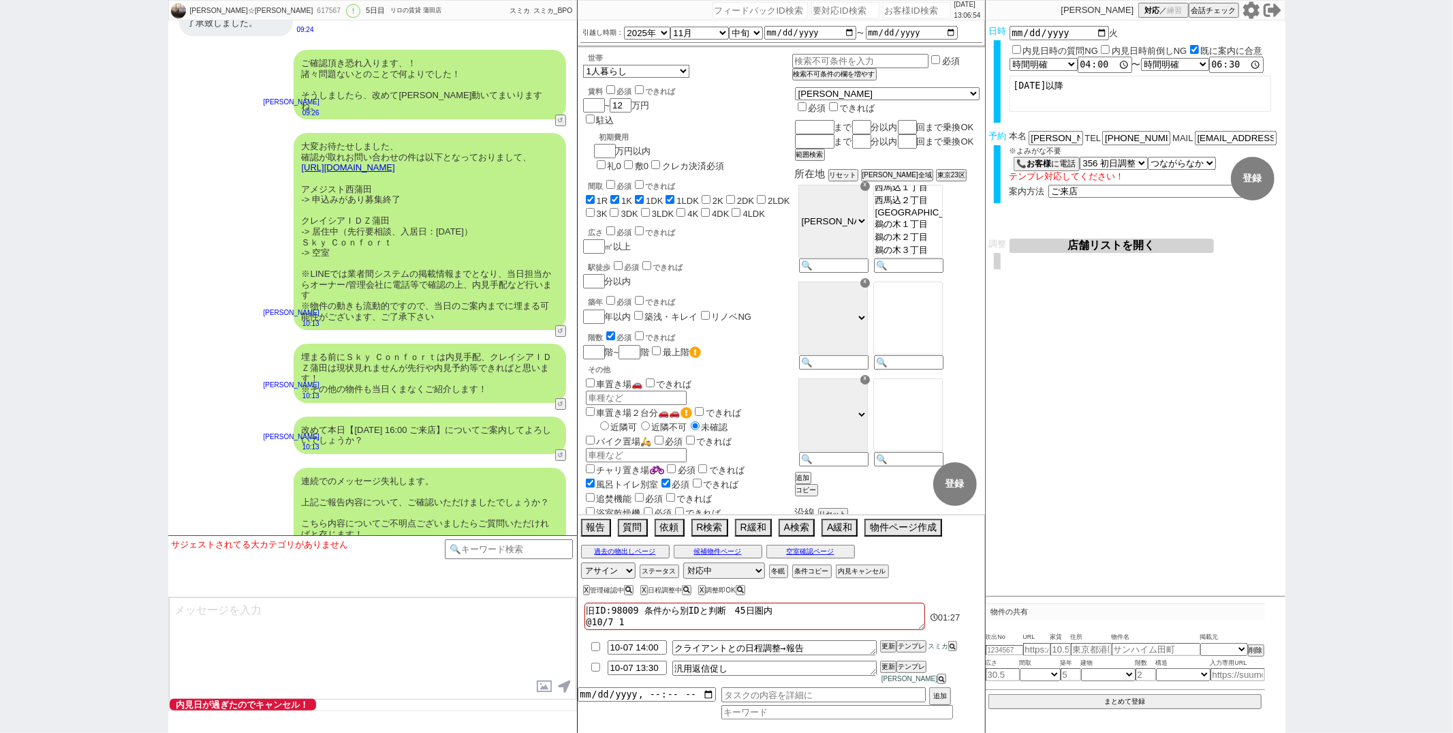
checkbox input "true"
checkbox input "false"
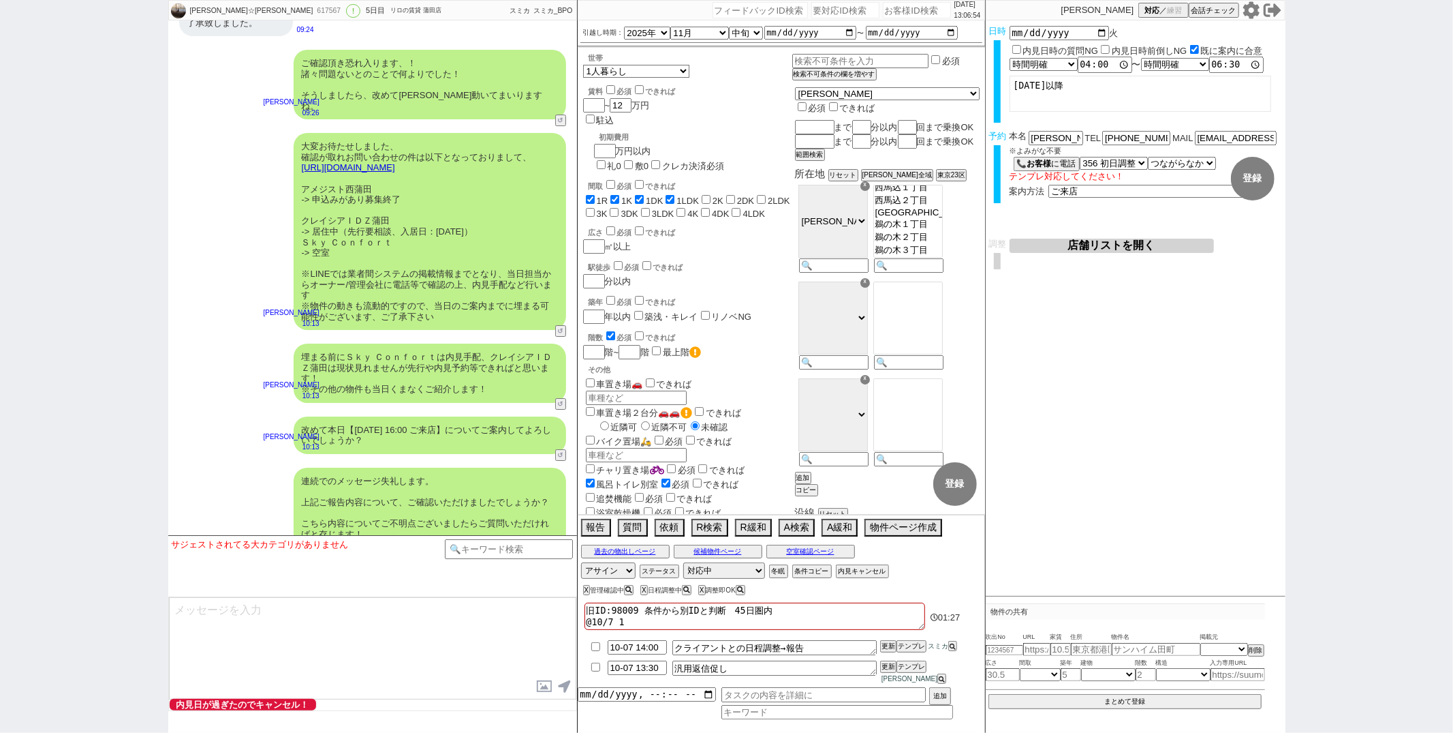
checkbox input "false"
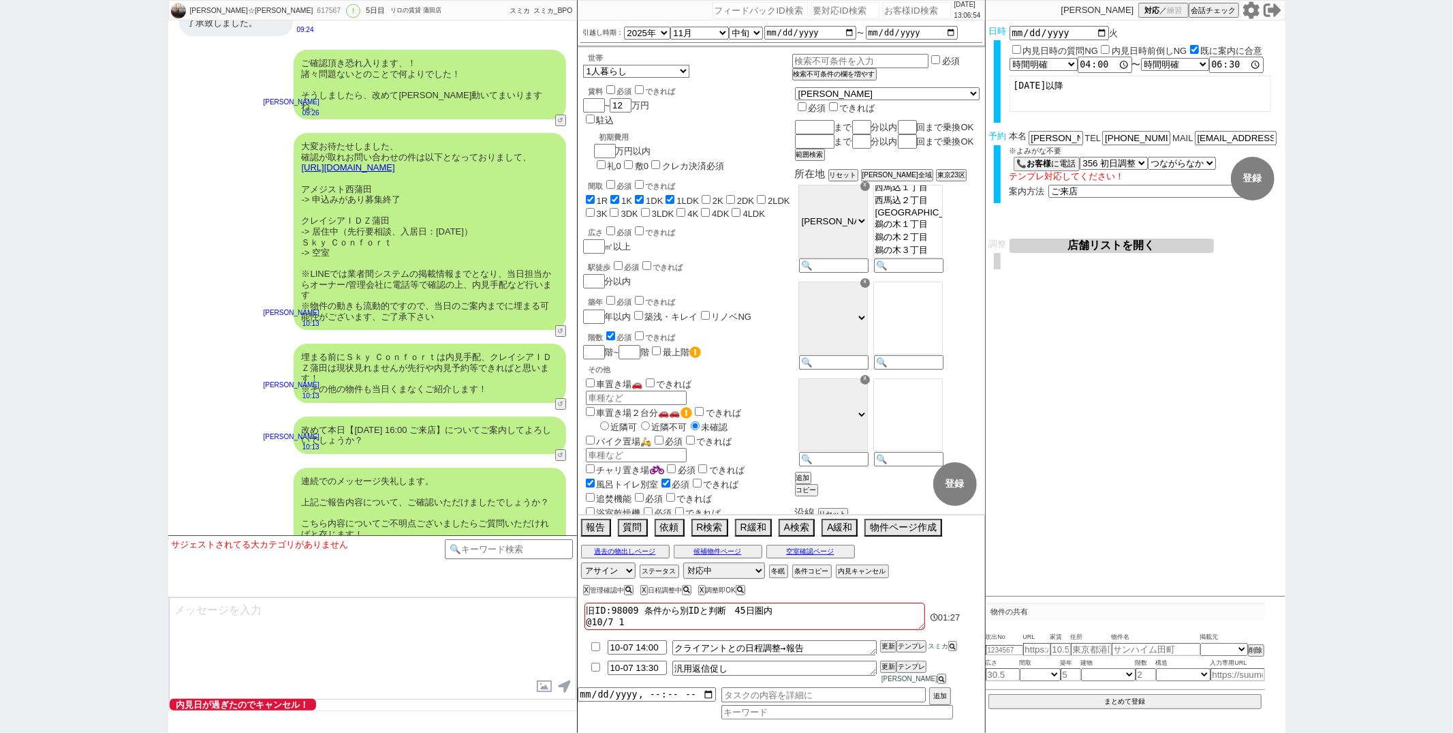
checkbox input "false"
type textarea "旧ID:98009 条件から別IDと判断　45日圏内 @10/7 13:"
checkbox input "true"
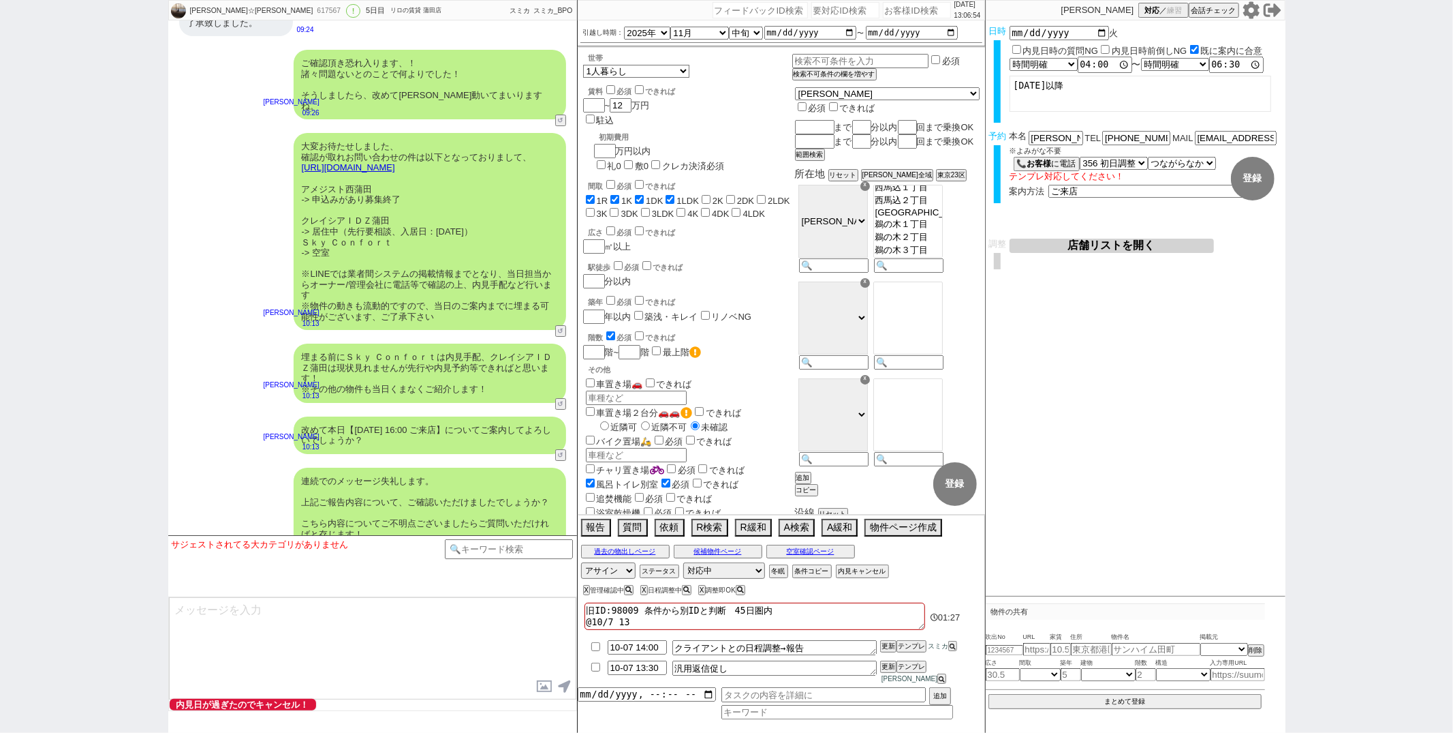
checkbox input "true"
checkbox input "false"
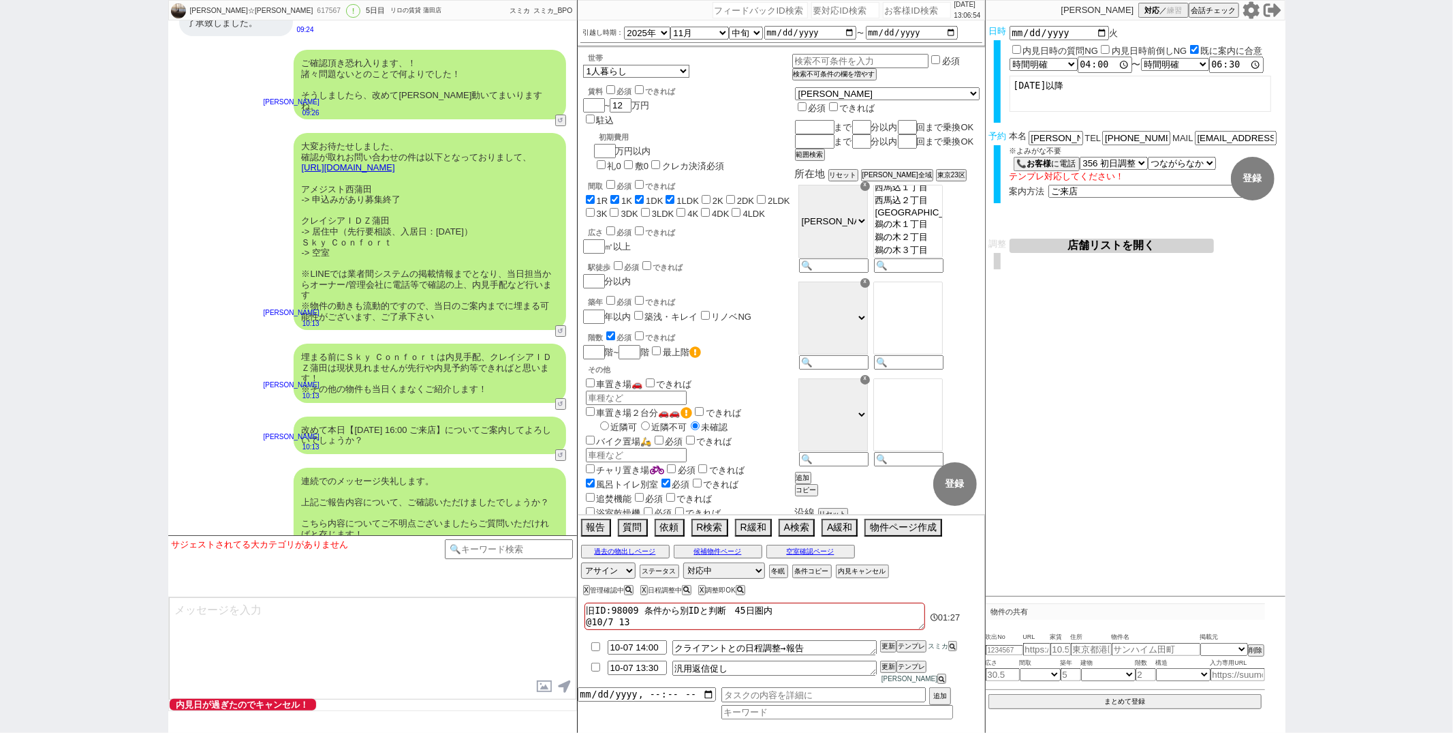
checkbox input "false"
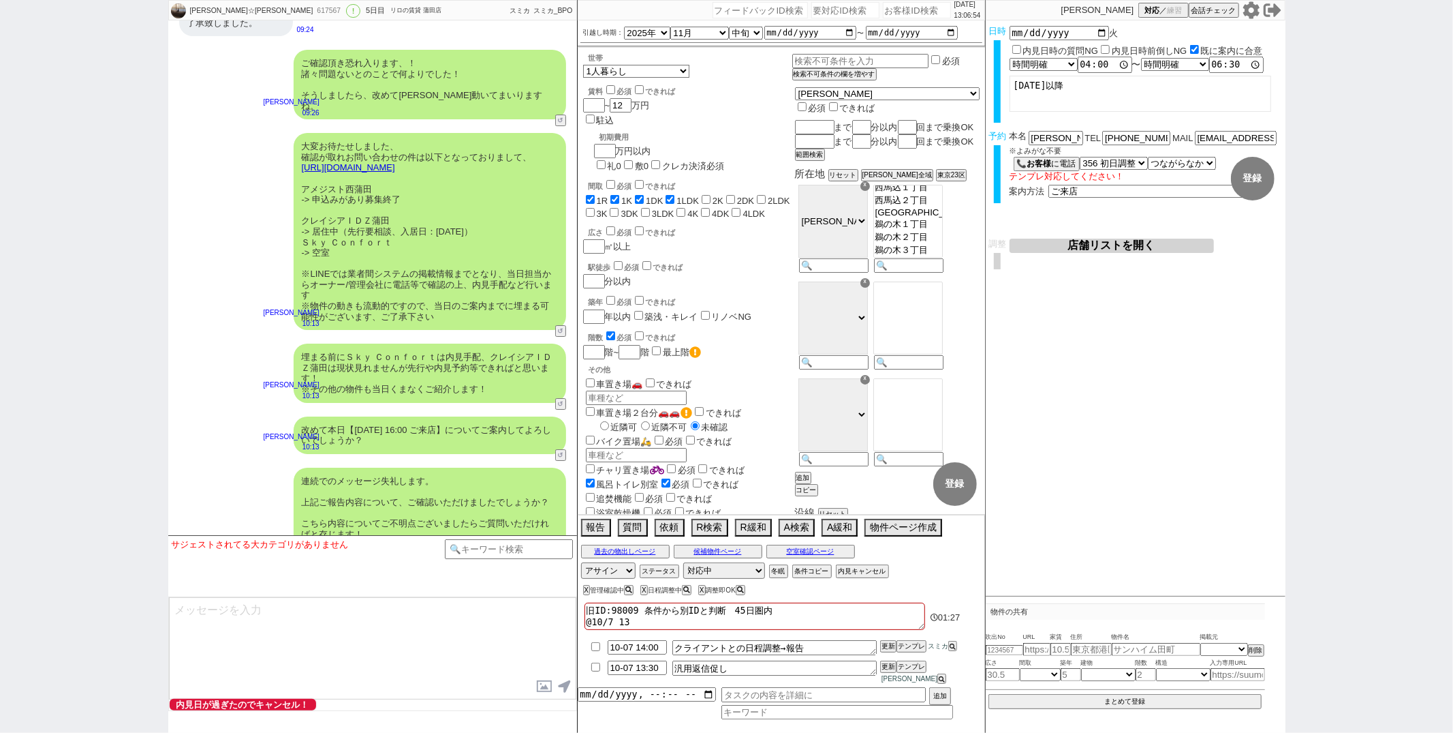
checkbox input "false"
type textarea "旧ID:98009 条件から別IDと判断　45日圏内 @10/7 13:0"
checkbox input "true"
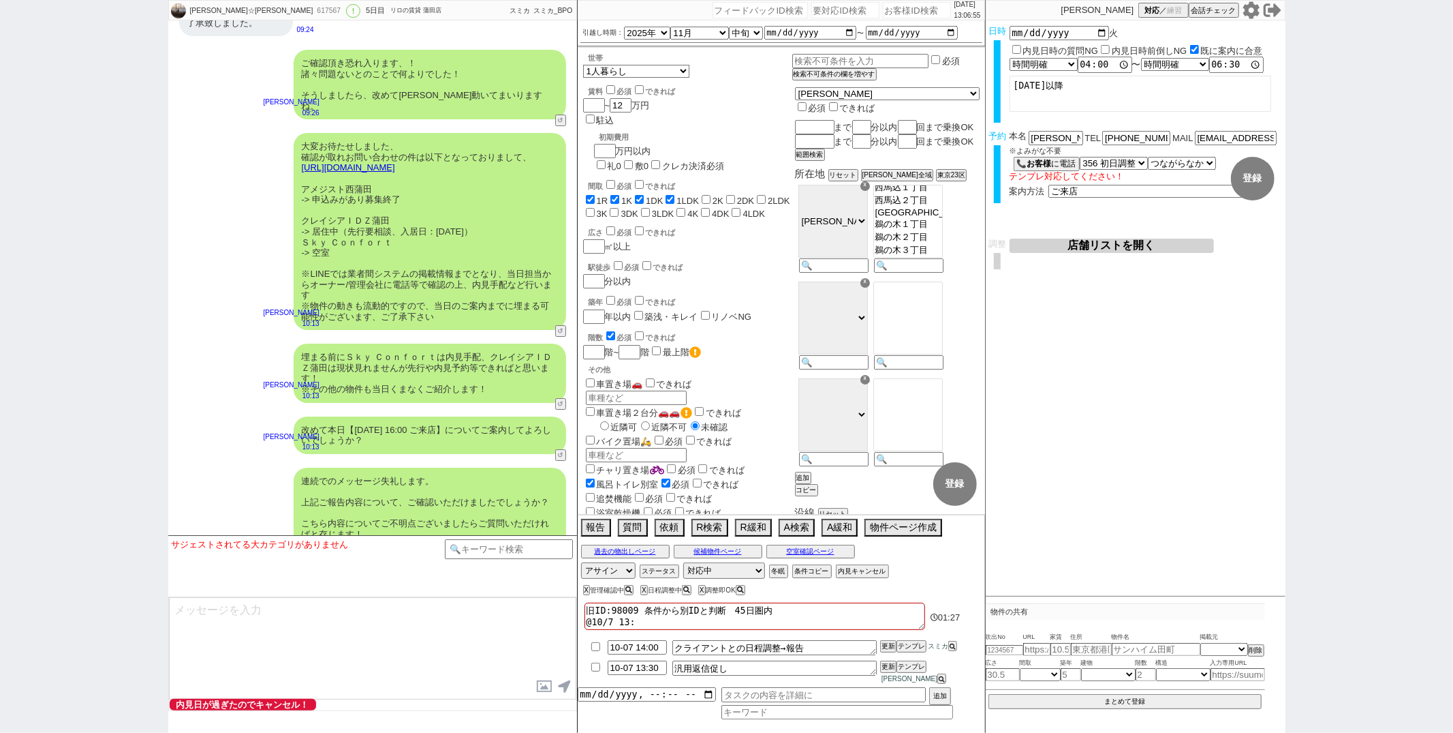
checkbox input "true"
checkbox input "false"
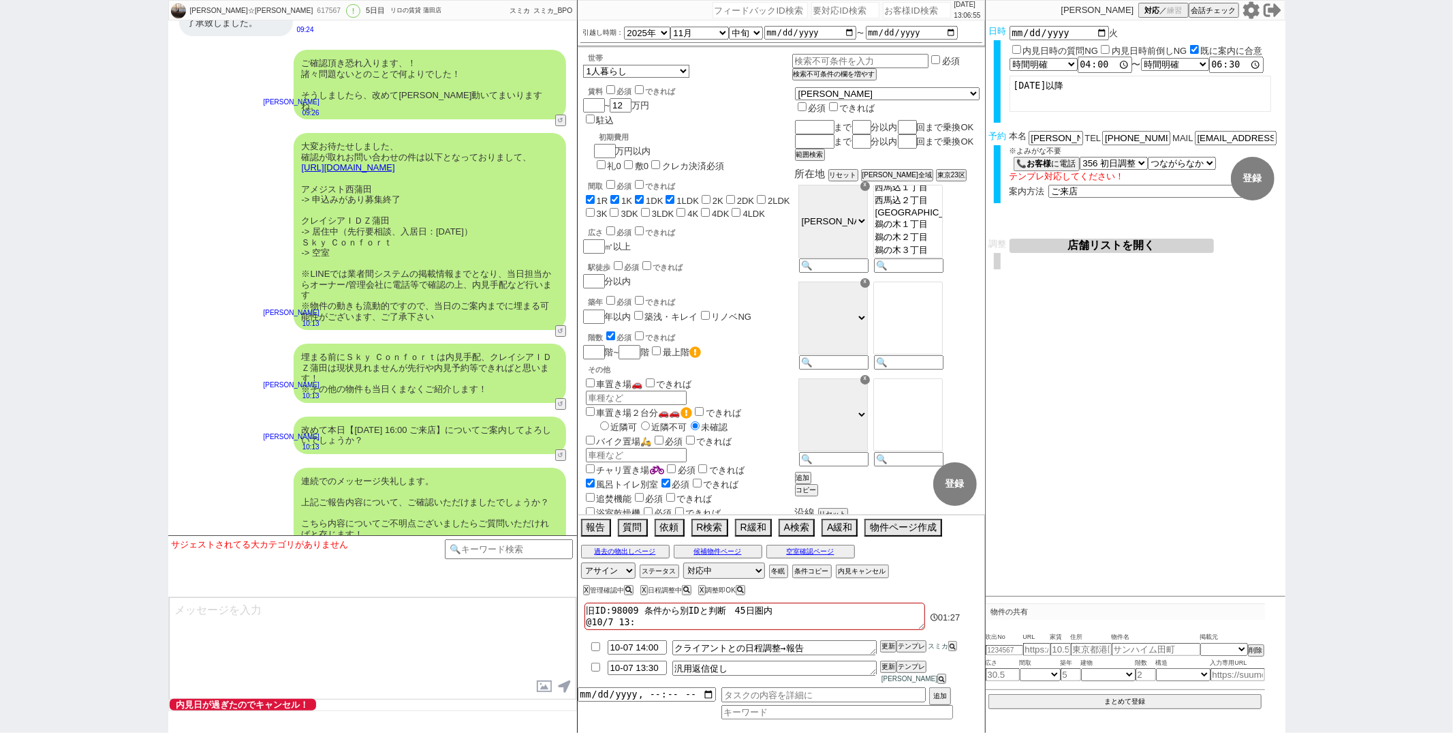
checkbox input "false"
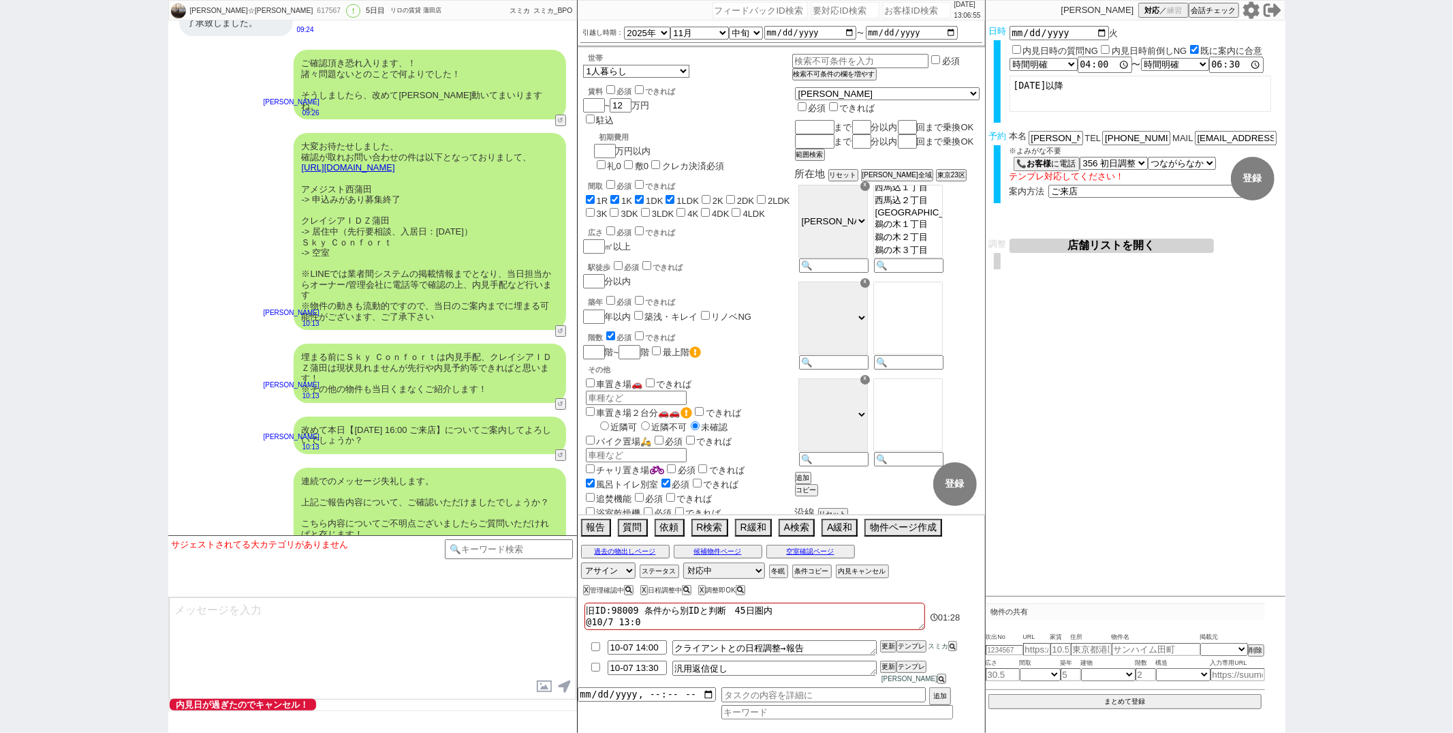
type textarea "旧ID:98009 条件から別IDと判断　45日圏内 @10/7 13:06"
checkbox input "true"
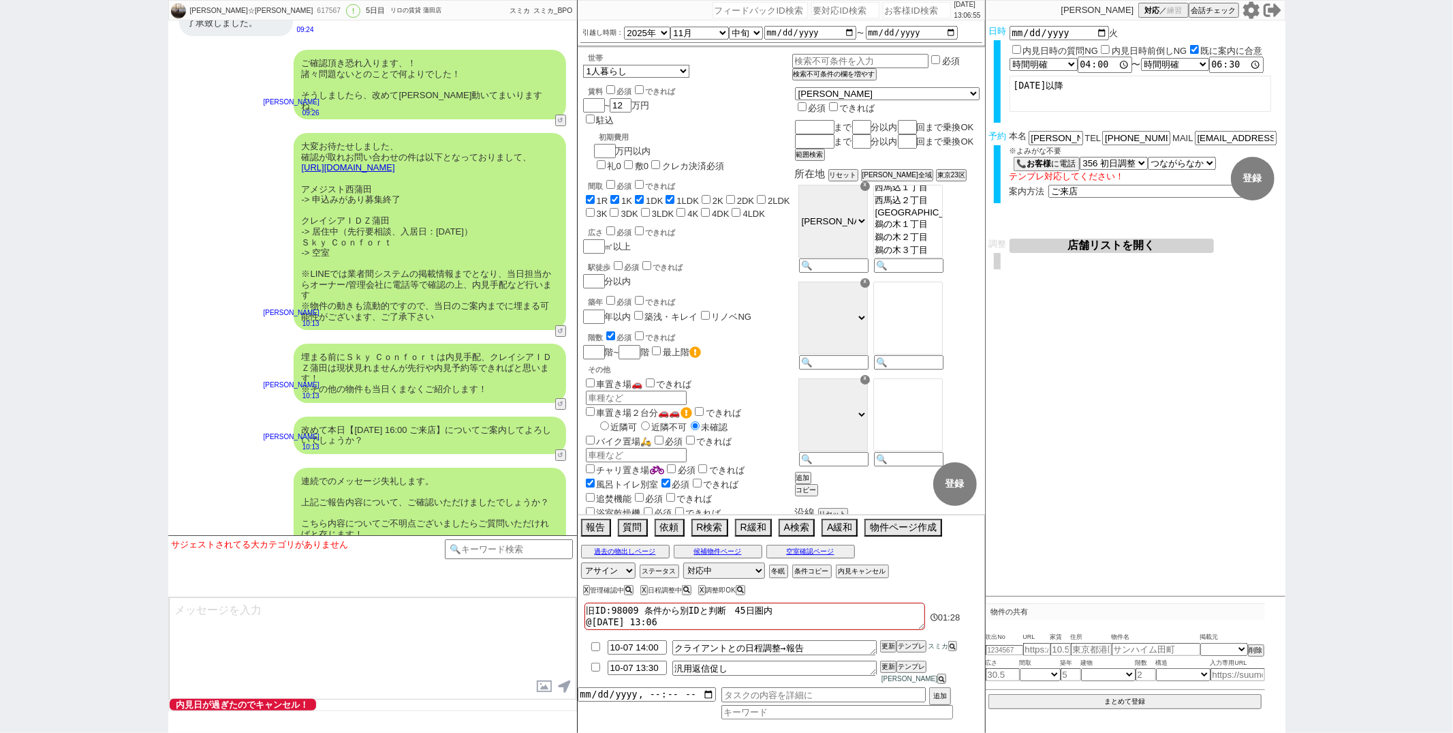
checkbox input "false"
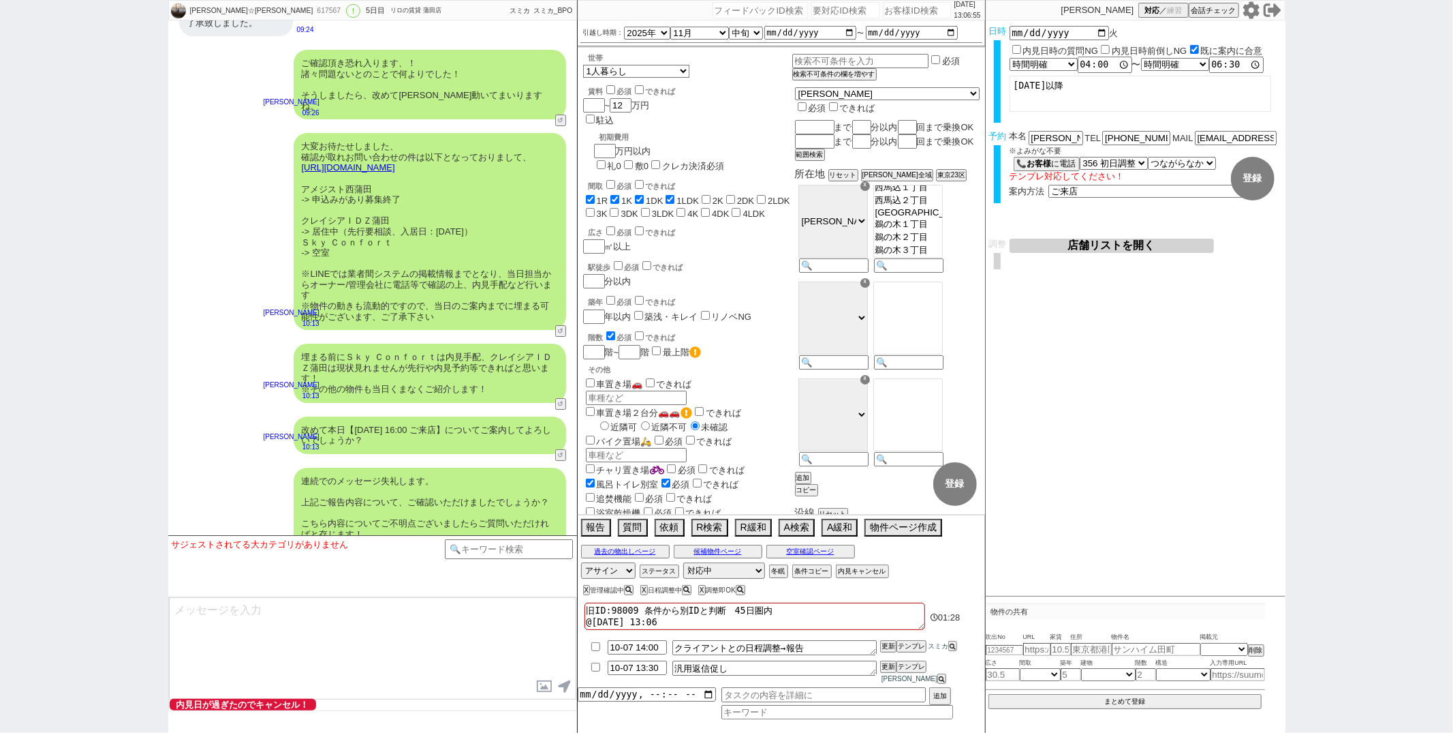
checkbox input "false"
type textarea "旧ID:98009 条件から別IDと判断　45日圏内 @10/7 13:06ｄ"
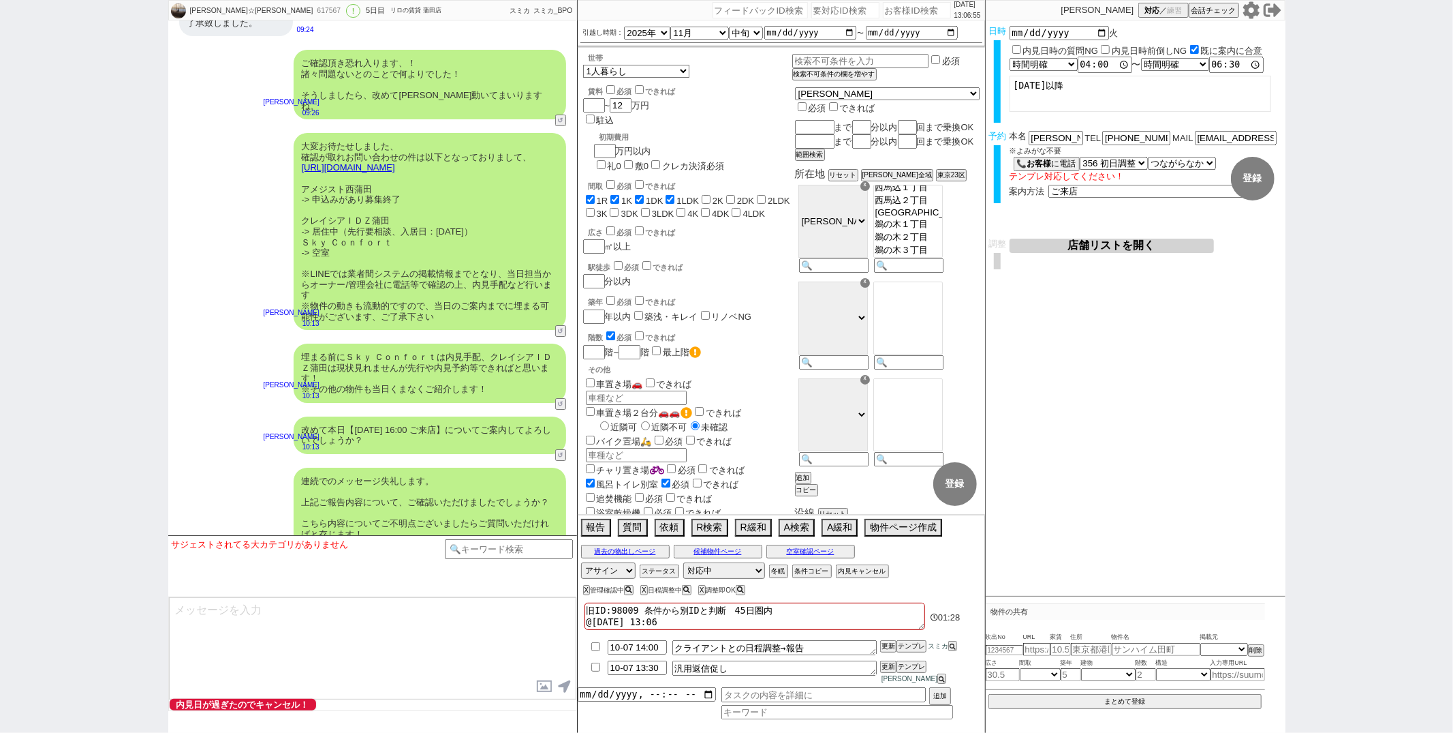
checkbox input "true"
checkbox input "false"
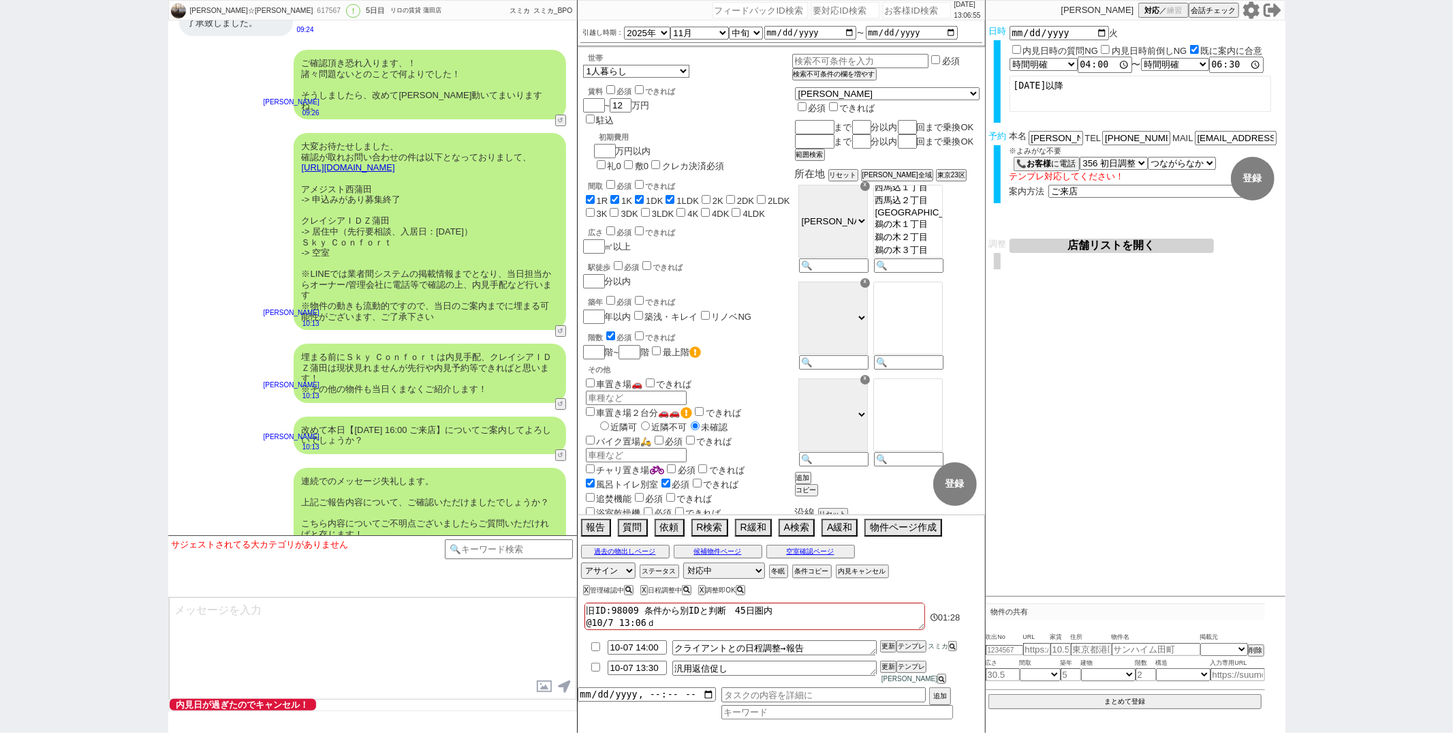
checkbox input "false"
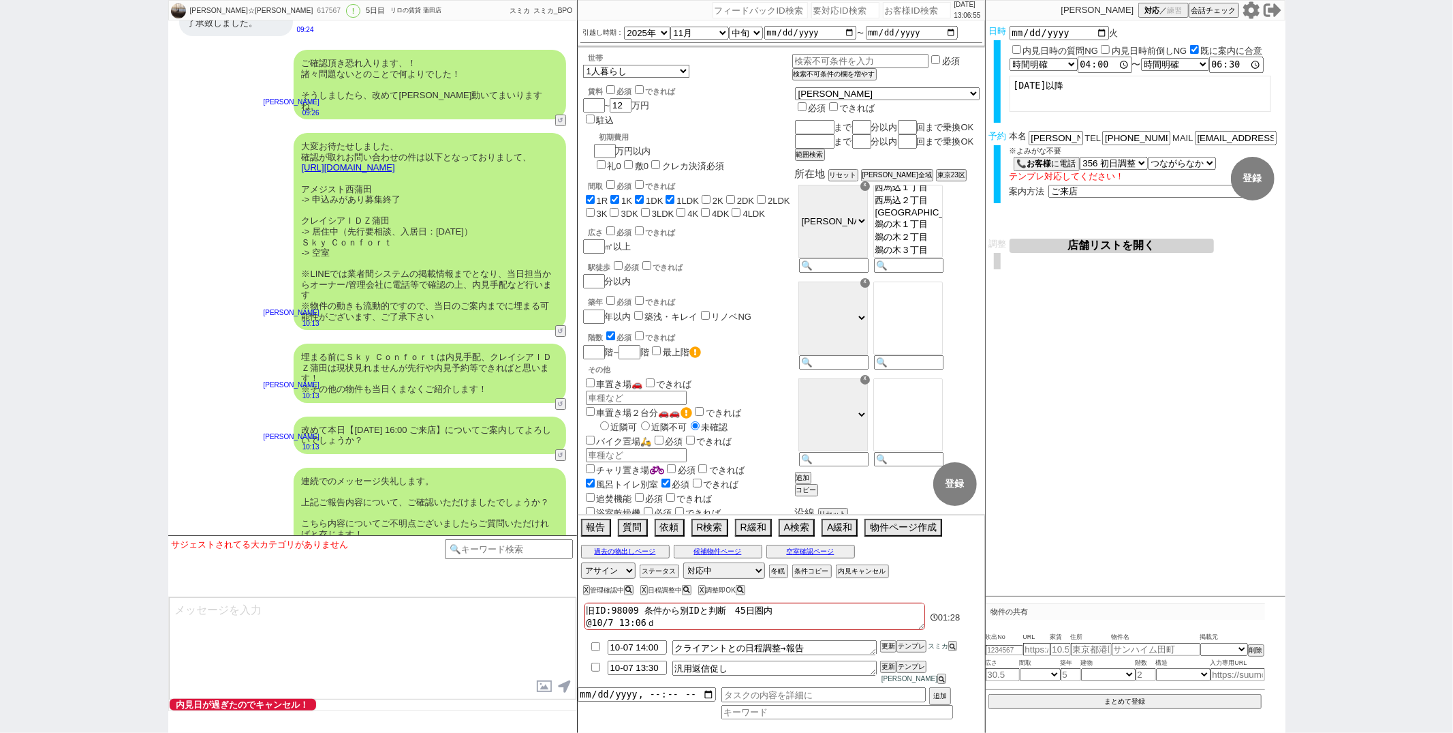
checkbox input "false"
click at [186, 461] on div "連続でのメッセージ失礼します。 上記ご報告内容について、ご確認いただけましたでしょうか？ こちら内容についてご不明点ございましたらご質問いただければと存じます…" at bounding box center [372, 513] width 409 height 104
